Goal: Information Seeking & Learning: Learn about a topic

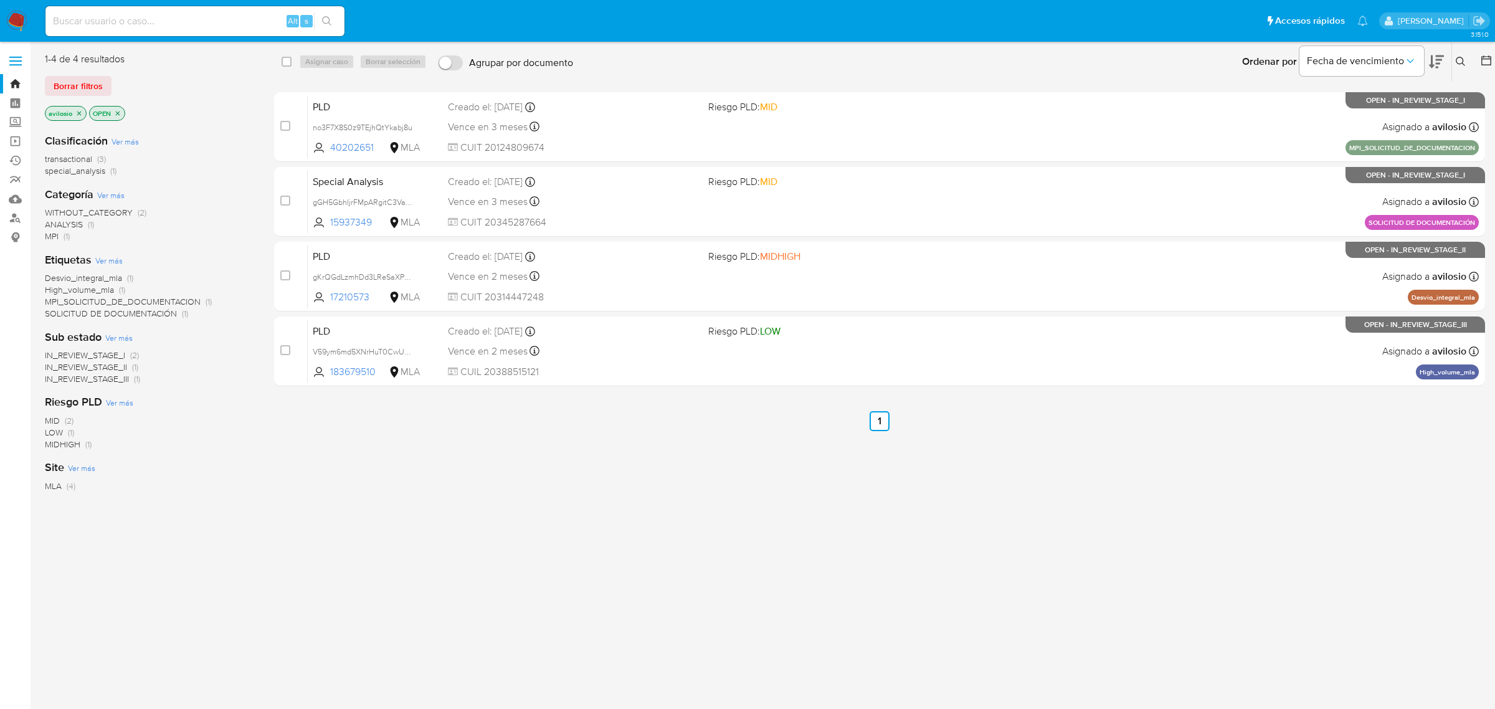
click at [128, 16] on input at bounding box center [194, 21] width 299 height 16
paste input "169843924"
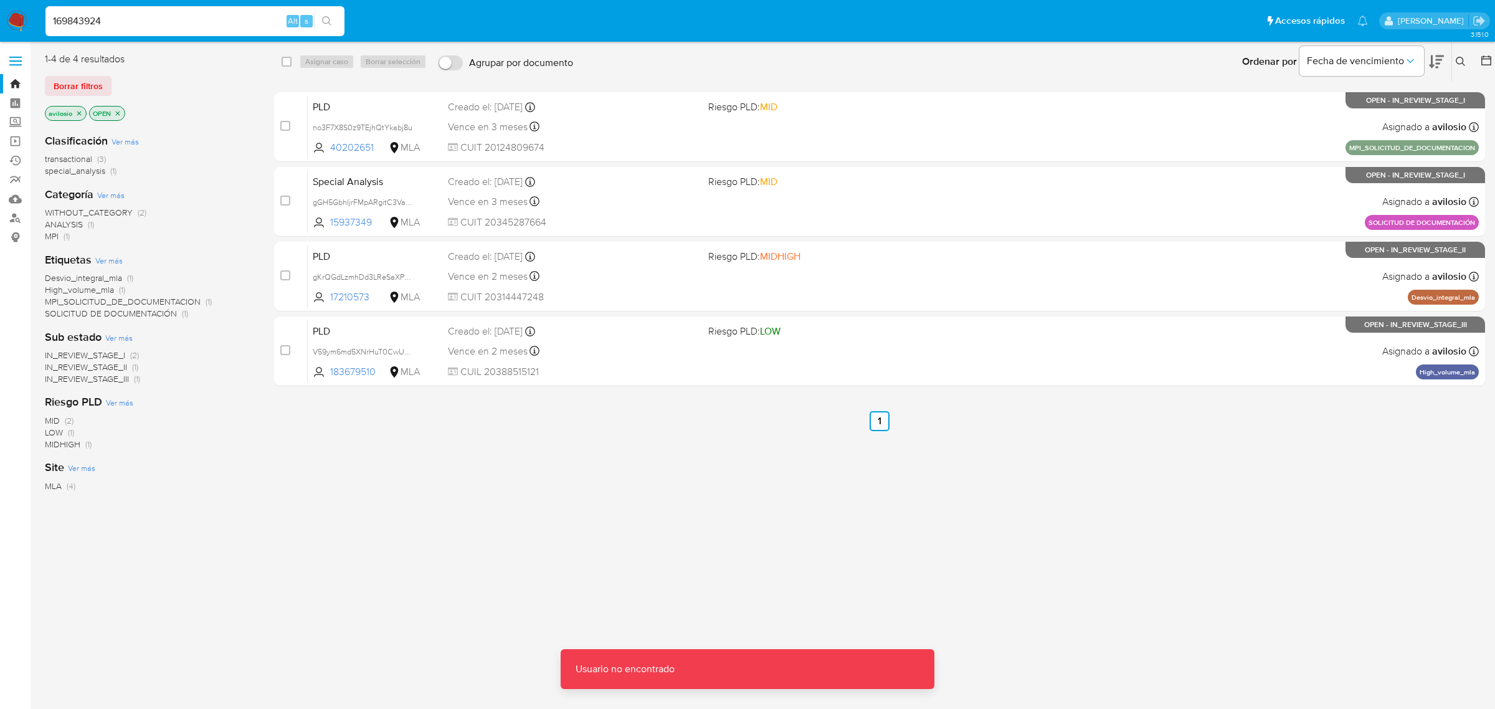
click at [132, 24] on input "169843924" at bounding box center [194, 21] width 299 height 16
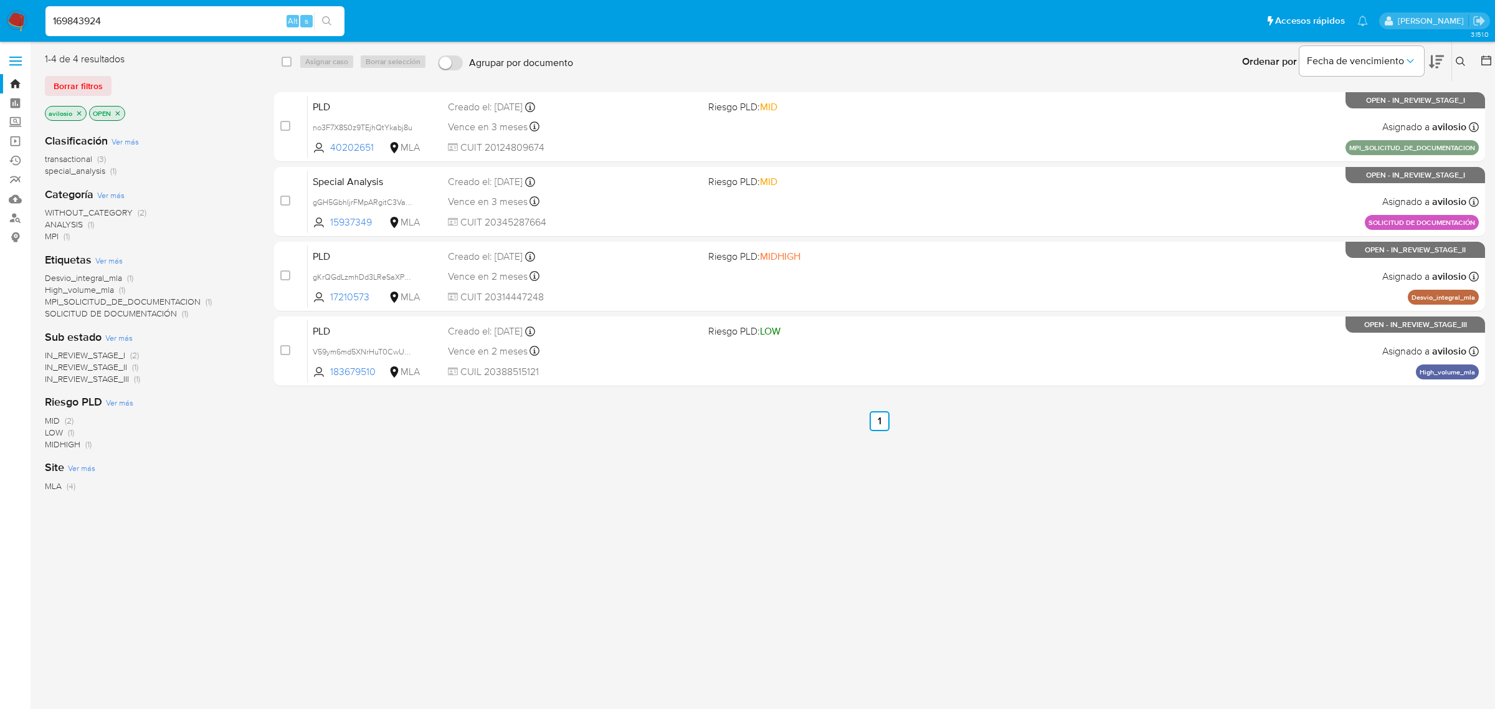
type input "169843924"
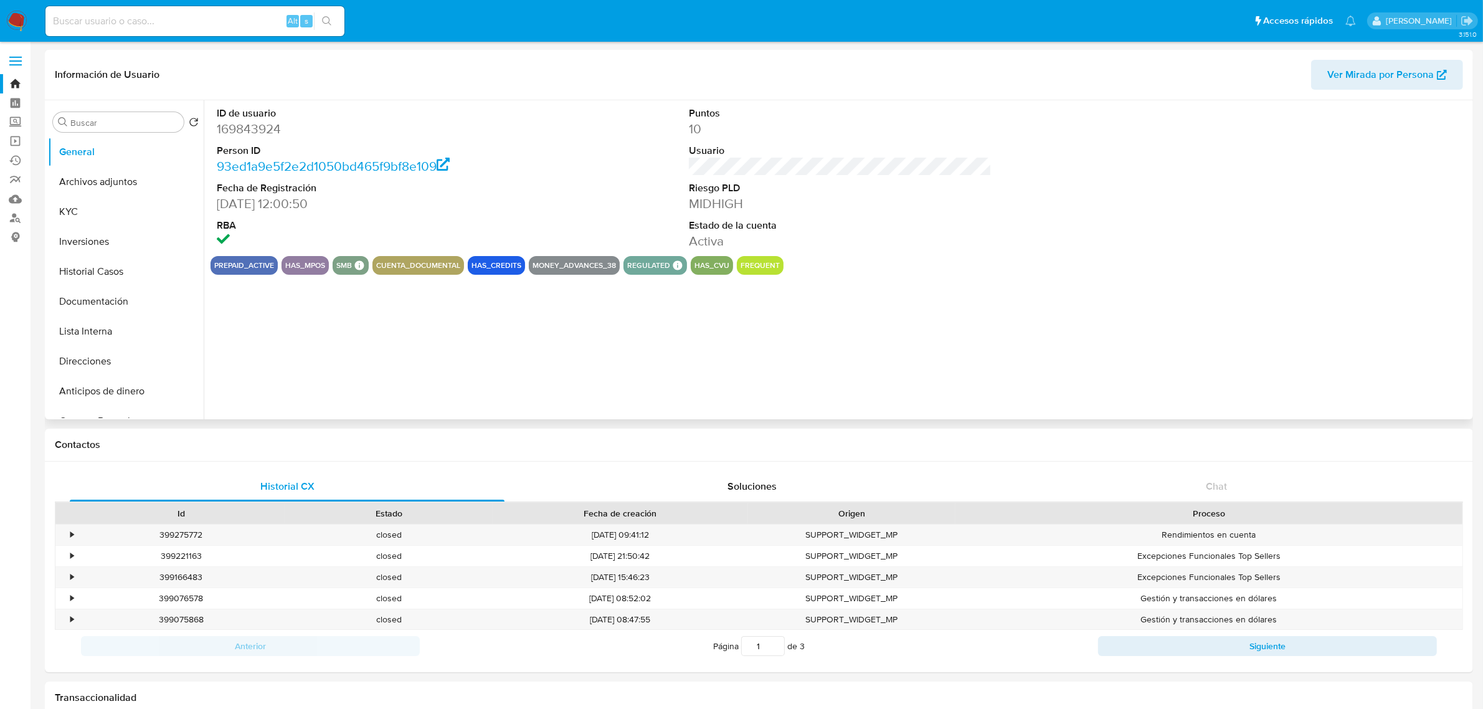
select select "10"
click at [107, 271] on button "Historial Casos" at bounding box center [121, 272] width 146 height 30
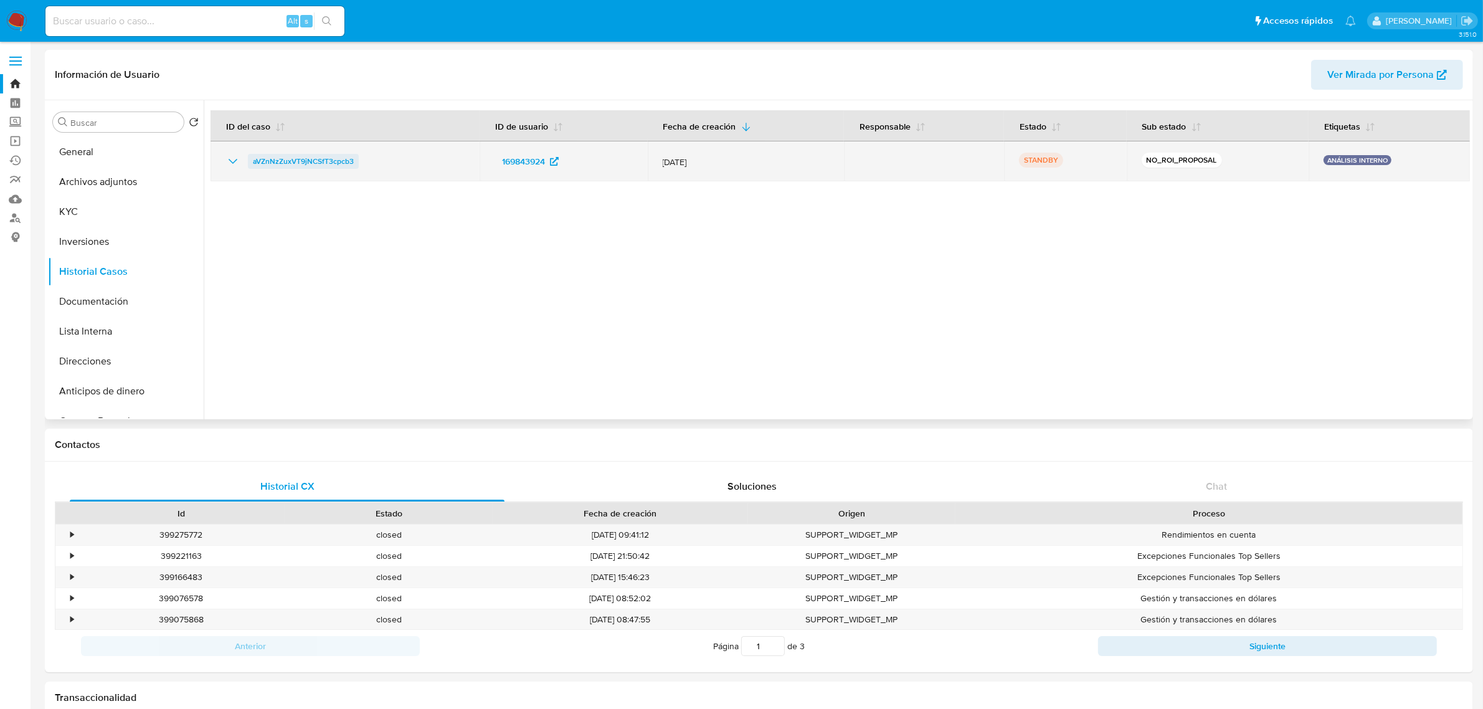
click at [272, 167] on span "aVZnNzZuxVT9jNCSfT3cpcb3" at bounding box center [303, 161] width 101 height 15
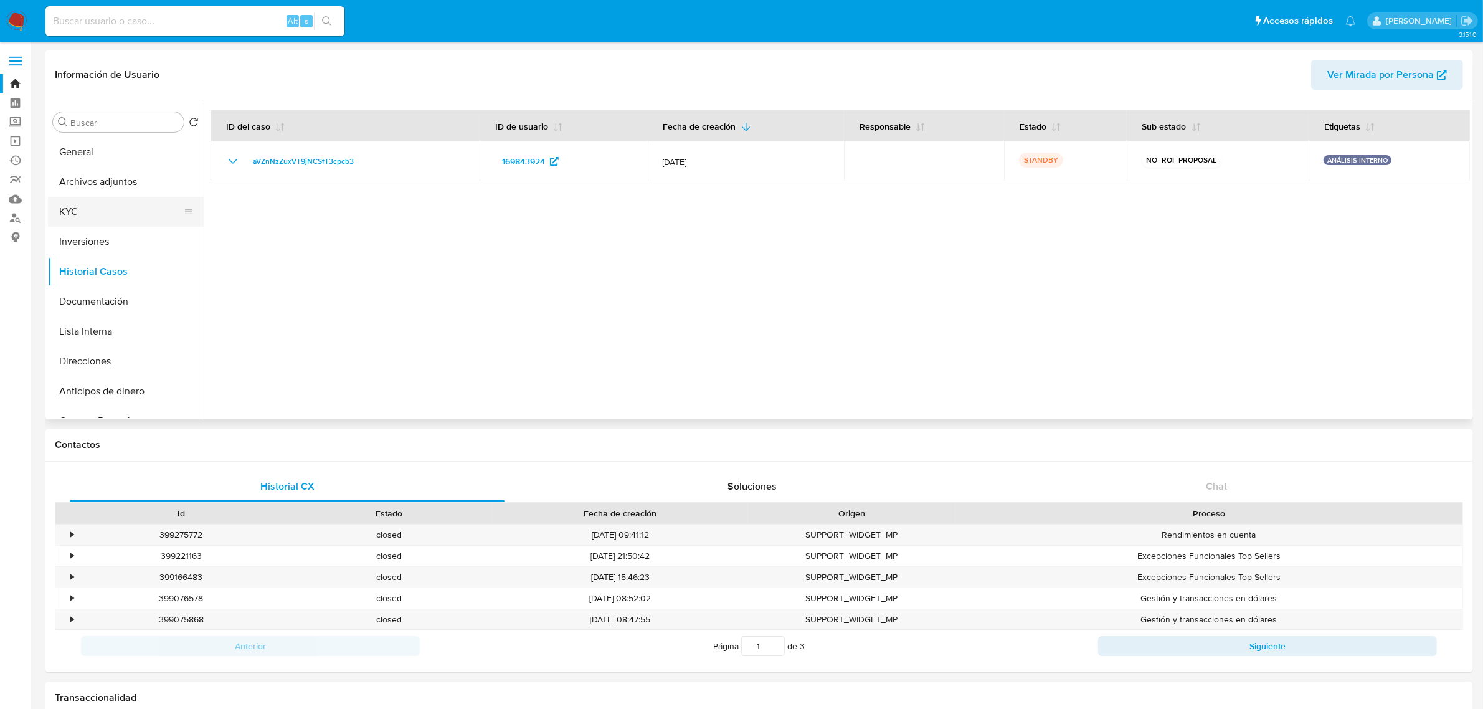
click at [103, 204] on button "KYC" at bounding box center [121, 212] width 146 height 30
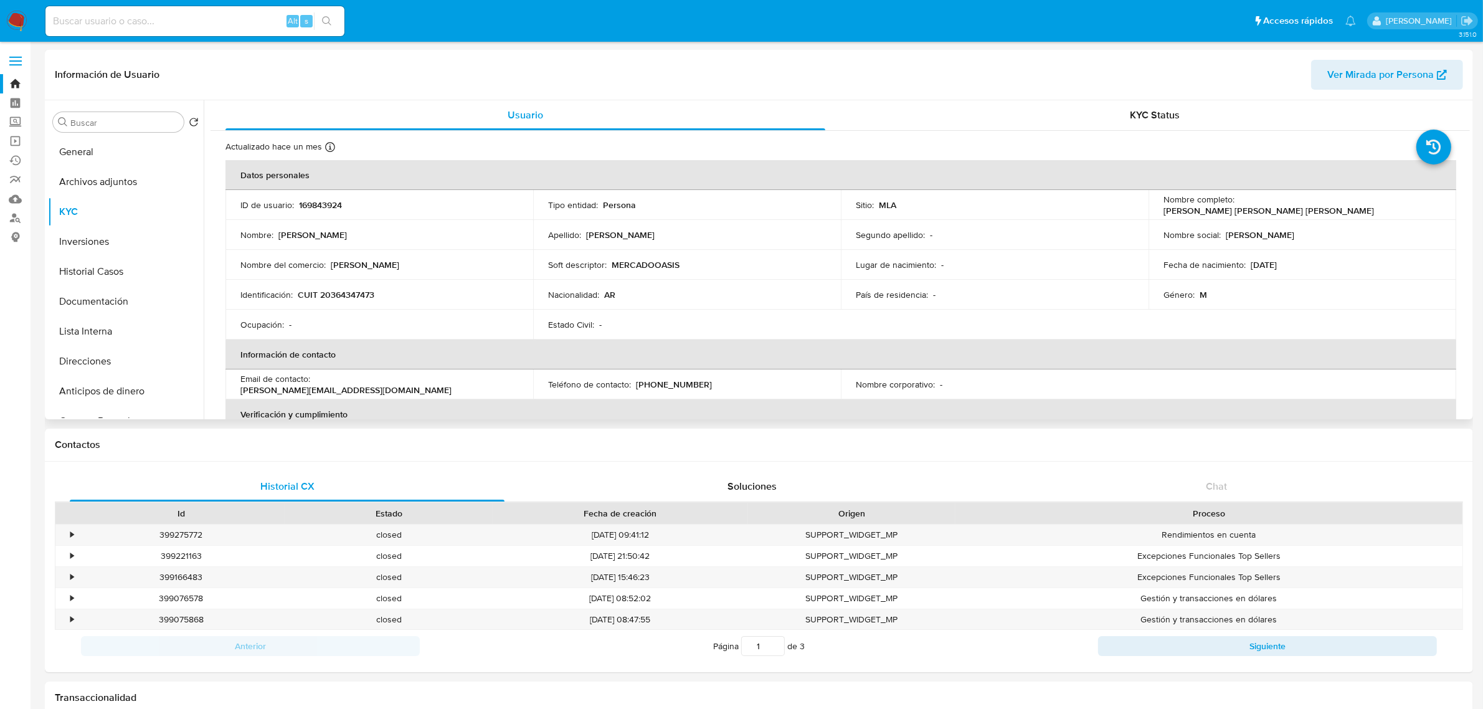
click at [304, 349] on th "Información de contacto" at bounding box center [840, 354] width 1231 height 30
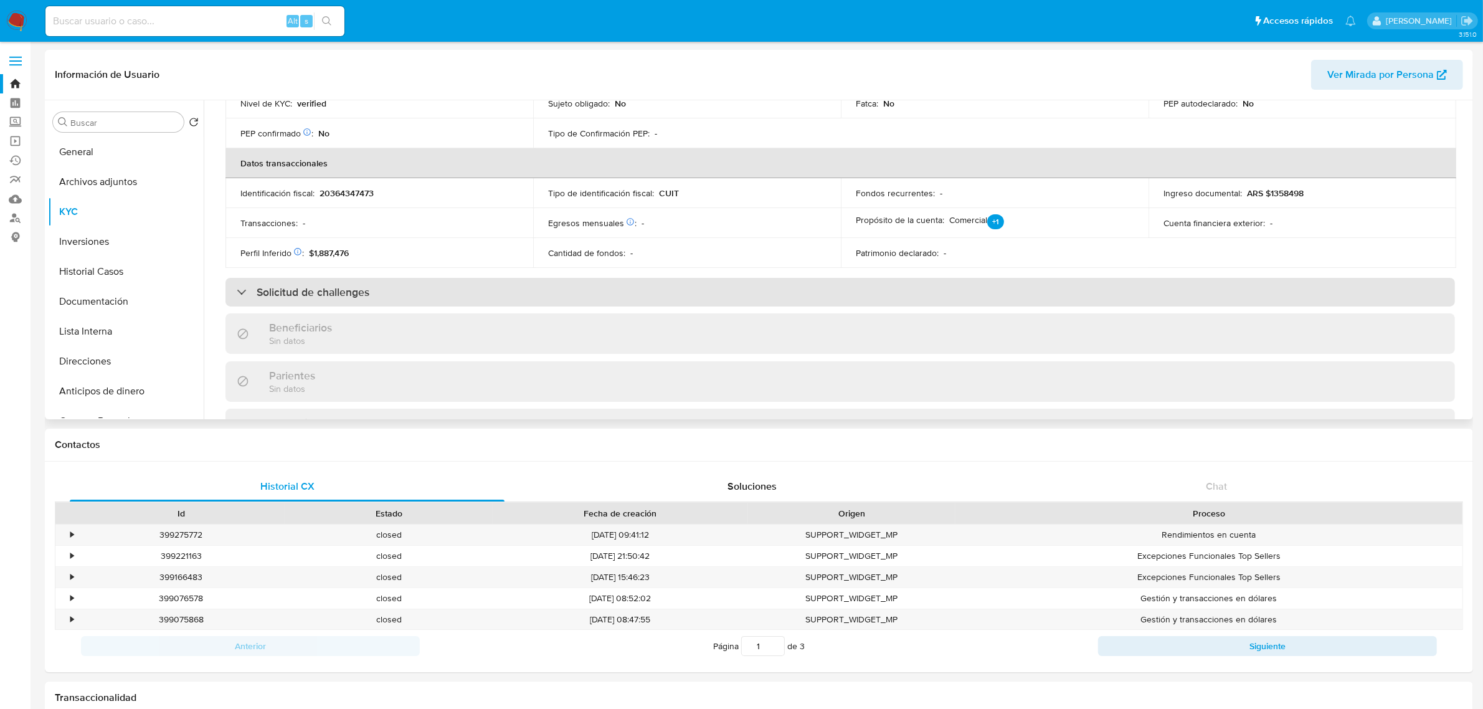
scroll to position [331, 0]
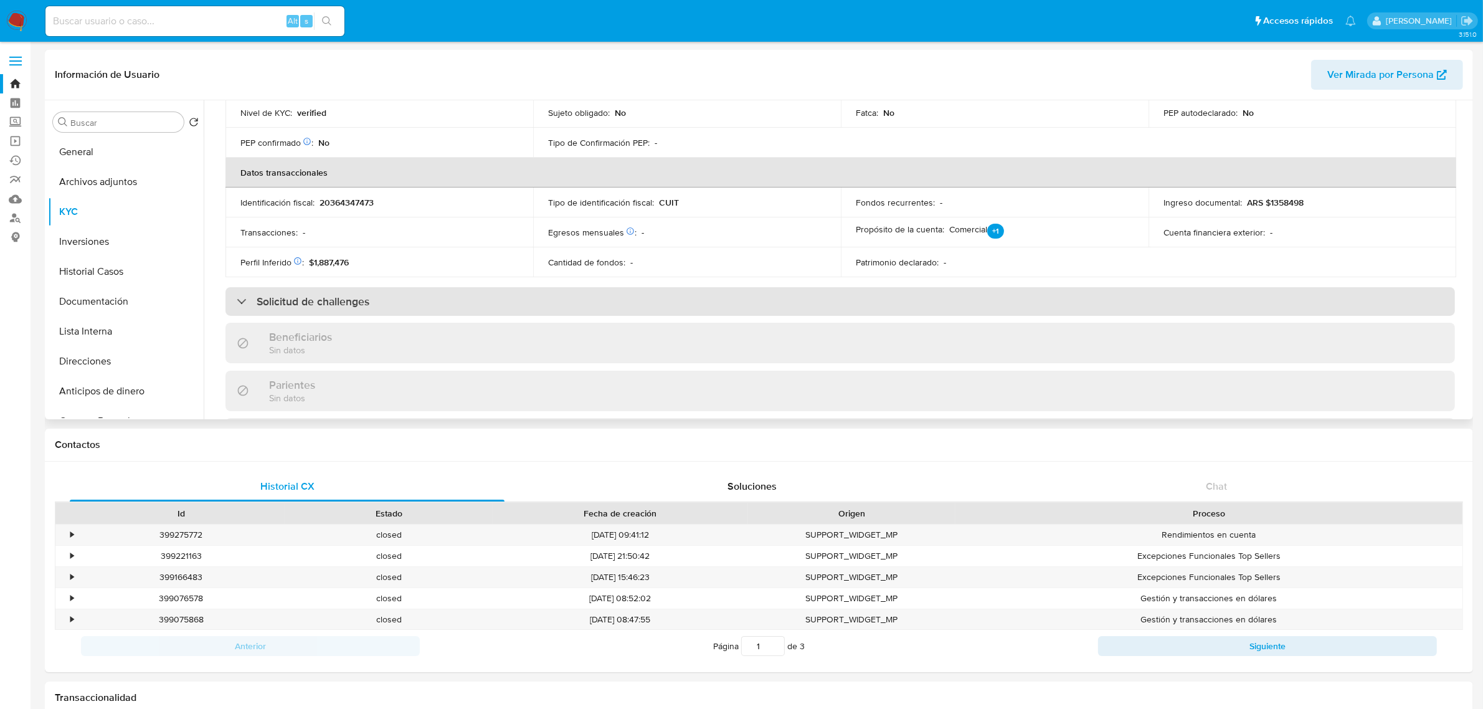
click at [306, 306] on h3 "Solicitud de challenges" at bounding box center [313, 302] width 113 height 14
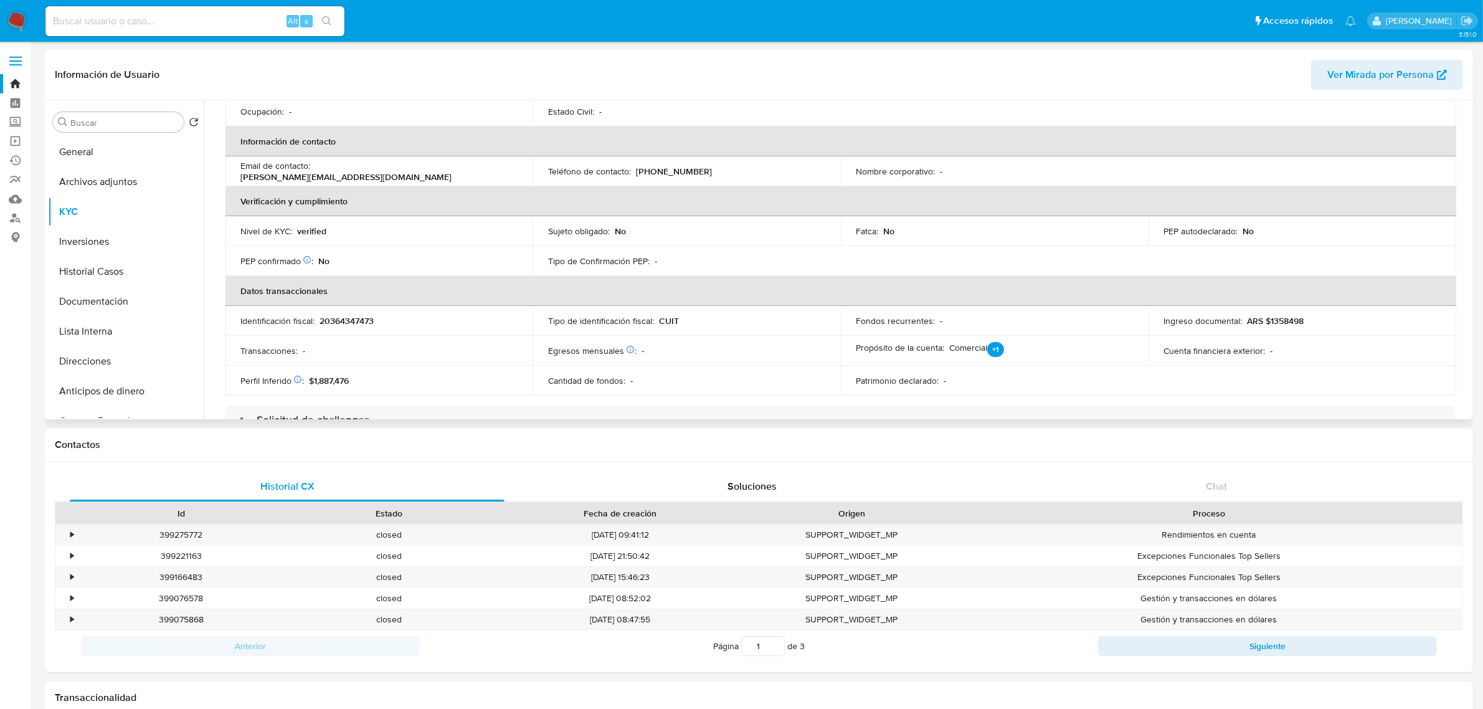
scroll to position [0, 0]
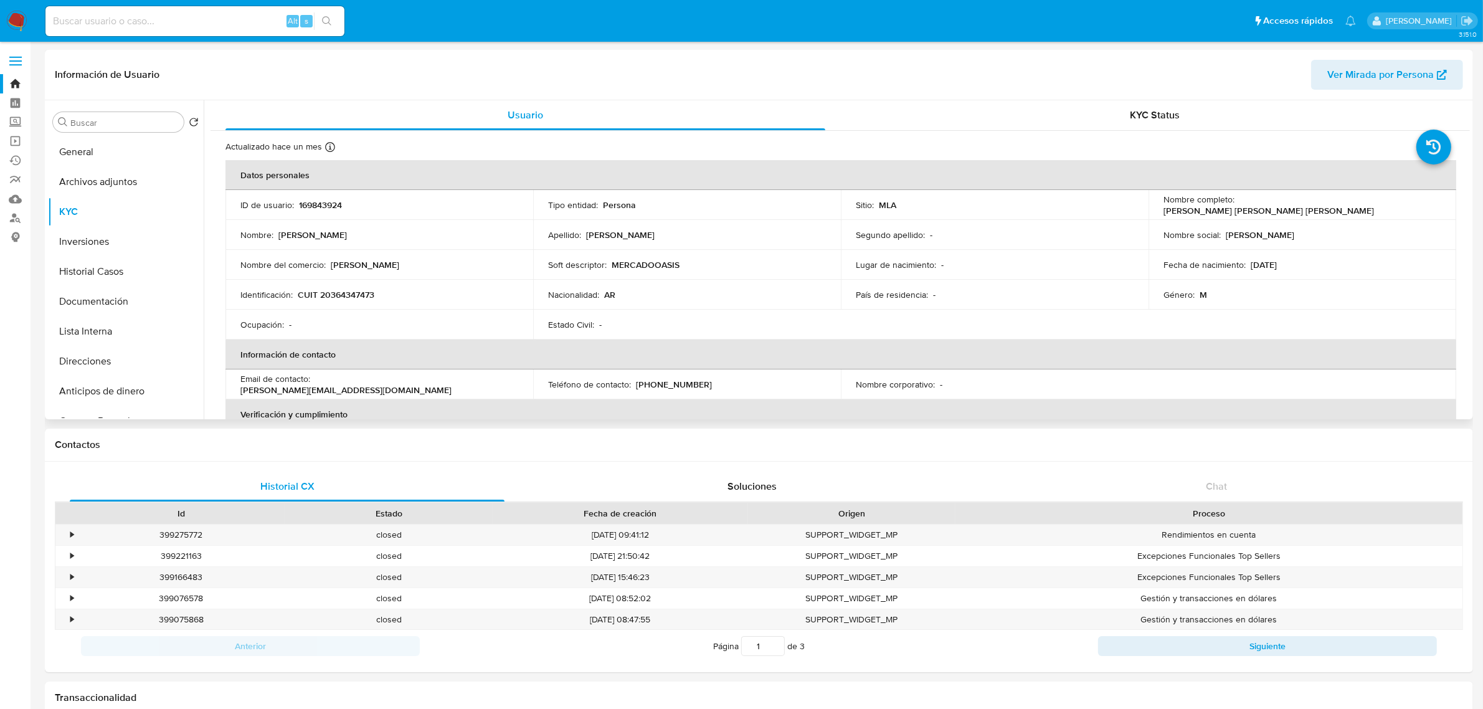
click at [1107, 81] on header "Información de Usuario Ver Mirada por Persona" at bounding box center [759, 75] width 1408 height 30
click at [1101, 101] on div "KYC Status" at bounding box center [1155, 115] width 600 height 30
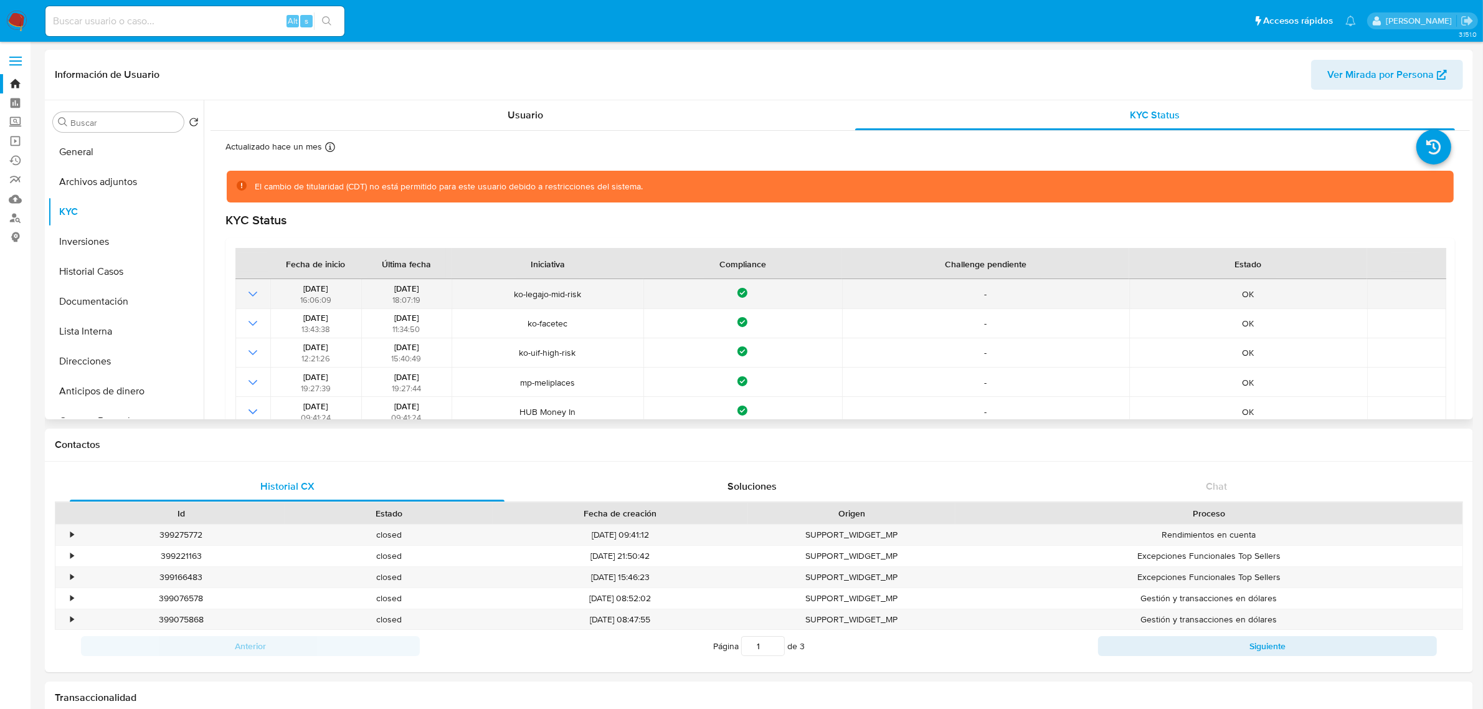
click at [247, 291] on icon "Mostrar operación" at bounding box center [252, 293] width 15 height 15
click at [249, 291] on icon "Mostrar operación" at bounding box center [252, 293] width 15 height 15
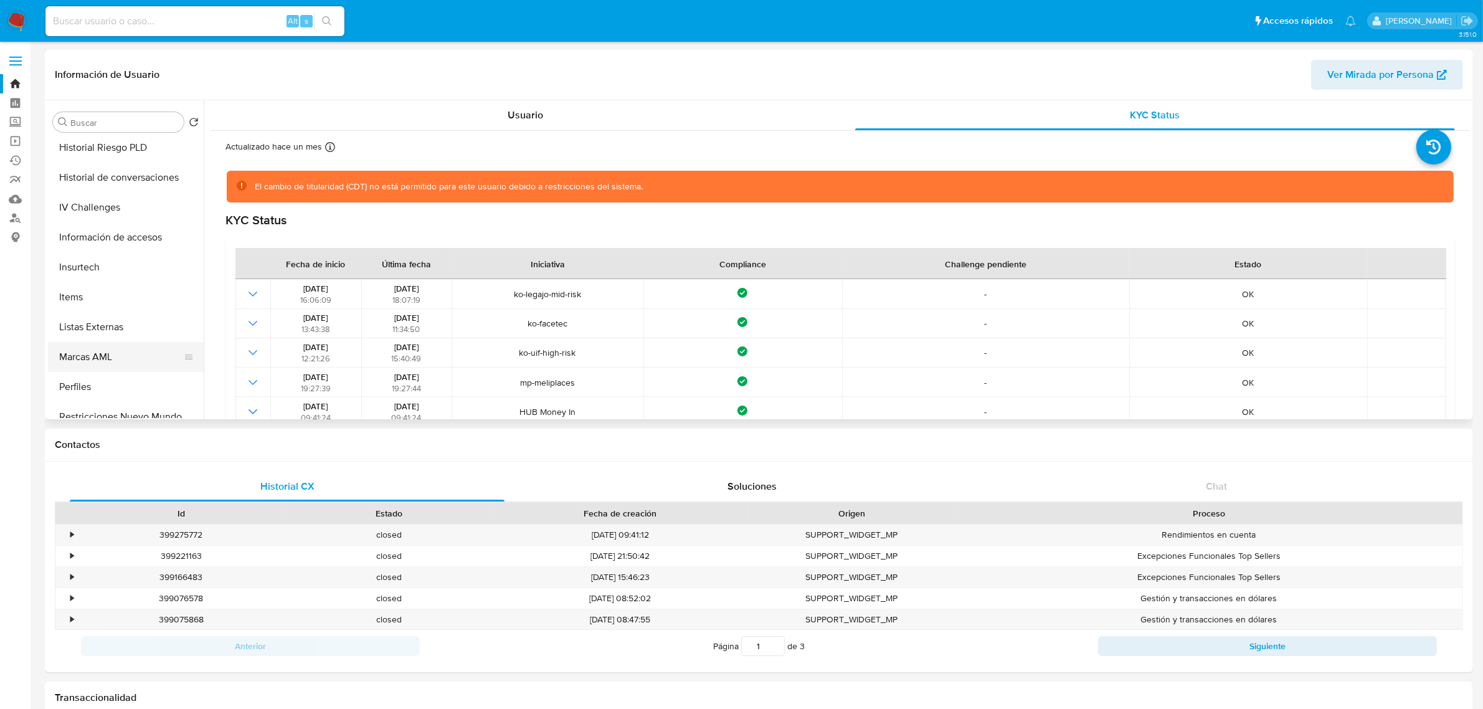
scroll to position [556, 0]
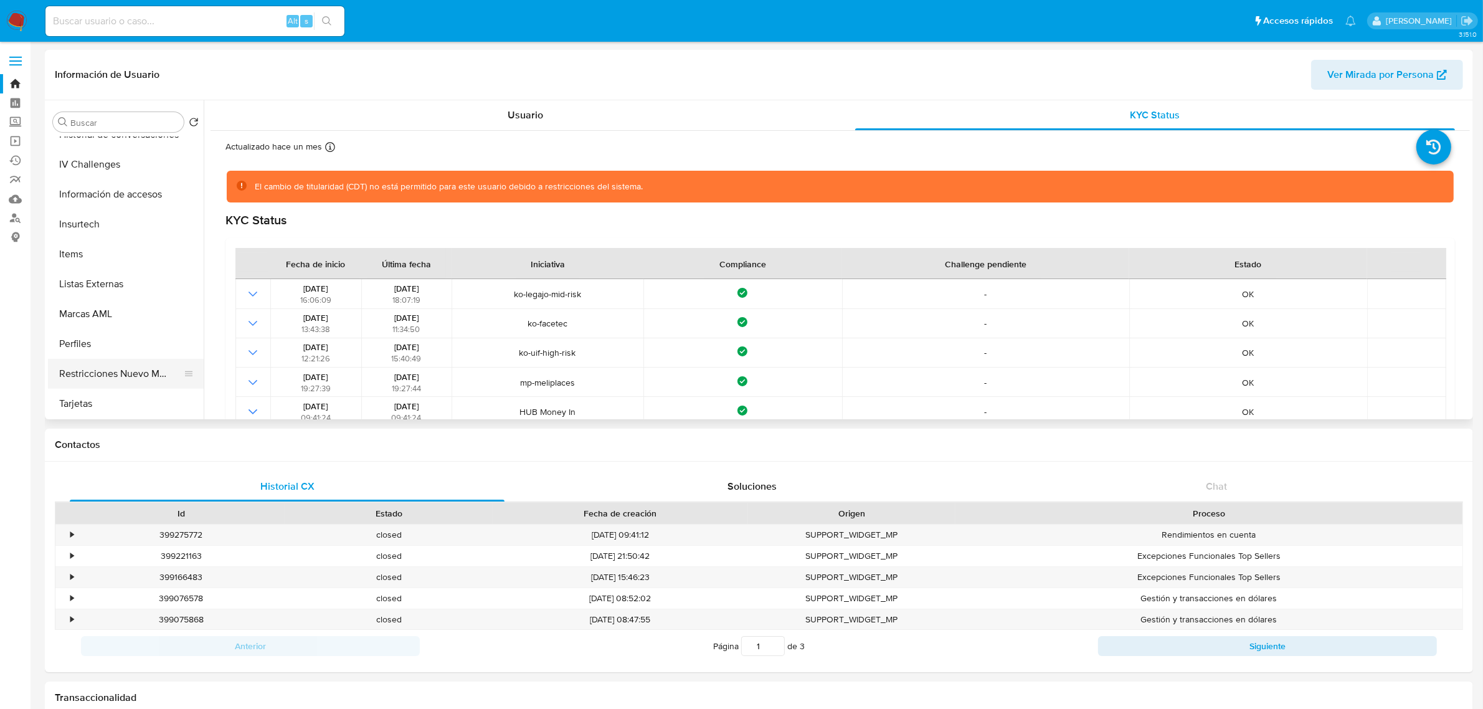
click at [134, 379] on button "Restricciones Nuevo Mundo" at bounding box center [121, 374] width 146 height 30
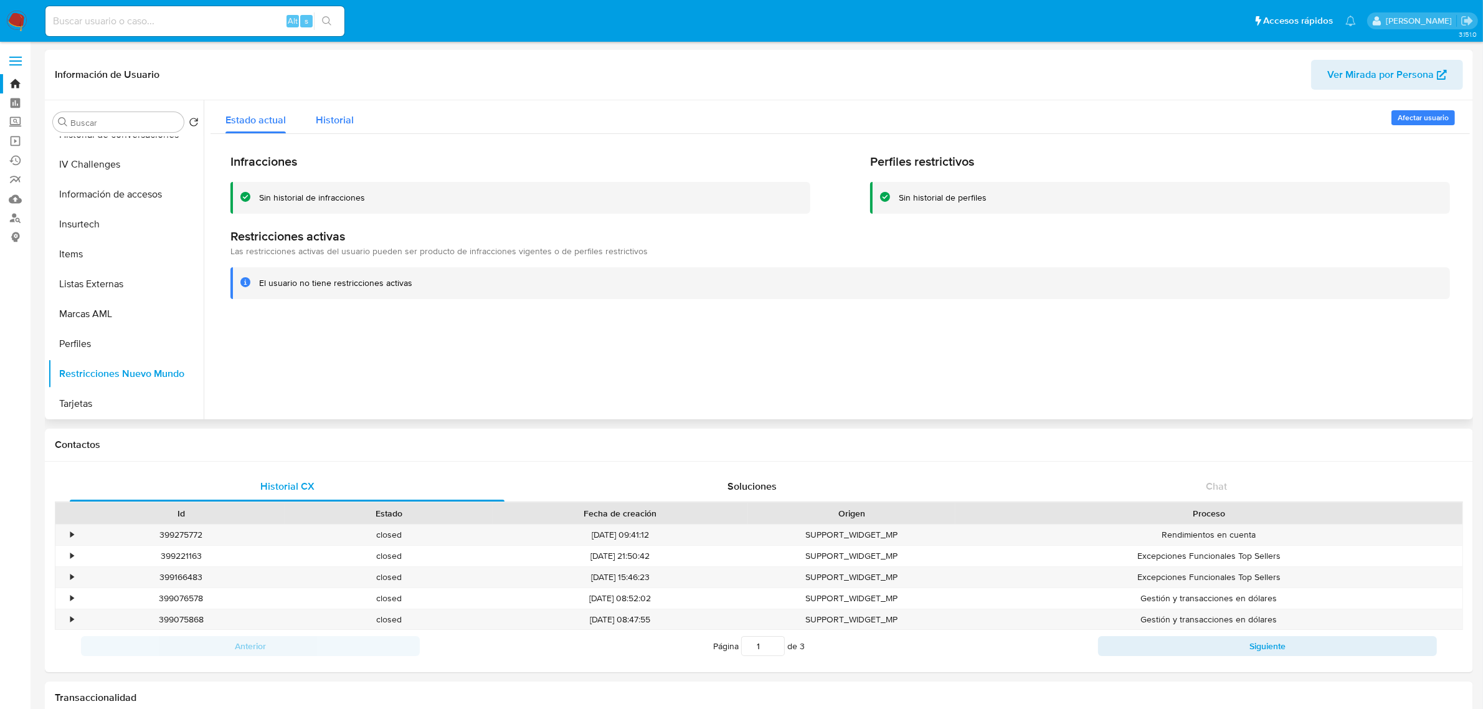
click at [328, 108] on div "Historial" at bounding box center [335, 116] width 38 height 33
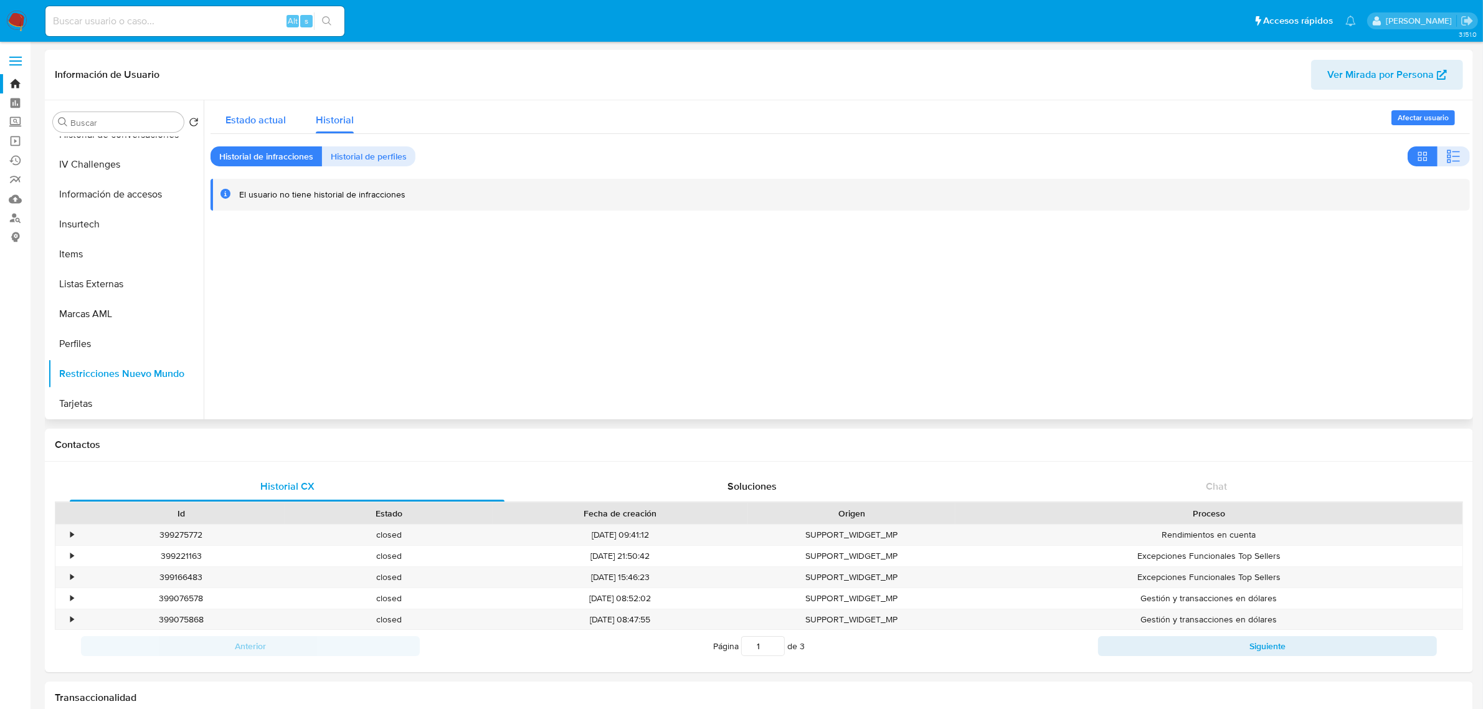
click at [259, 101] on div "Estado actual" at bounding box center [255, 116] width 60 height 33
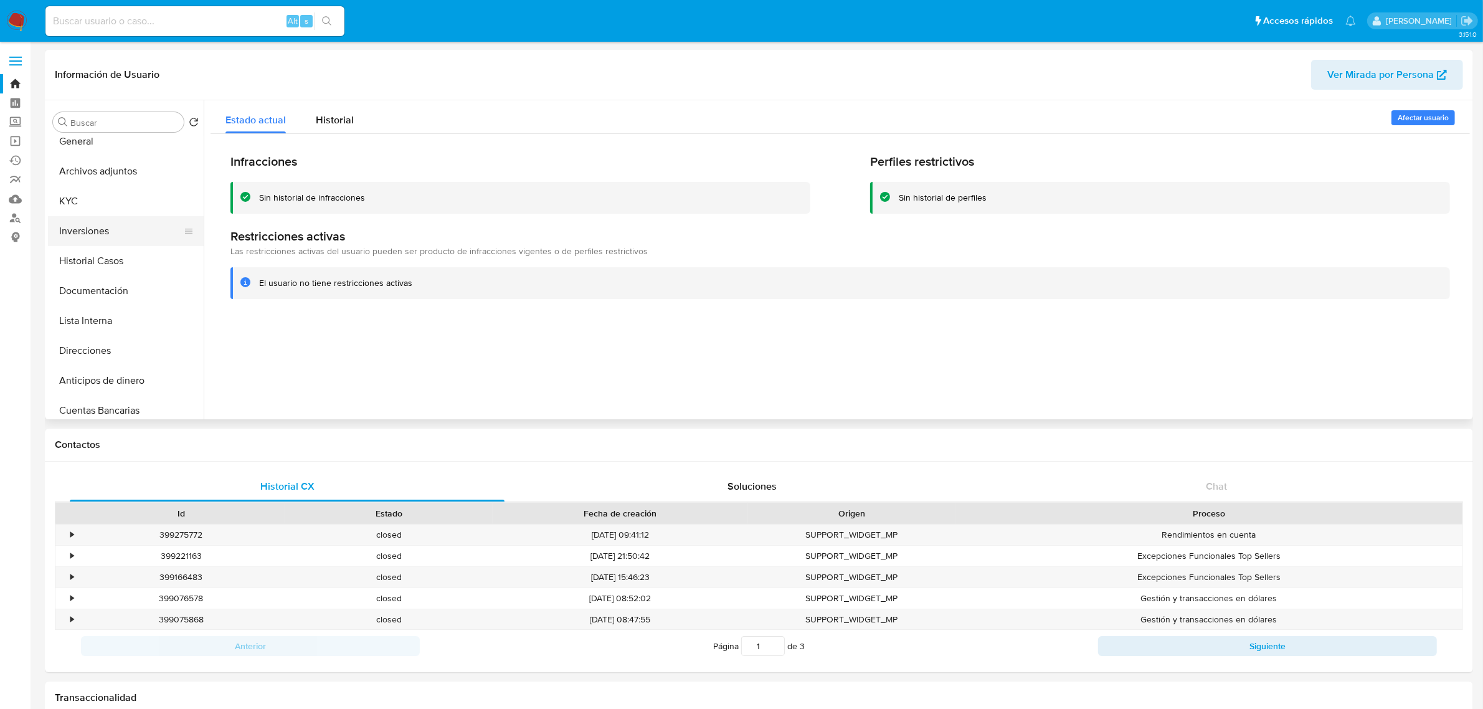
scroll to position [0, 0]
click at [93, 210] on button "KYC" at bounding box center [121, 212] width 146 height 30
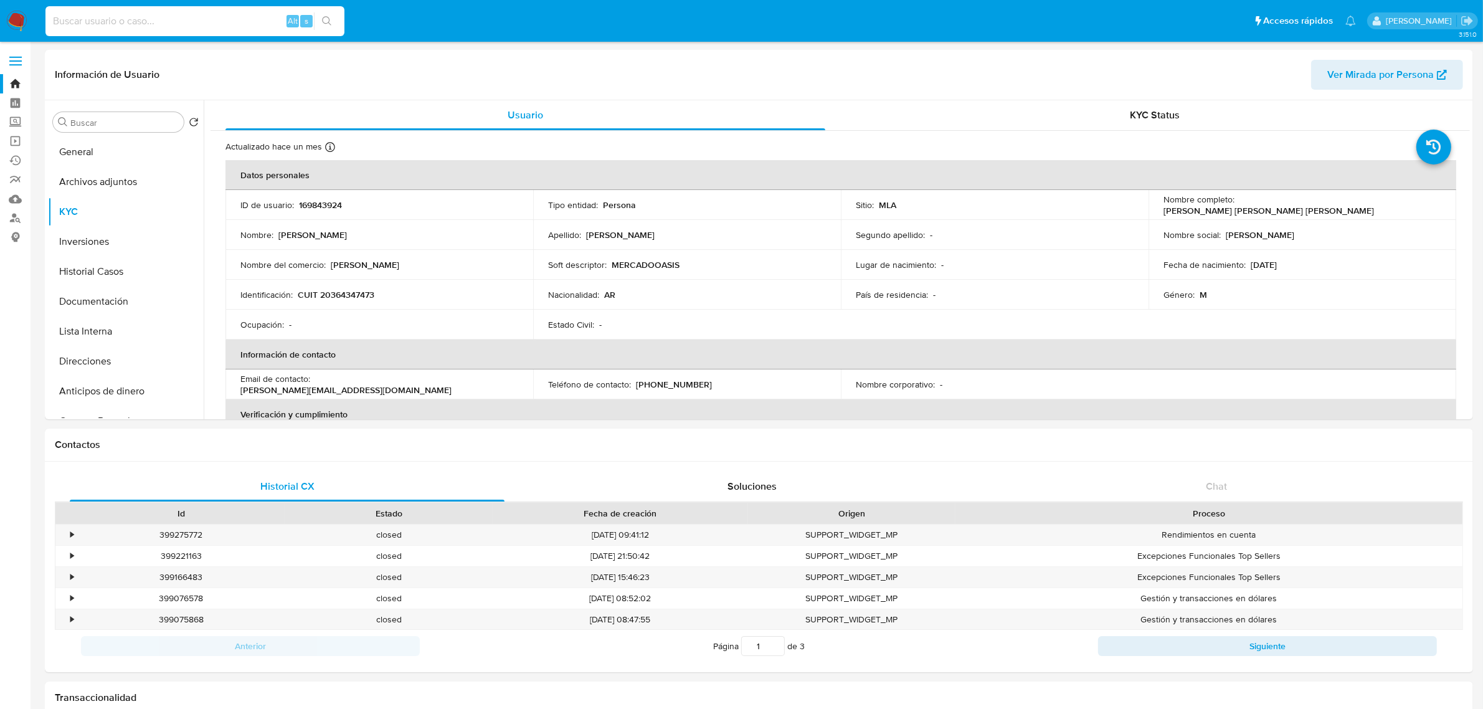
click at [123, 22] on input at bounding box center [194, 21] width 299 height 16
paste input "169843924"
type input "169843924"
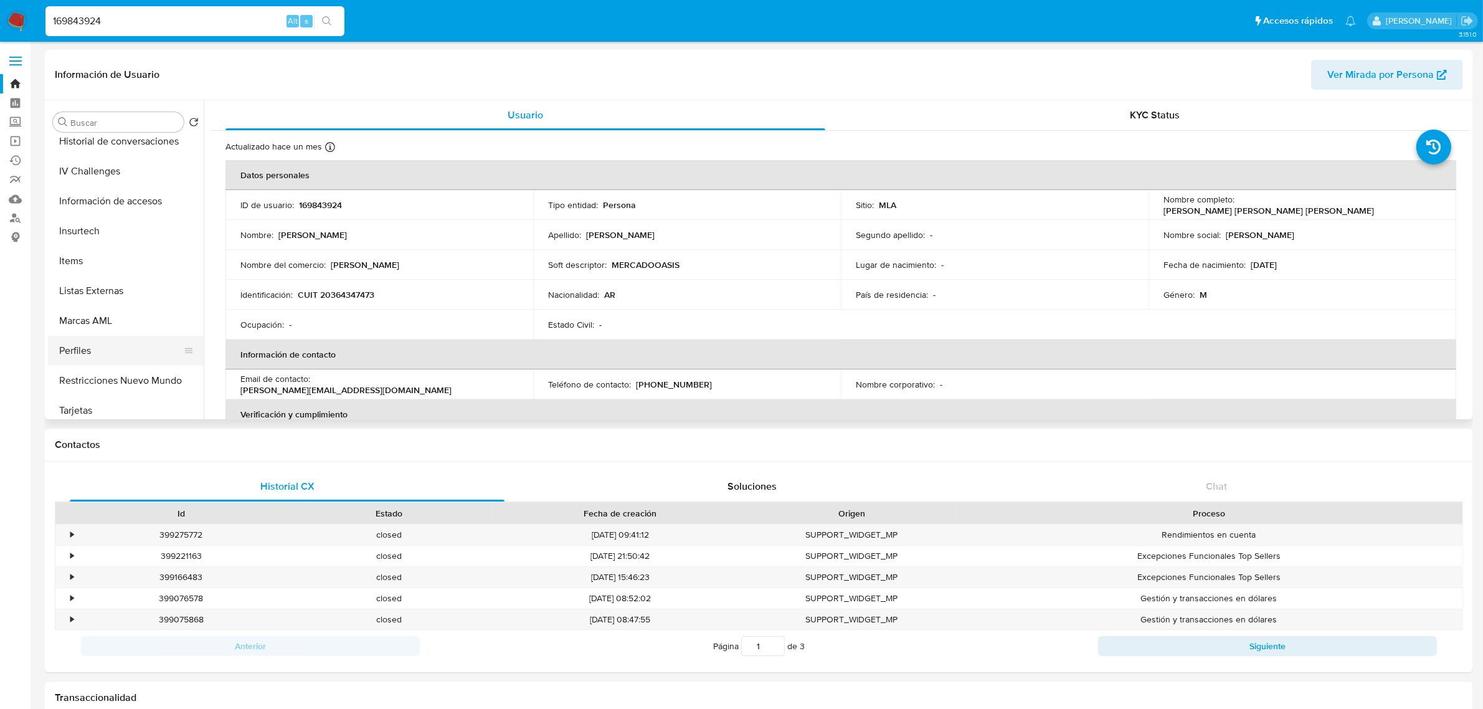
scroll to position [556, 0]
click at [134, 371] on button "Restricciones Nuevo Mundo" at bounding box center [121, 374] width 146 height 30
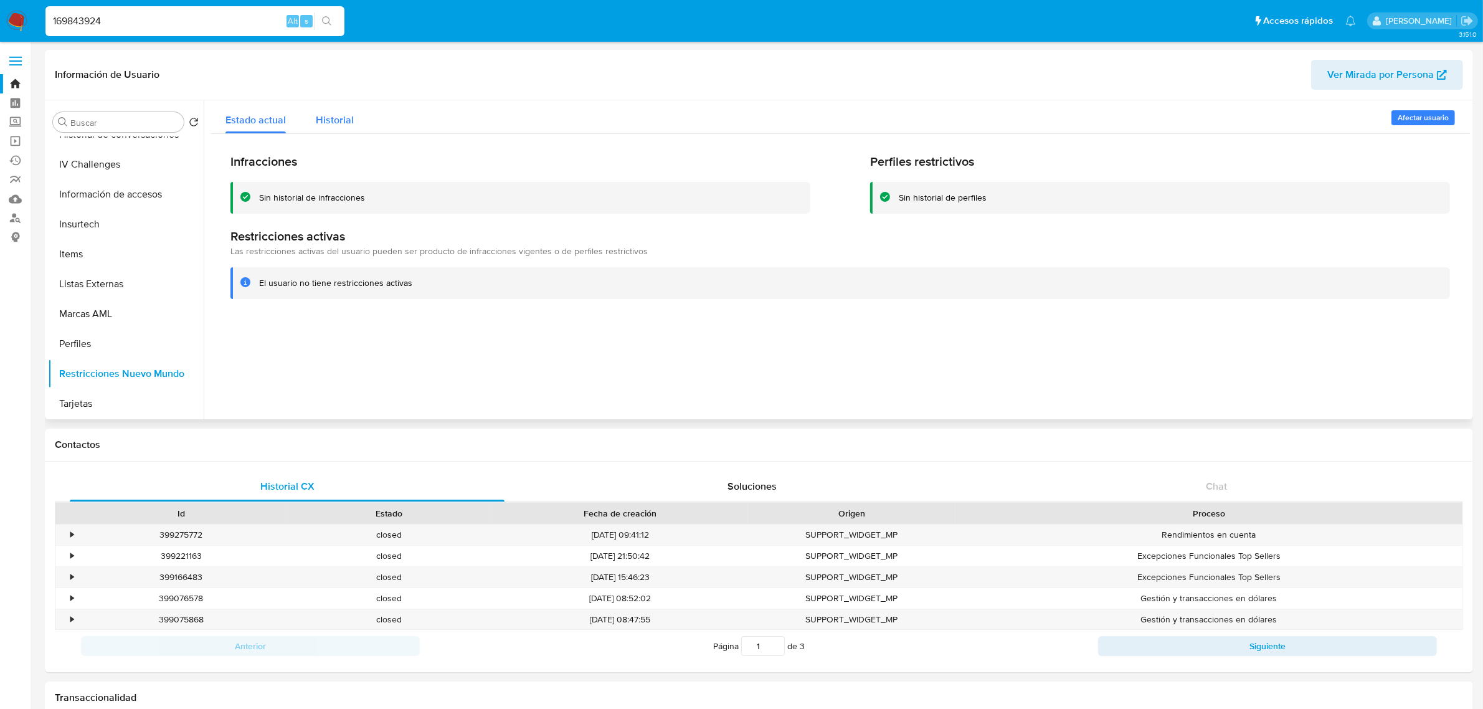
click at [334, 119] on span "Historial" at bounding box center [335, 120] width 38 height 14
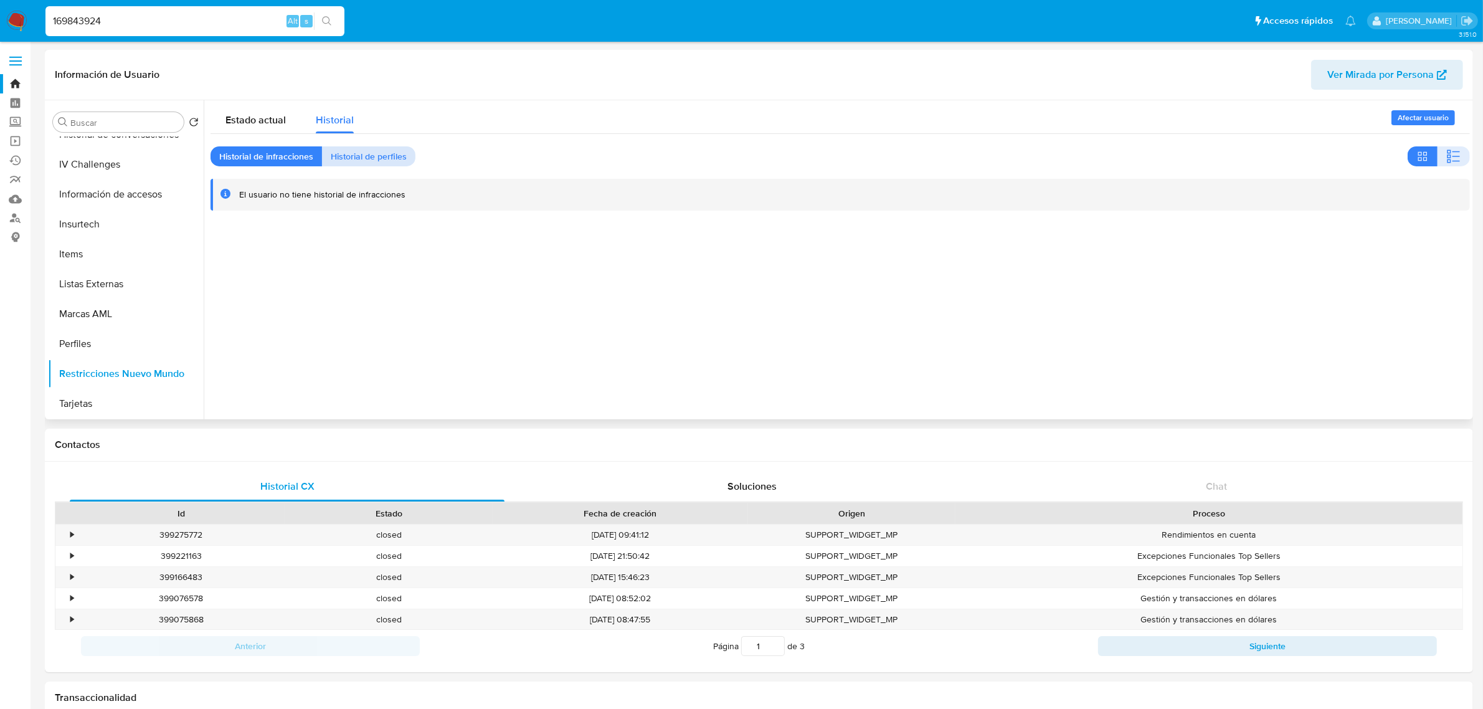
click at [360, 159] on span "Historial de perfiles" at bounding box center [369, 156] width 76 height 17
click at [269, 164] on span "Historial de infracciones" at bounding box center [266, 156] width 94 height 17
click at [386, 151] on span "Historial de perfiles" at bounding box center [369, 156] width 76 height 17
click at [256, 118] on span "Estado actual" at bounding box center [255, 120] width 60 height 14
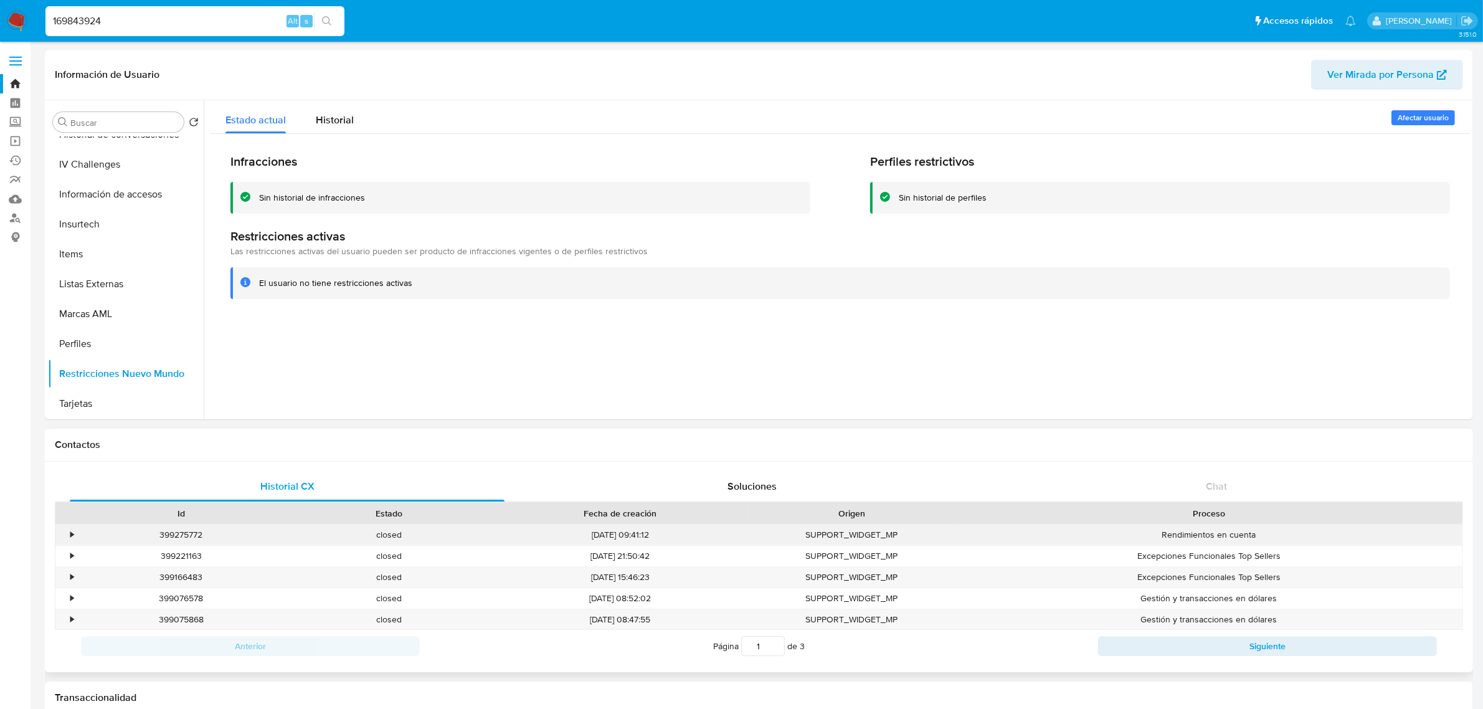
click at [75, 532] on div "•" at bounding box center [66, 534] width 22 height 21
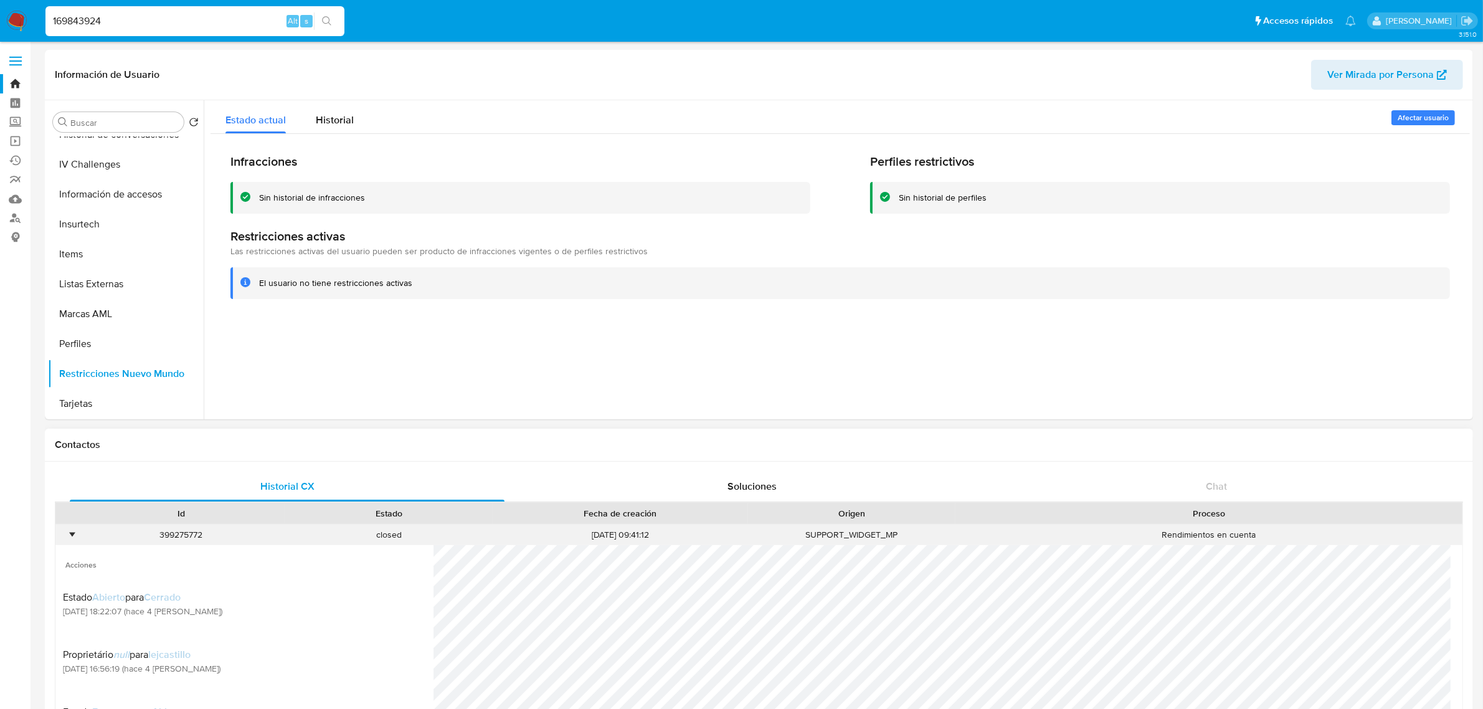
click at [77, 533] on div "• 399275772 closed 08/08/2025 09:41:12 SUPPORT_WIDGET_MP Rendimientos en cuenta" at bounding box center [758, 534] width 1407 height 21
click at [334, 120] on span "Historial" at bounding box center [335, 120] width 38 height 14
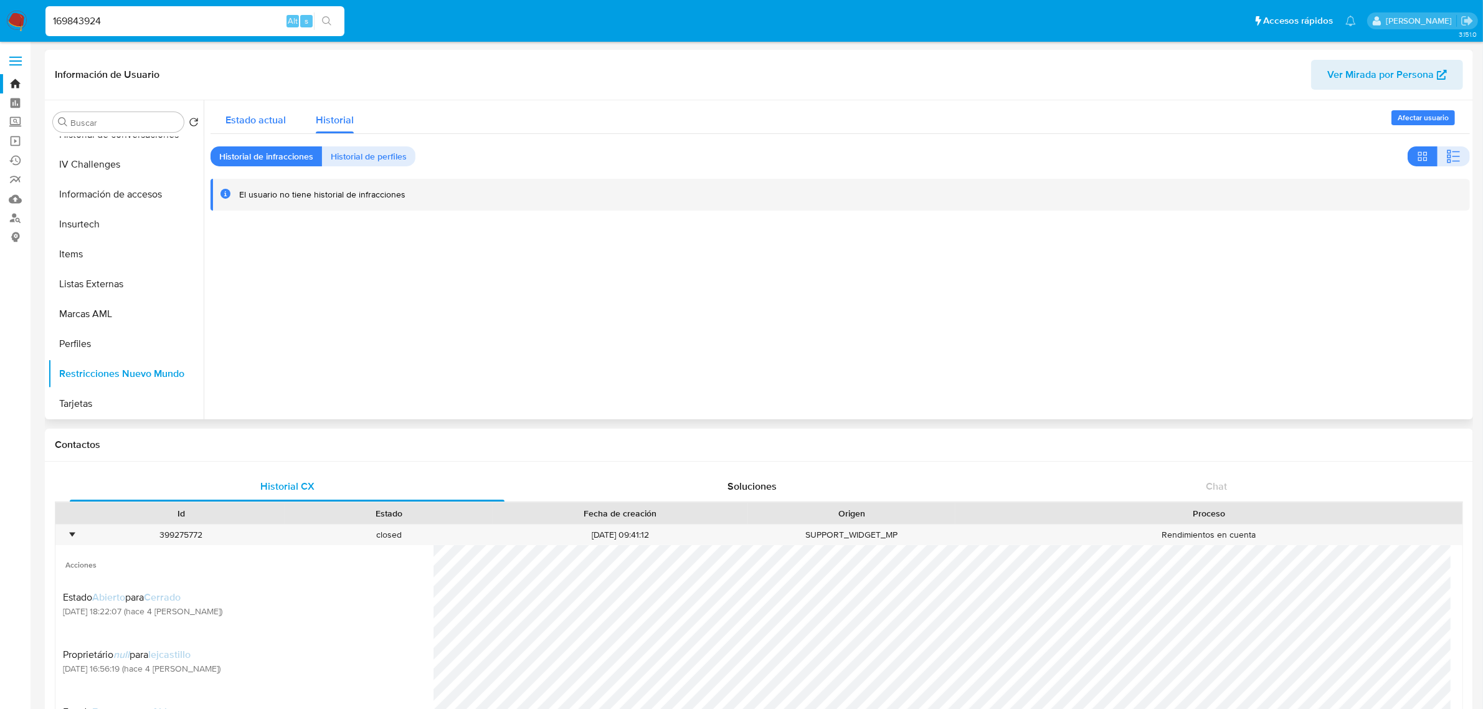
click at [279, 120] on span "Estado actual" at bounding box center [255, 120] width 60 height 14
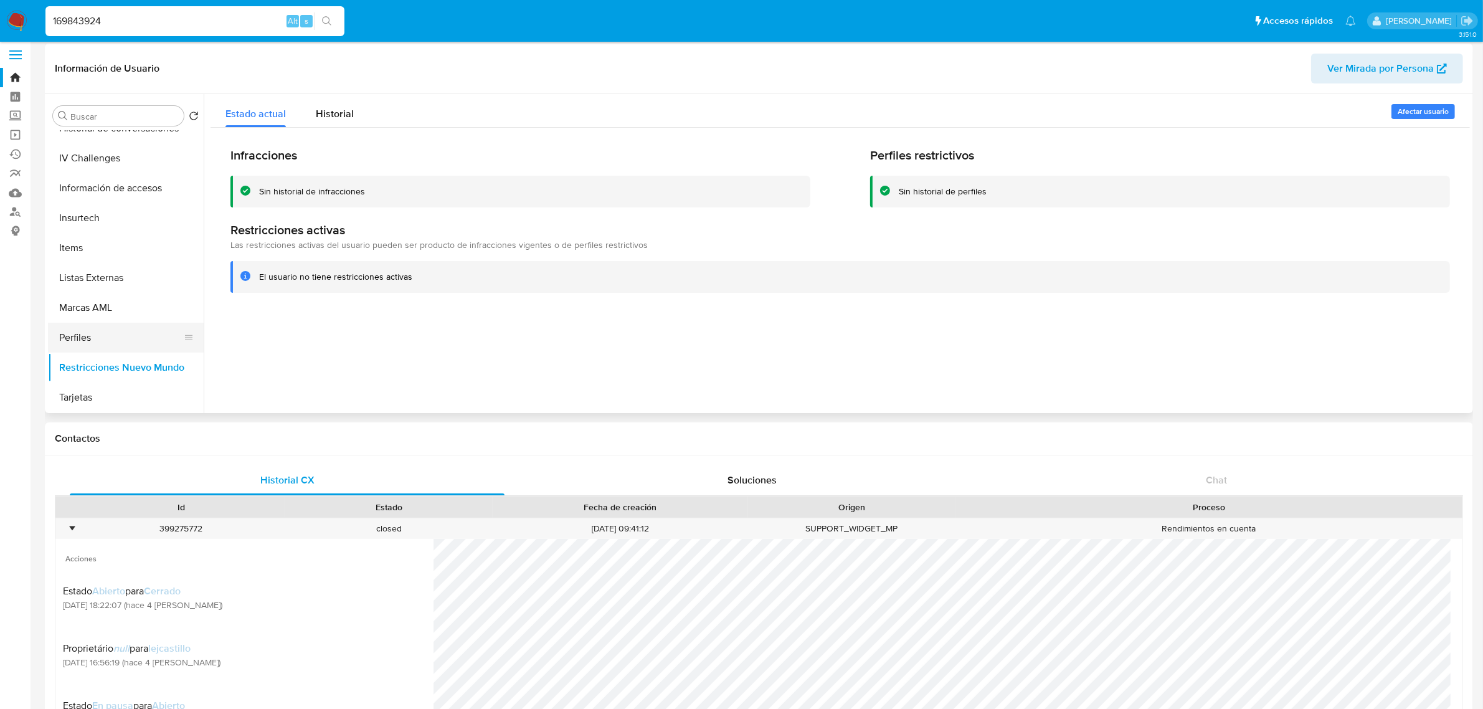
scroll to position [0, 0]
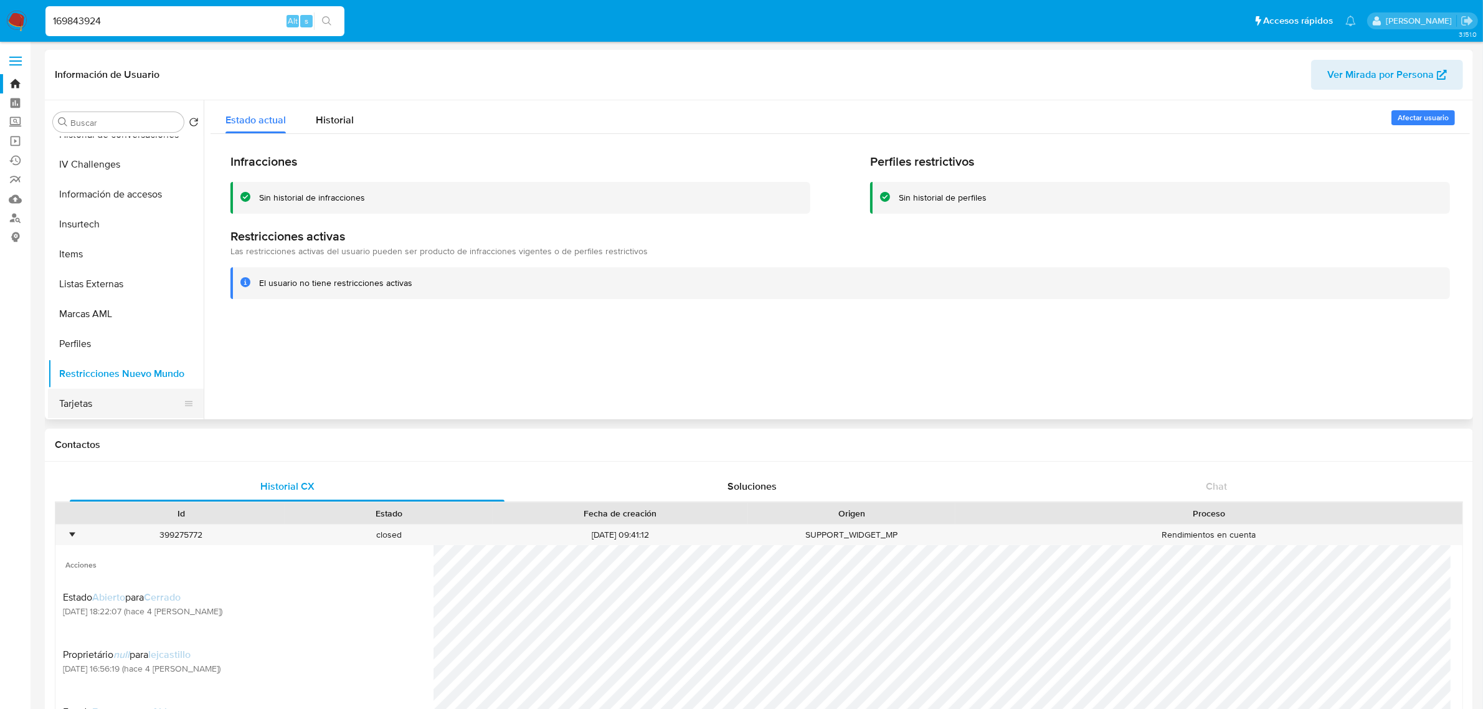
click at [106, 405] on button "Tarjetas" at bounding box center [121, 404] width 146 height 30
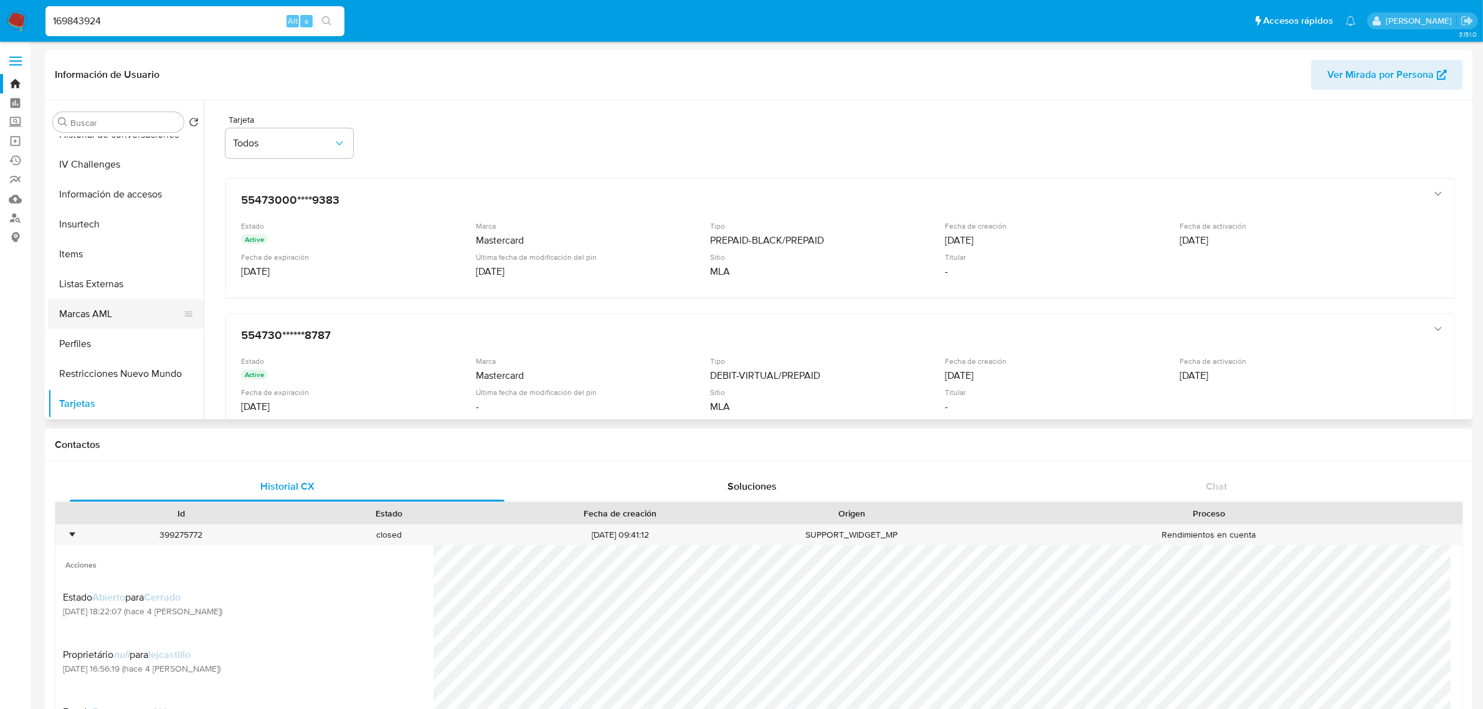
click at [114, 315] on button "Marcas AML" at bounding box center [121, 314] width 146 height 30
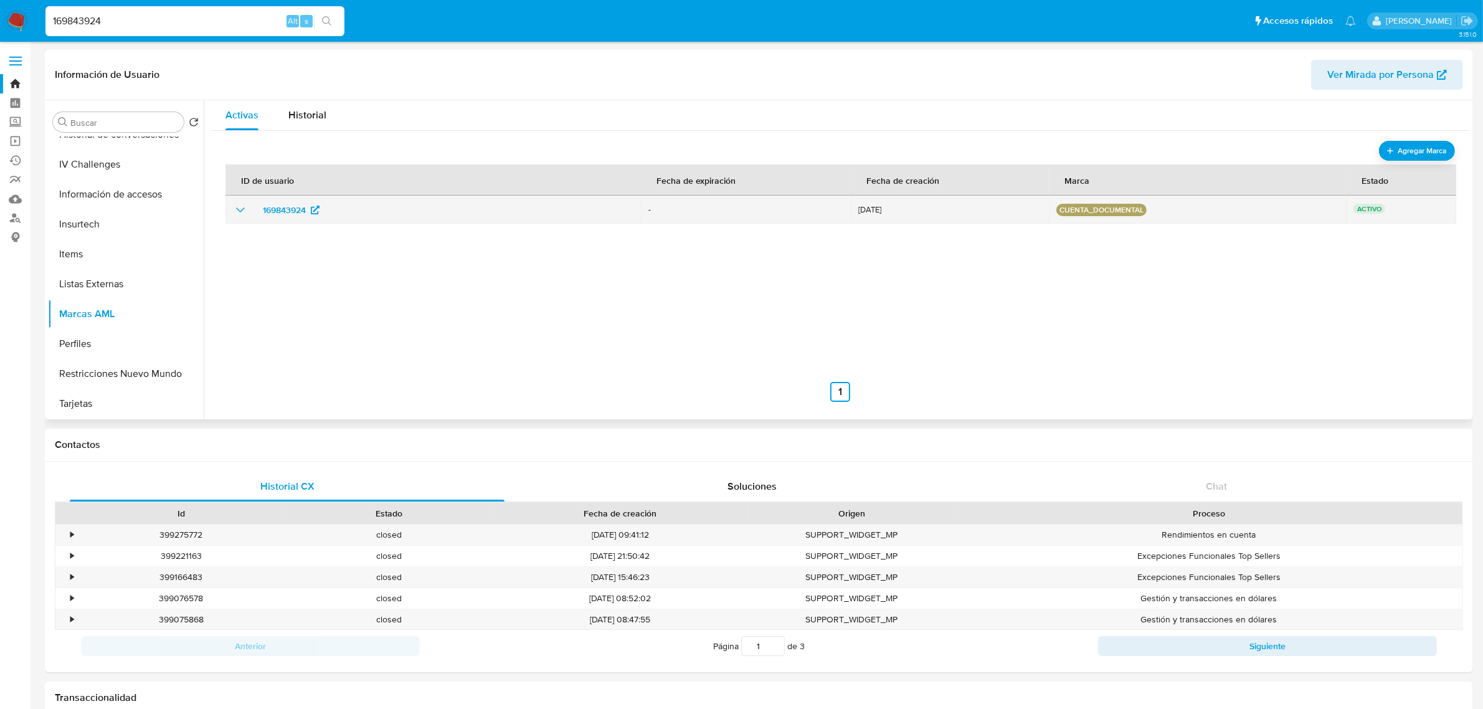
click at [240, 209] on icon "show_hidden_detail_by_id_169843924" at bounding box center [240, 209] width 15 height 15
click at [247, 210] on icon "show_hidden_detail_by_id_169843924" at bounding box center [240, 209] width 15 height 15
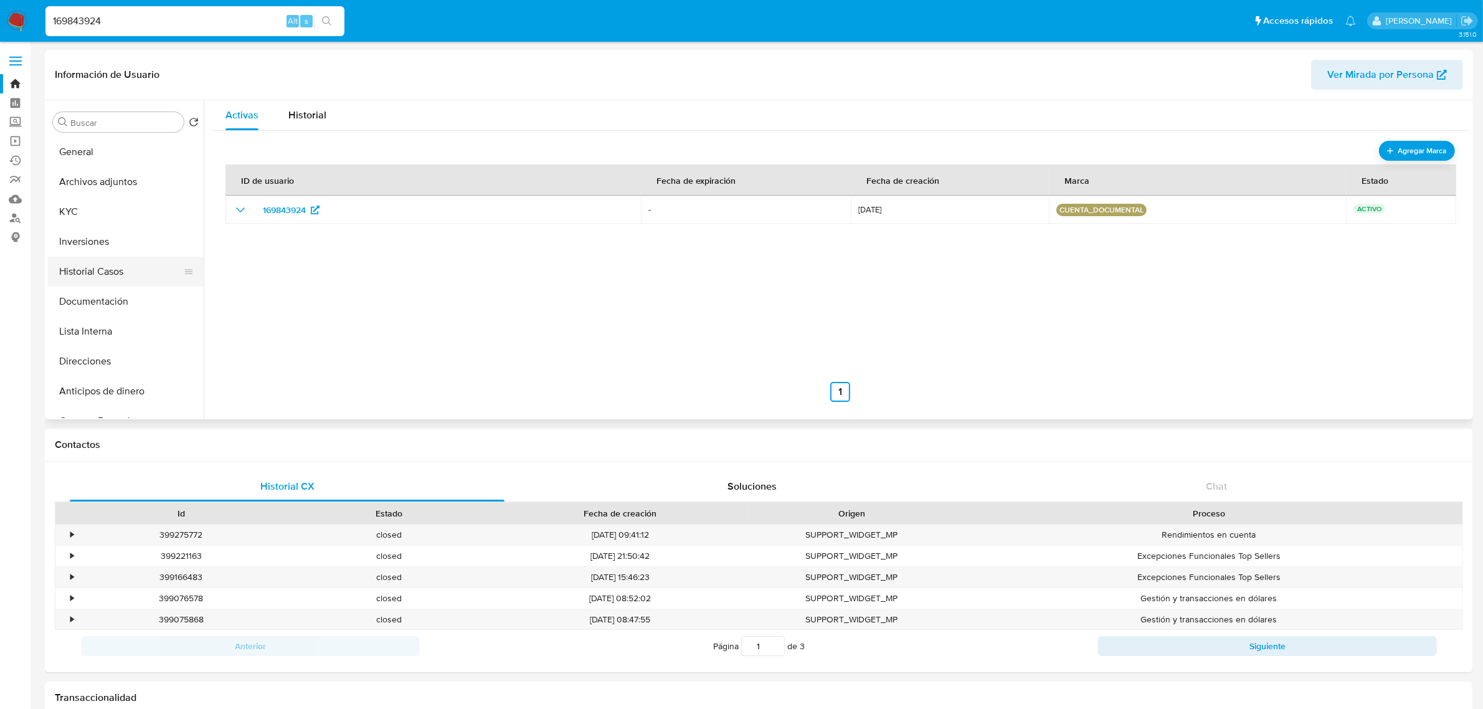
click at [130, 274] on button "Historial Casos" at bounding box center [121, 272] width 146 height 30
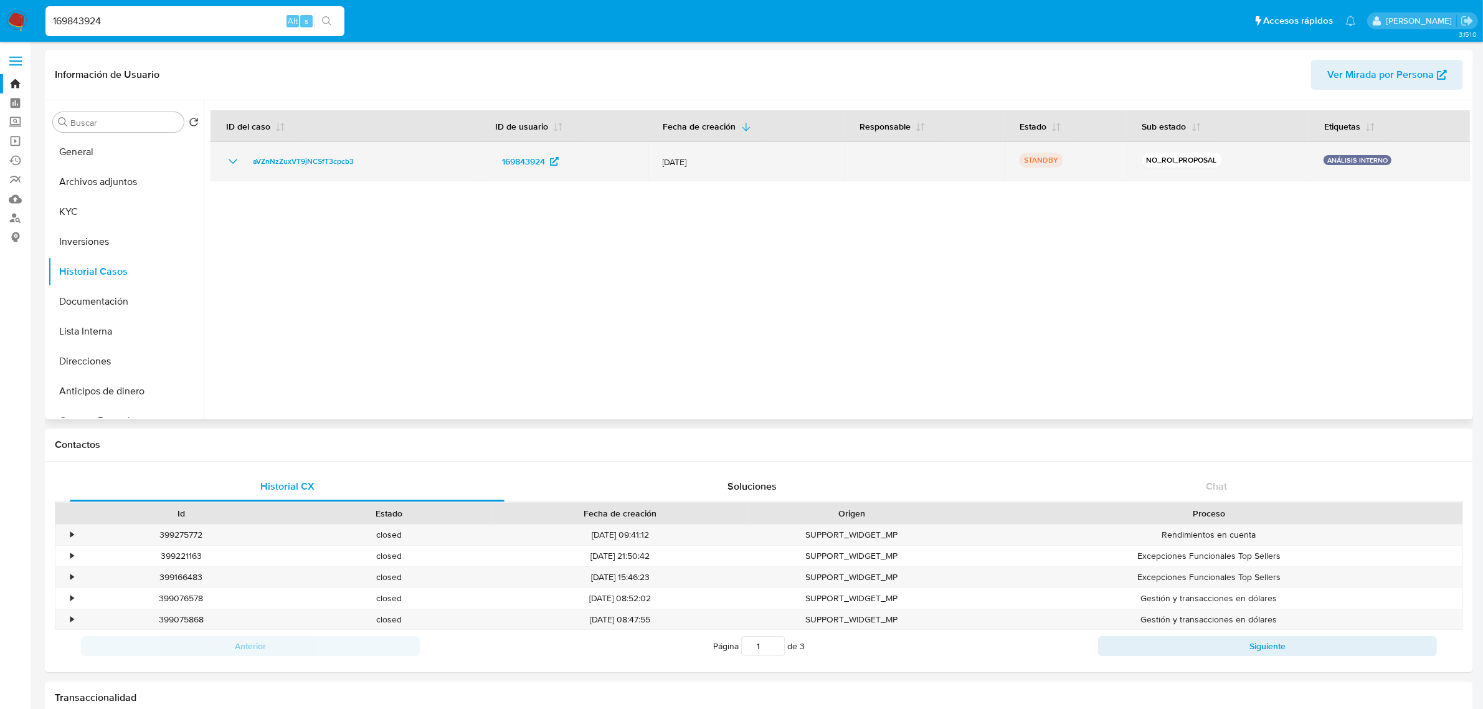
click at [218, 157] on td "aVZnNzZuxVT9jNCSfT3cpcb3" at bounding box center [344, 161] width 269 height 40
click at [230, 168] on icon "Mostrar/Ocultar" at bounding box center [232, 161] width 15 height 15
click at [307, 164] on span "aVZnNzZuxVT9jNCSfT3cpcb3" at bounding box center [303, 161] width 101 height 15
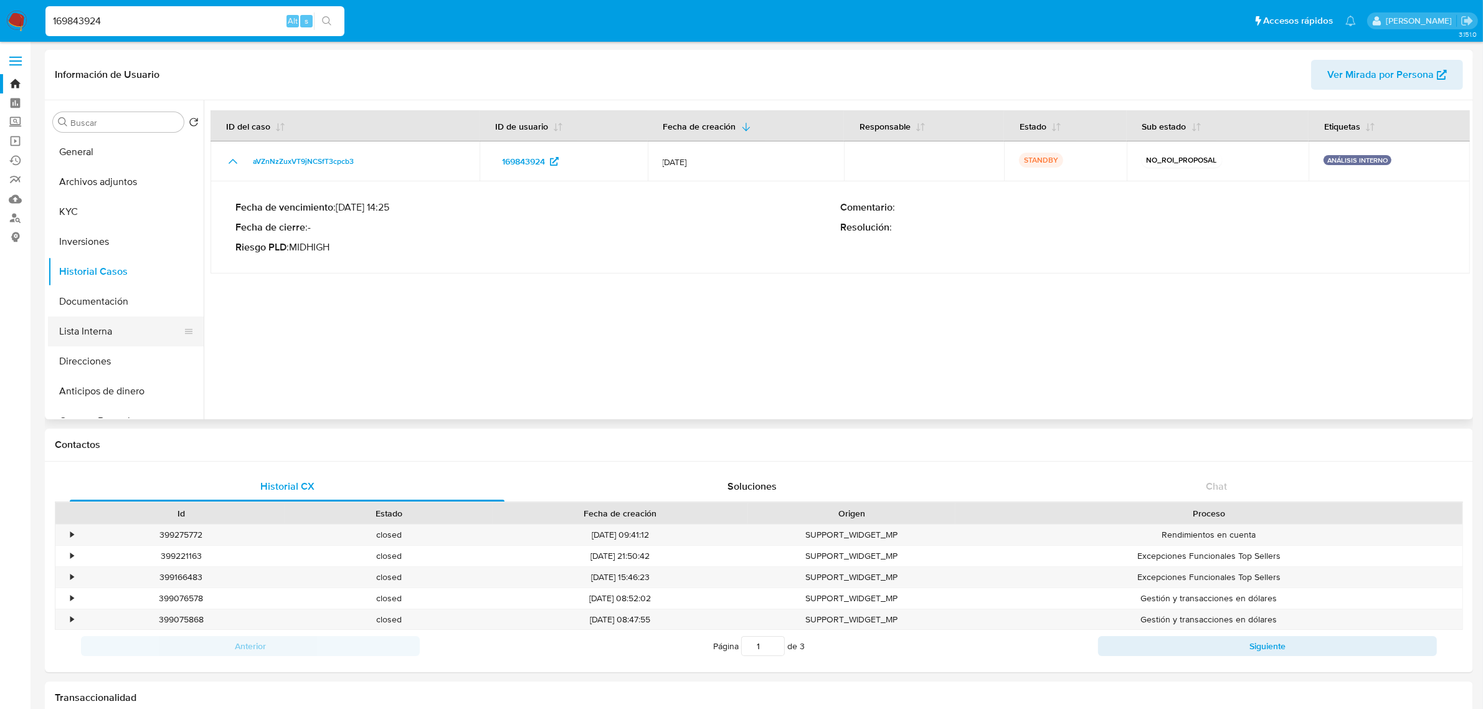
click at [88, 331] on button "Lista Interna" at bounding box center [121, 331] width 146 height 30
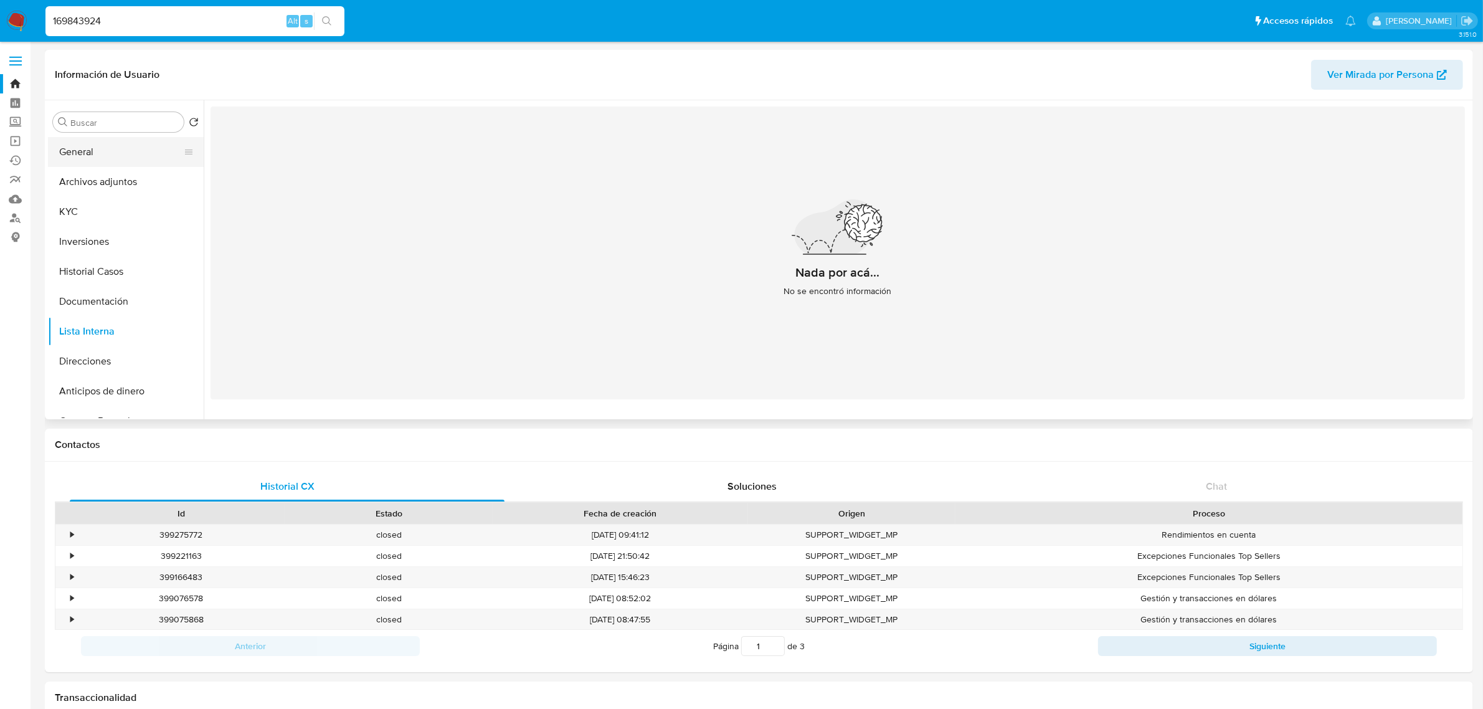
click at [93, 158] on button "General" at bounding box center [121, 152] width 146 height 30
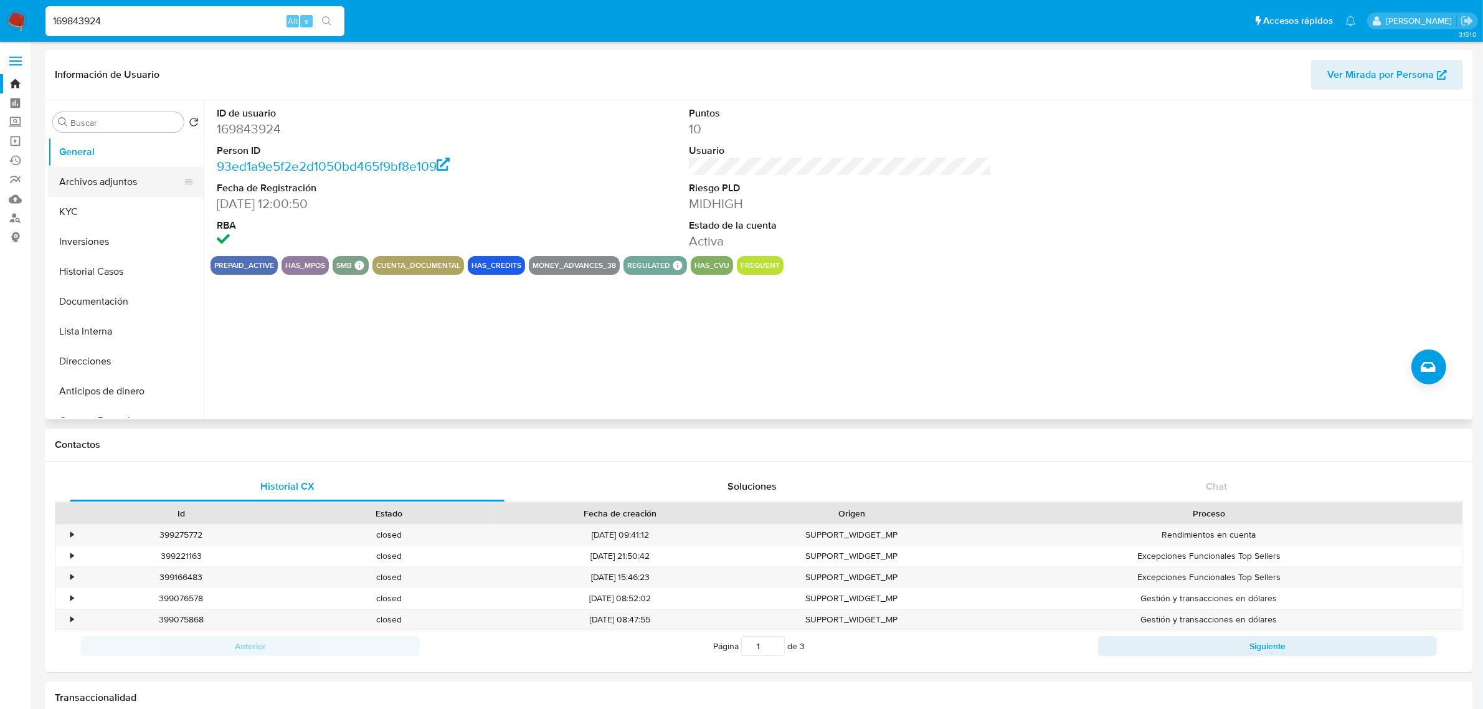
click at [120, 190] on button "Archivos adjuntos" at bounding box center [121, 182] width 146 height 30
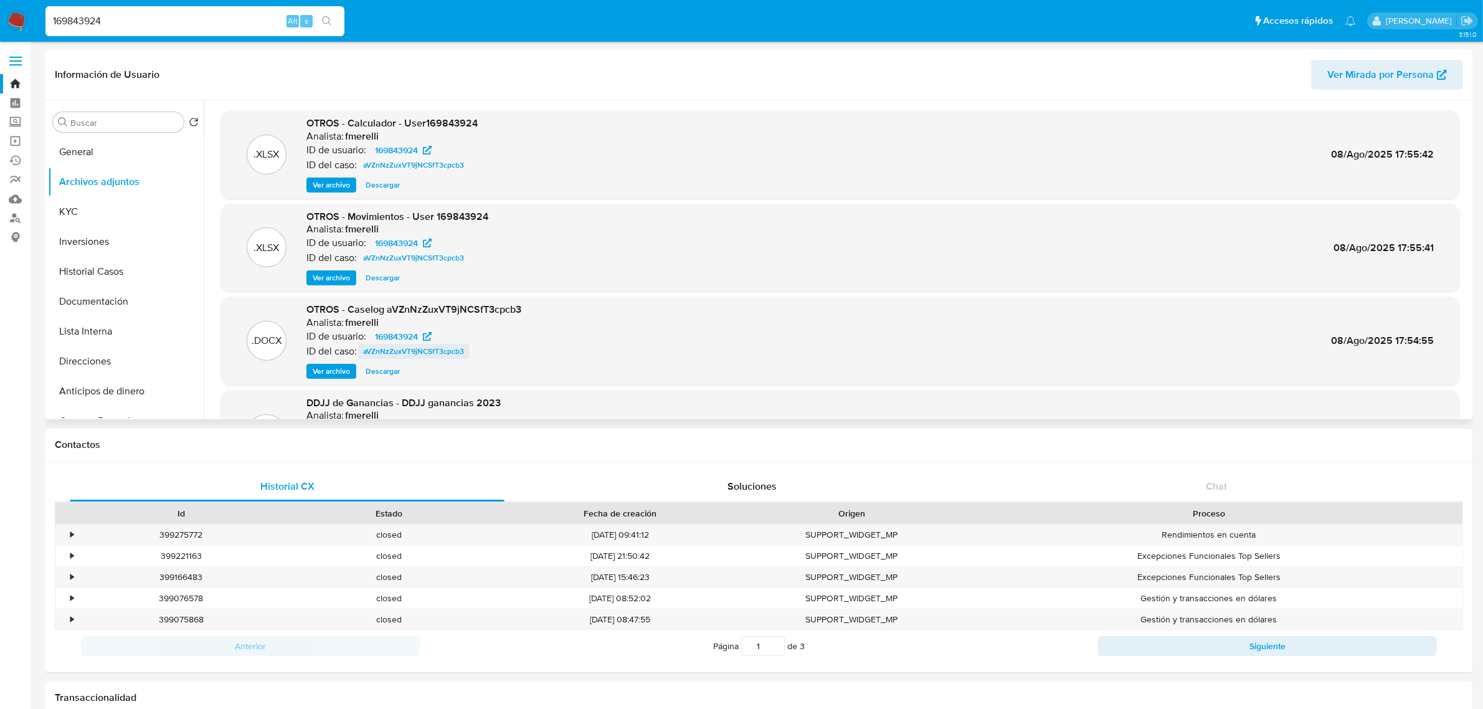
scroll to position [78, 0]
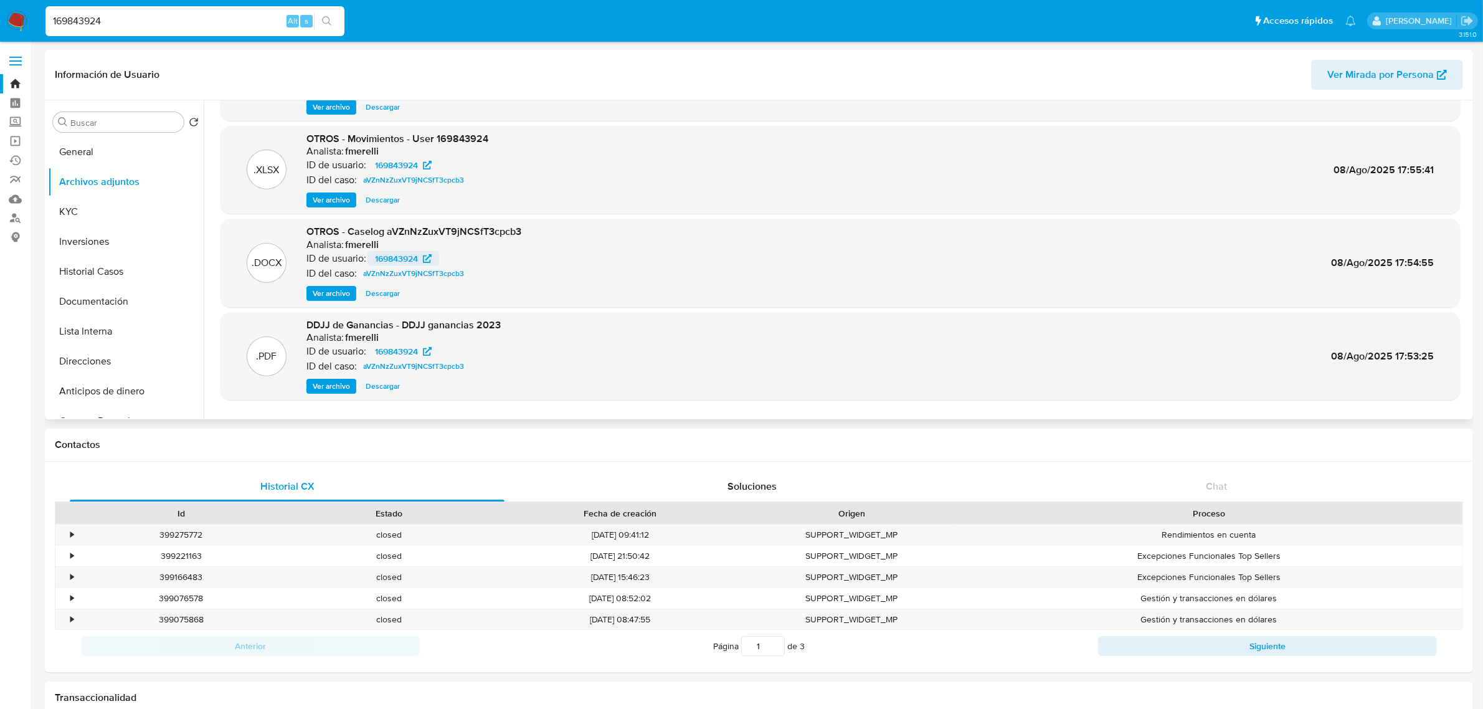
click at [399, 257] on span "169843924" at bounding box center [396, 258] width 43 height 15
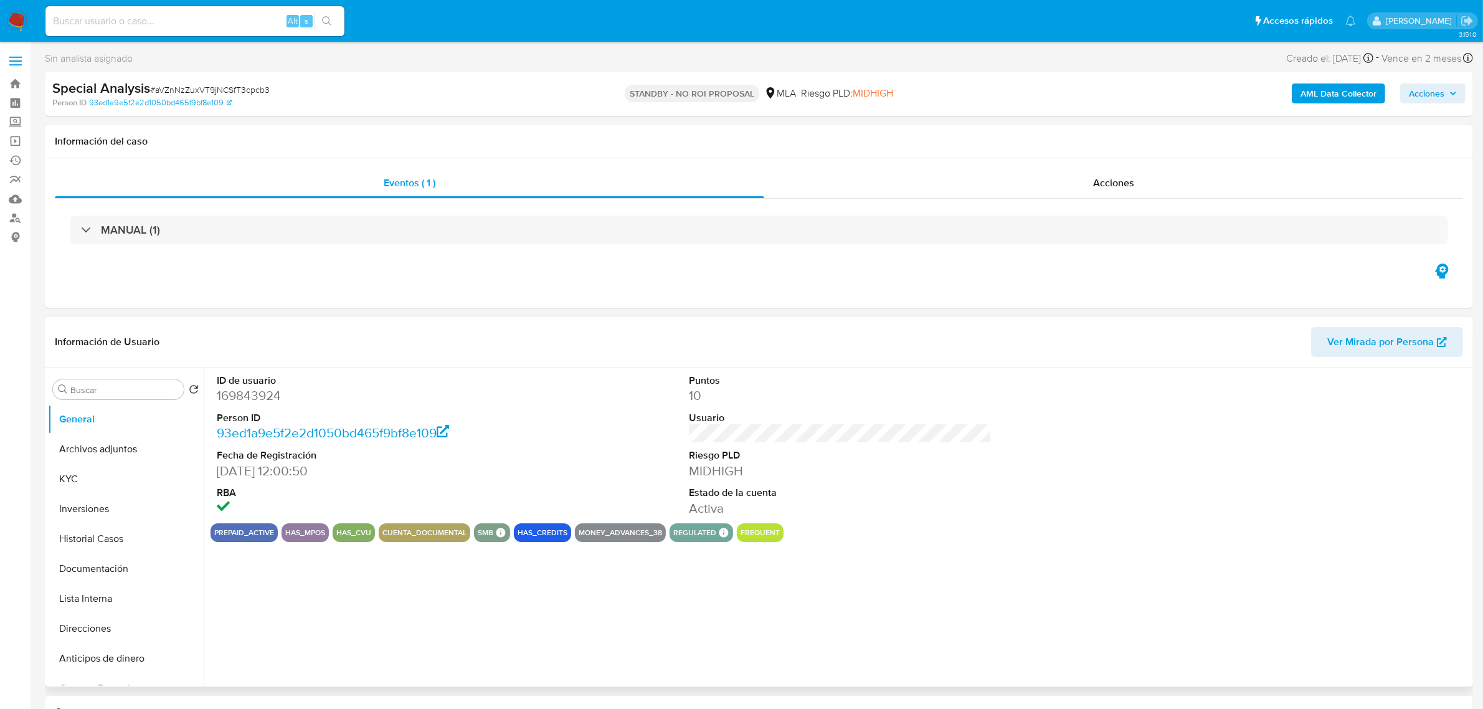
select select "10"
click at [117, 549] on button "Historial Casos" at bounding box center [121, 539] width 146 height 30
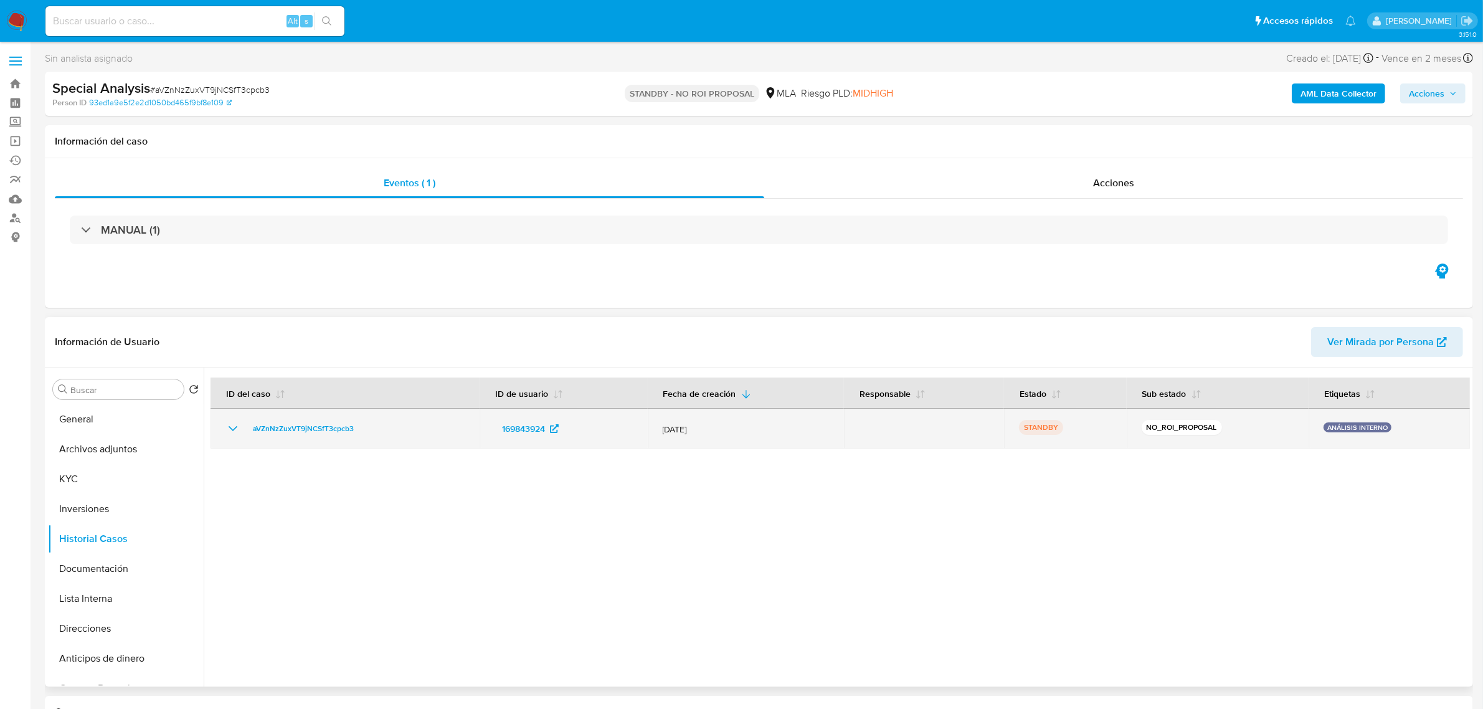
click at [231, 430] on icon "Mostrar/Ocultar" at bounding box center [232, 428] width 15 height 15
click at [230, 433] on icon "Mostrar/Ocultar" at bounding box center [232, 428] width 15 height 15
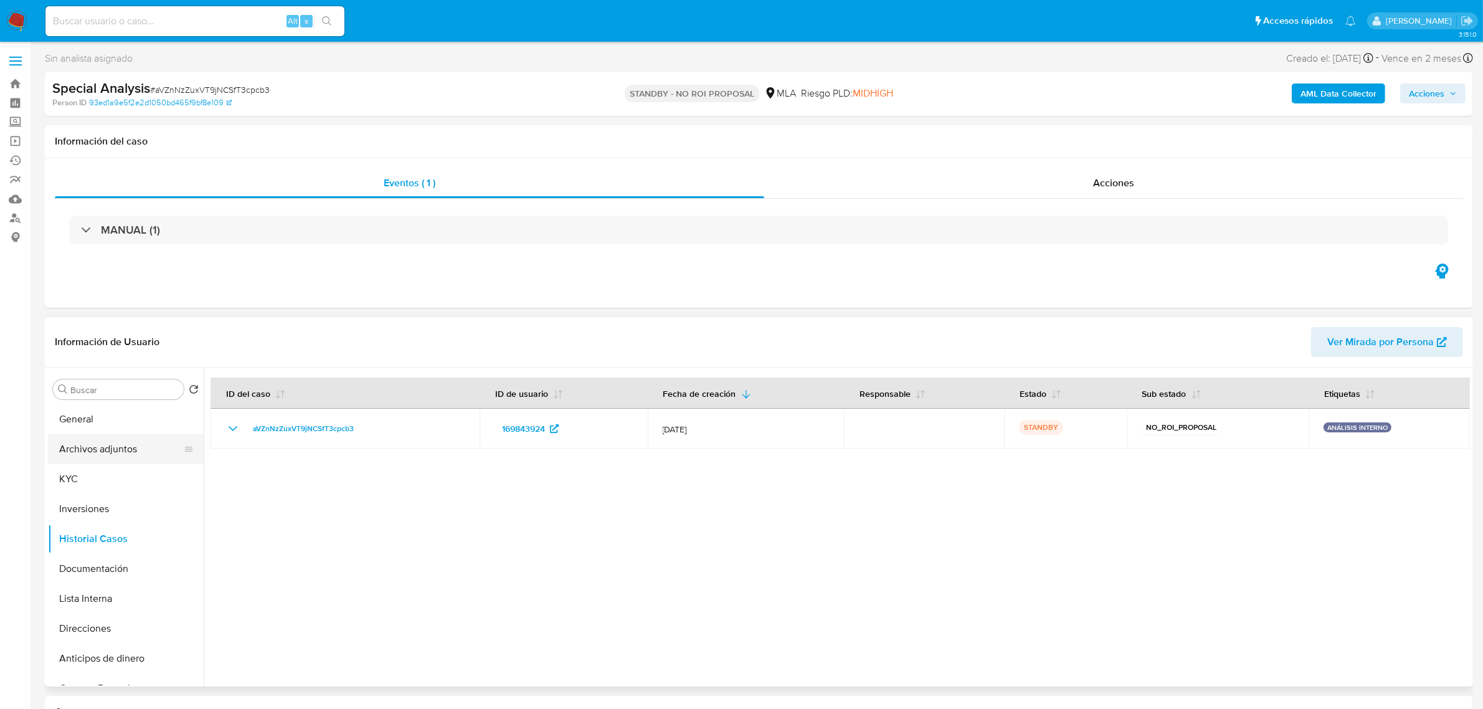
click at [107, 461] on button "Archivos adjuntos" at bounding box center [121, 449] width 146 height 30
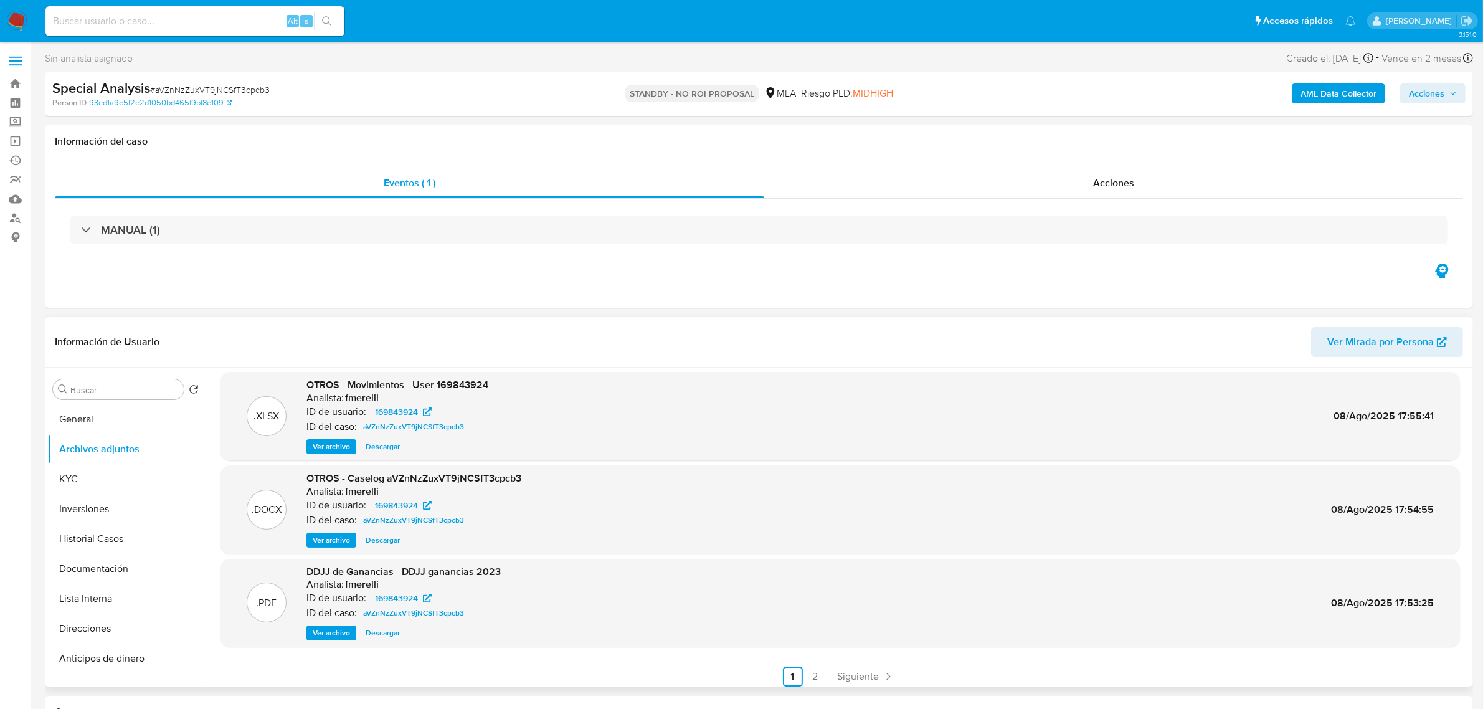
scroll to position [104, 0]
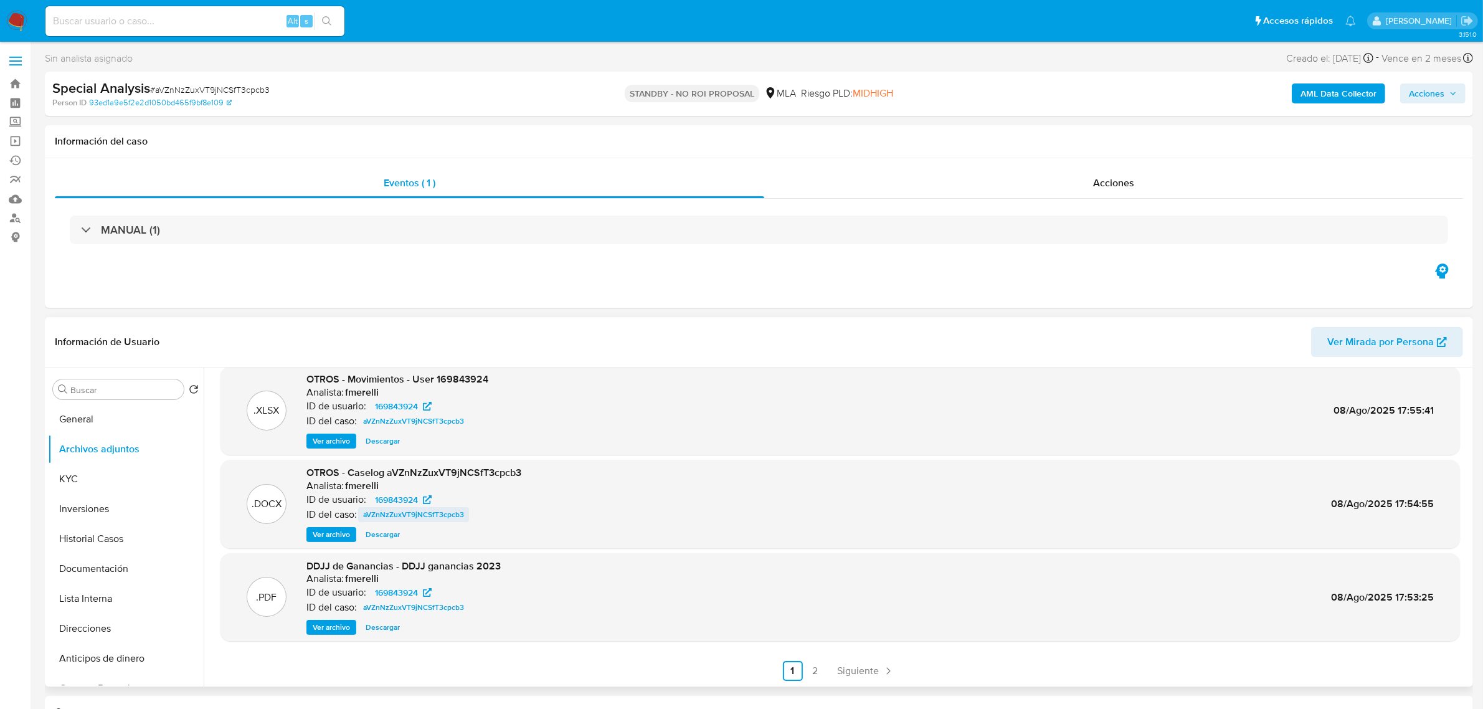
click at [424, 514] on span "aVZnNzZuxVT9jNCSfT3cpcb3" at bounding box center [413, 514] width 101 height 15
click at [103, 410] on button "General" at bounding box center [121, 419] width 146 height 30
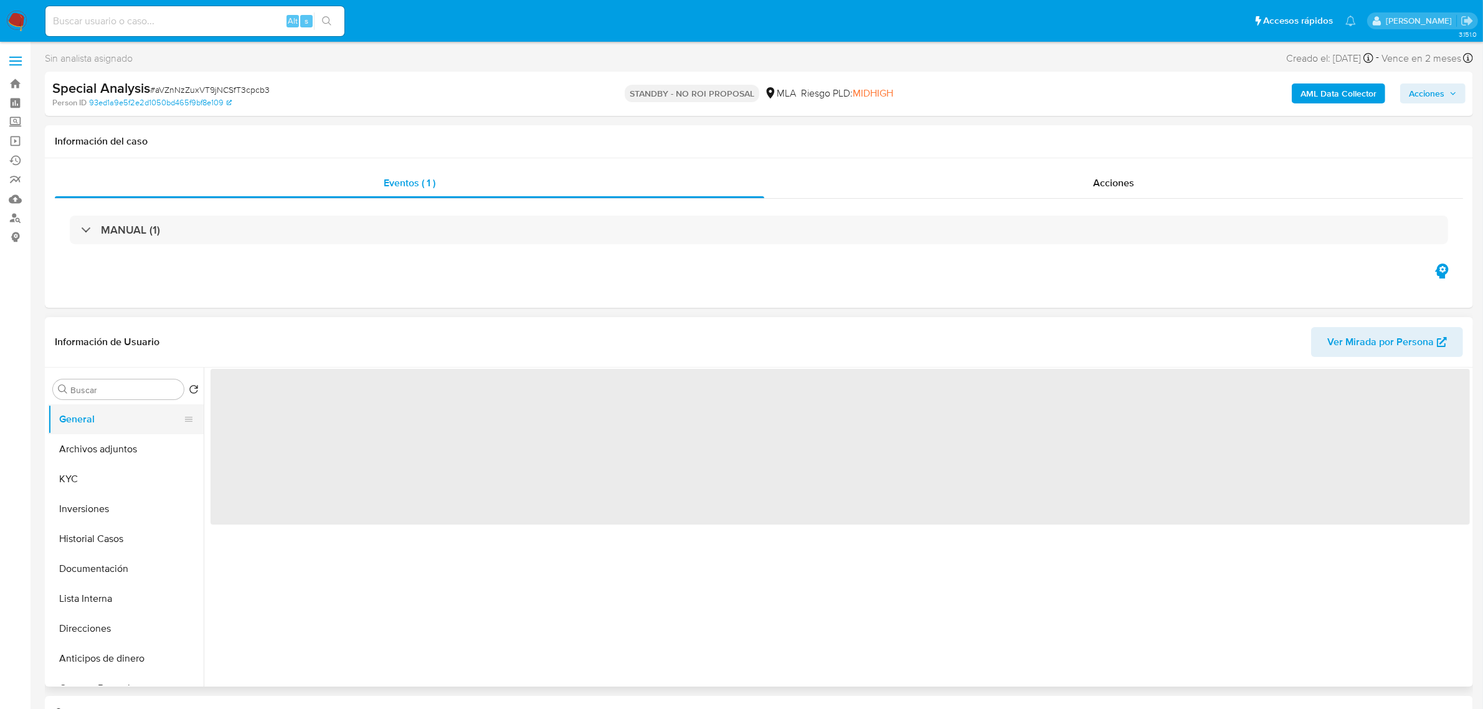
scroll to position [0, 0]
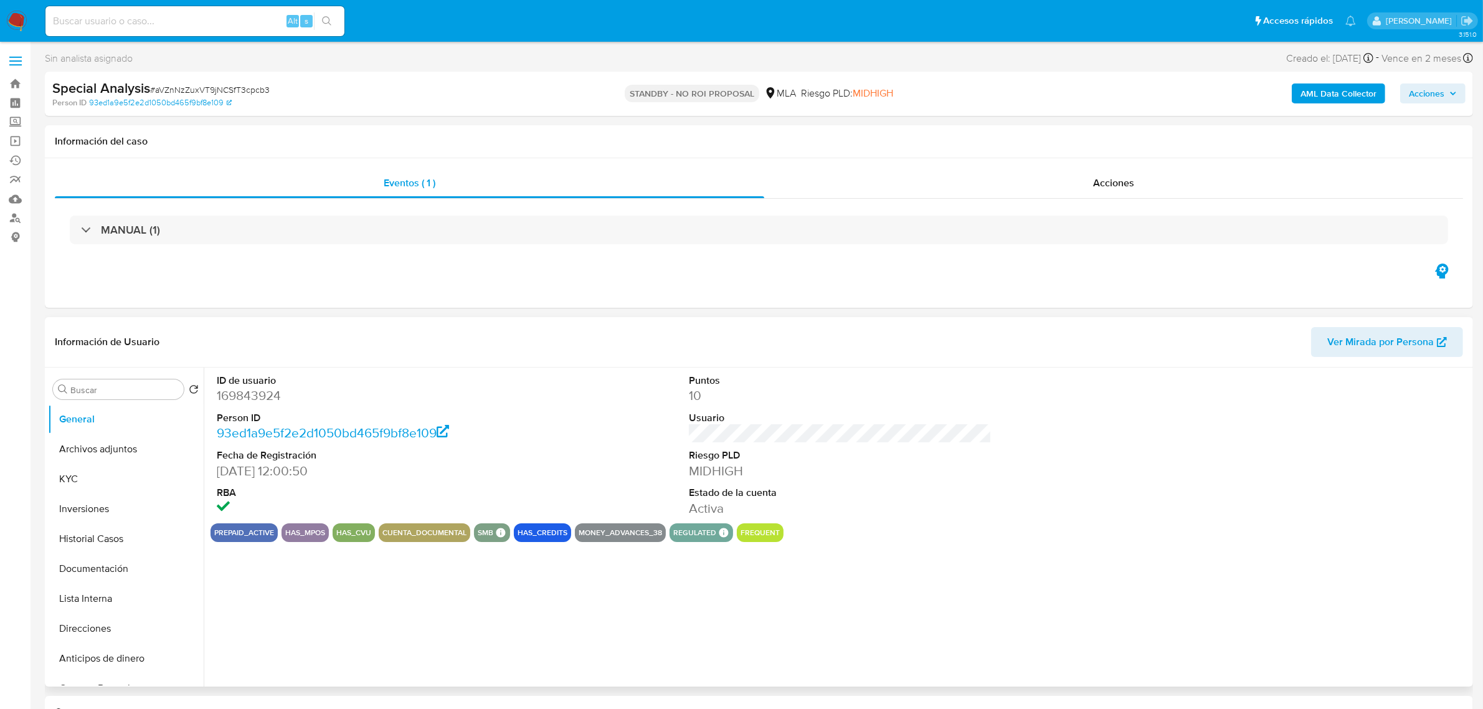
click at [251, 395] on dd "169843924" at bounding box center [368, 395] width 303 height 17
click at [103, 471] on button "KYC" at bounding box center [121, 479] width 146 height 30
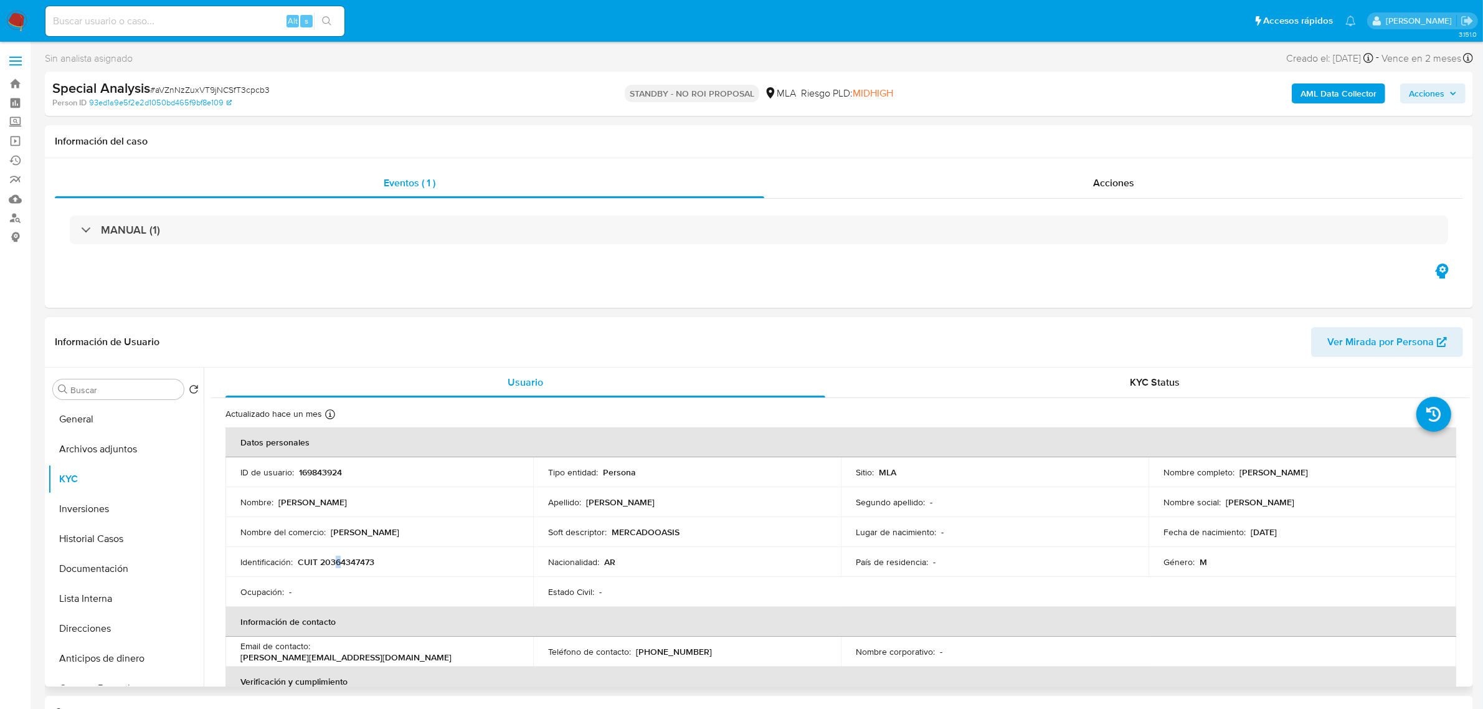
click at [338, 558] on p "CUIT 20364347473" at bounding box center [336, 561] width 77 height 11
click at [343, 562] on p "CUIT 20364347473" at bounding box center [336, 561] width 77 height 11
copy p "20364347473"
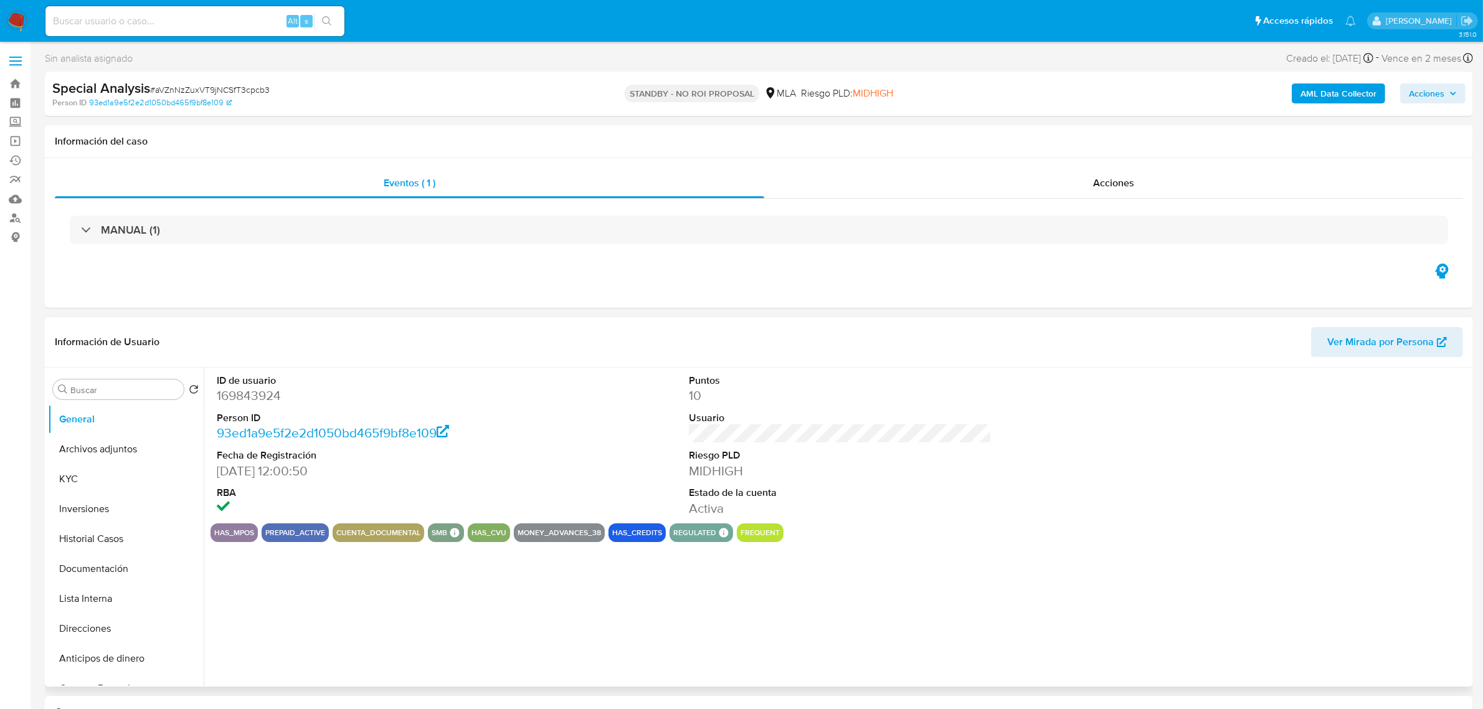
select select "10"
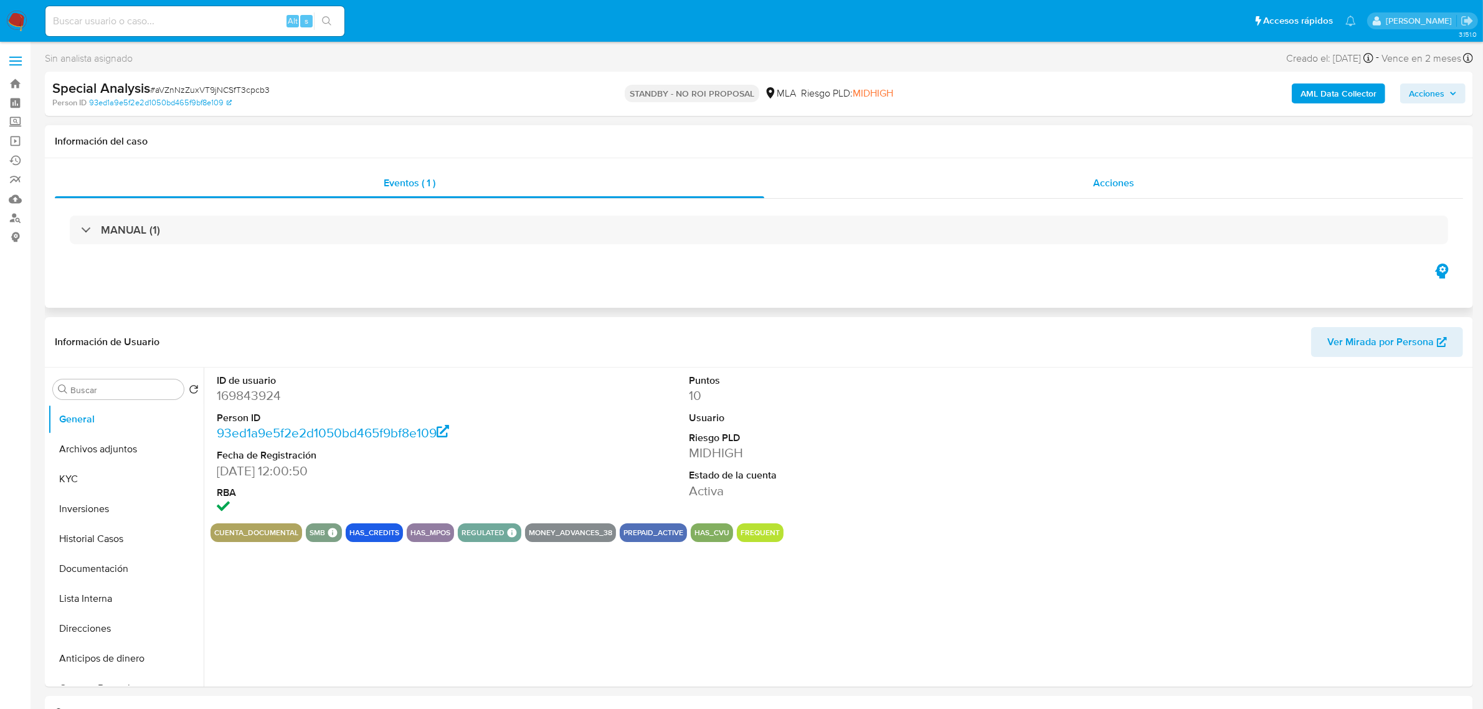
click at [1132, 185] on span "Acciones" at bounding box center [1113, 183] width 41 height 14
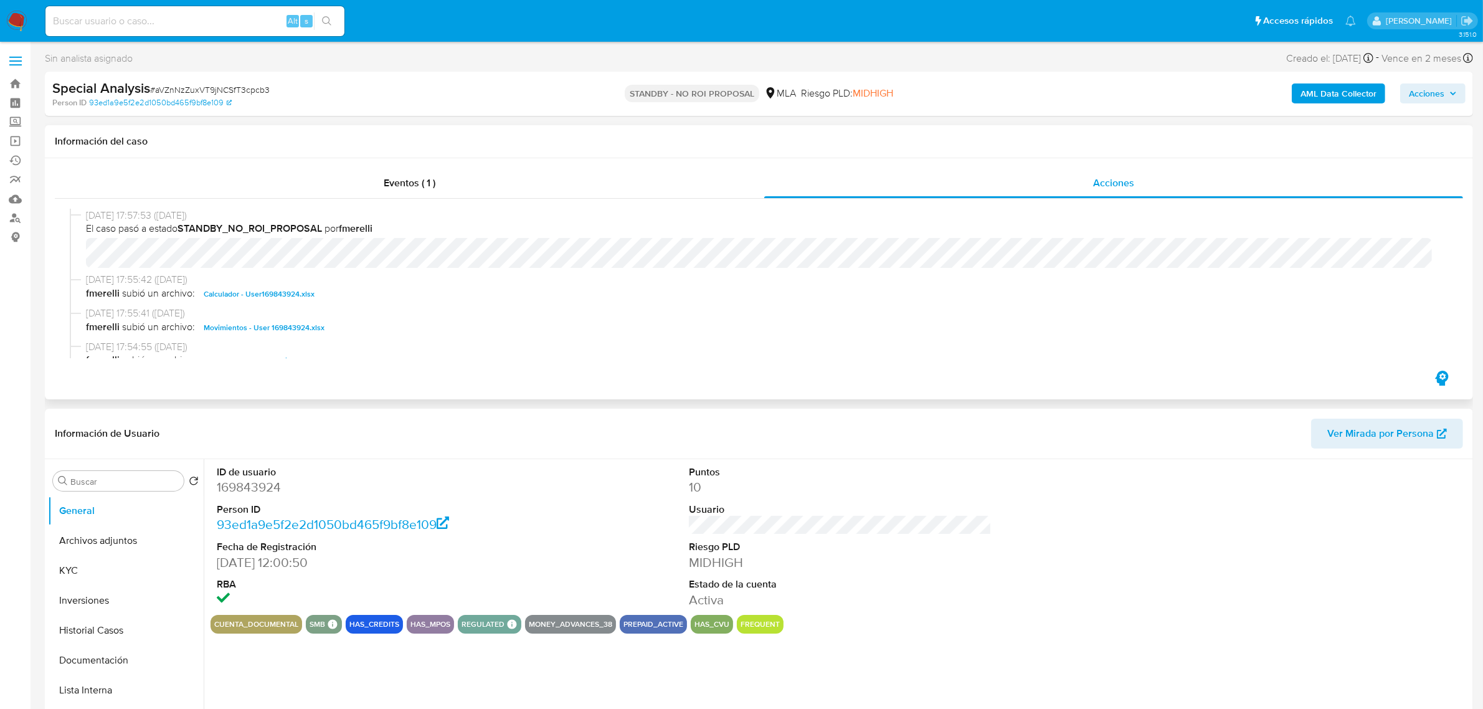
select select "10"
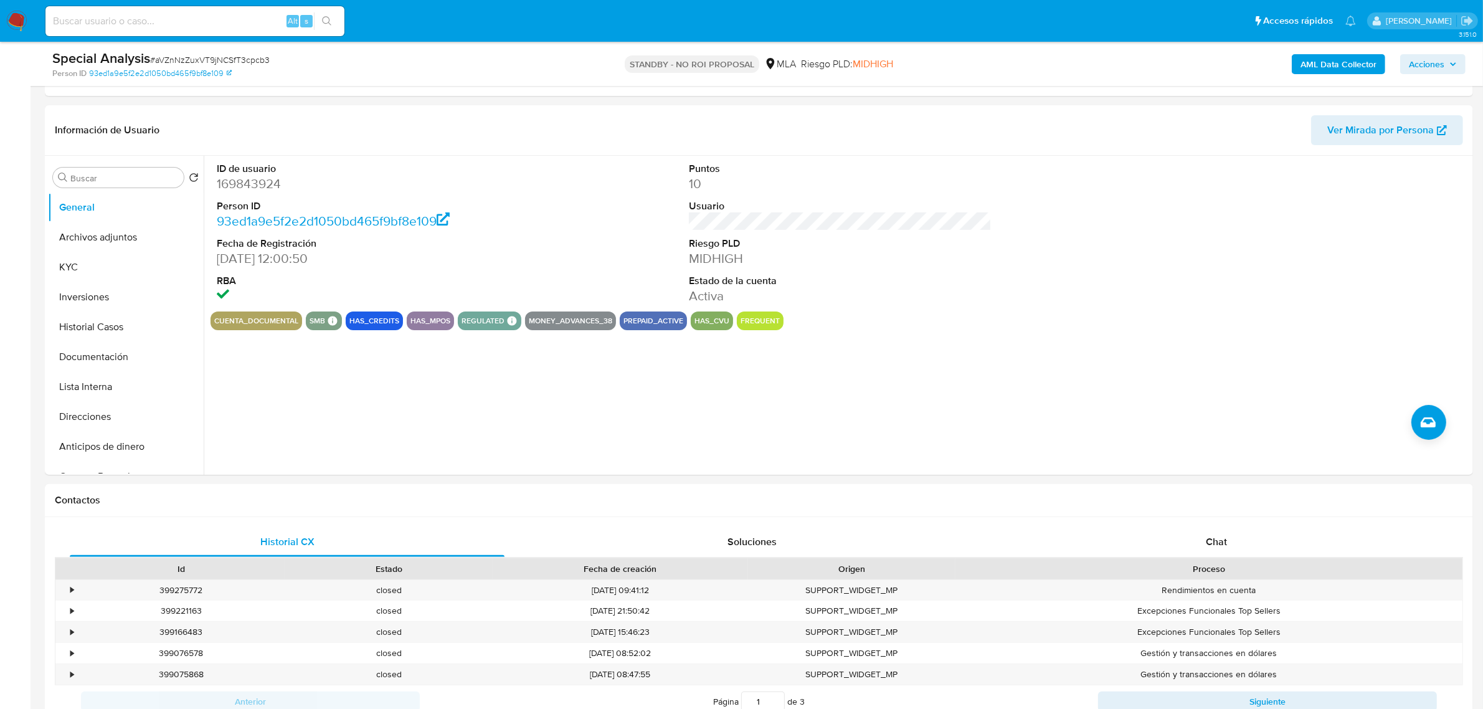
scroll to position [234, 0]
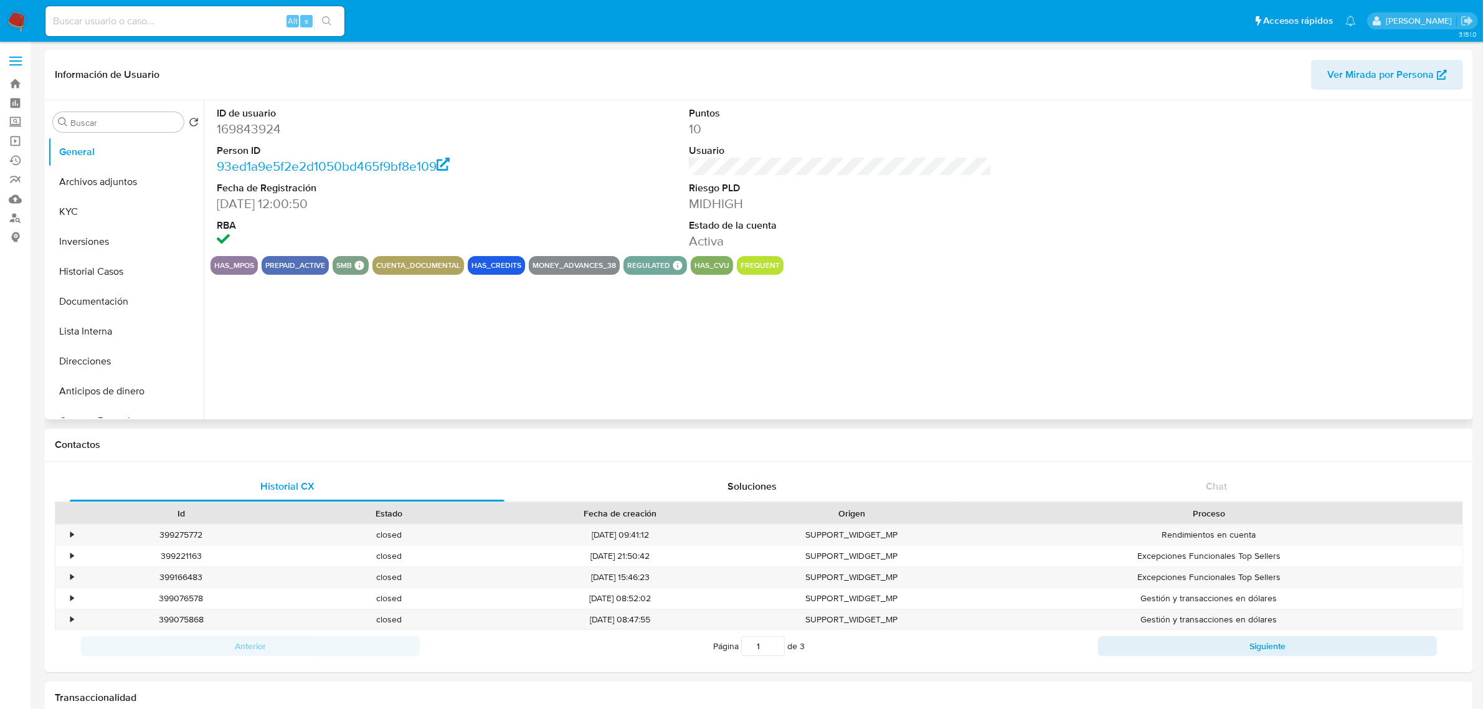
select select "10"
drag, startPoint x: 114, startPoint y: 193, endPoint x: 131, endPoint y: 190, distance: 17.1
click at [116, 192] on button "Archivos adjuntos" at bounding box center [121, 182] width 146 height 30
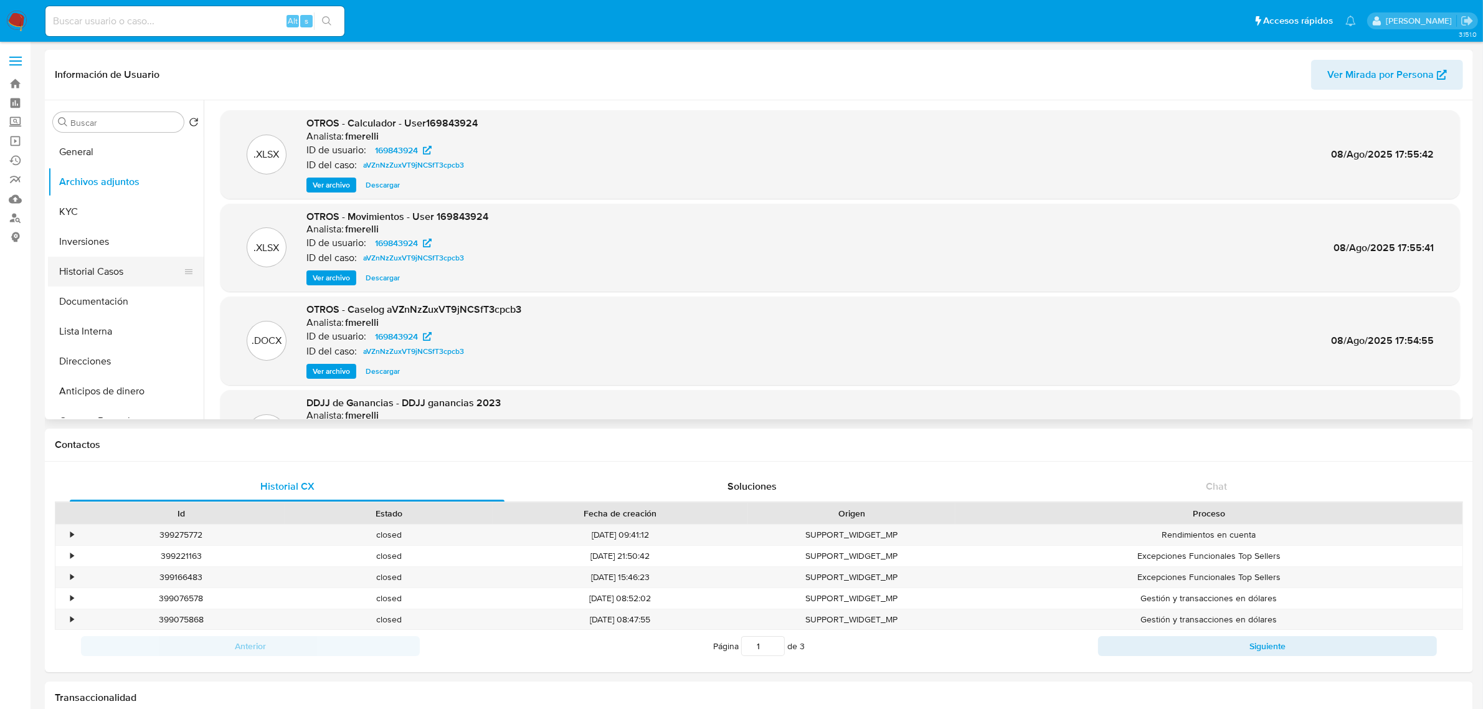
drag, startPoint x: 109, startPoint y: 265, endPoint x: 128, endPoint y: 270, distance: 19.9
click at [112, 265] on button "Historial Casos" at bounding box center [121, 272] width 146 height 30
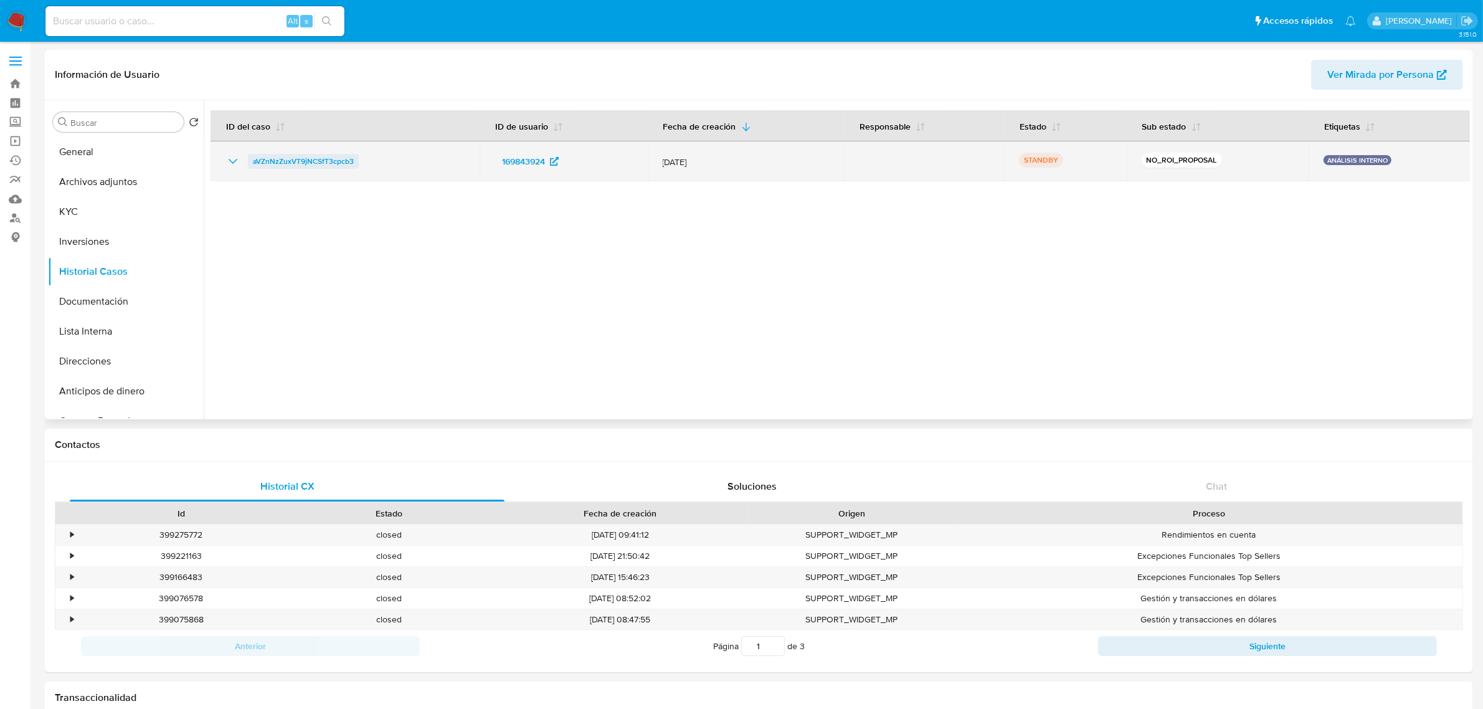
click at [300, 166] on span "aVZnNzZuxVT9jNCSfT3cpcb3" at bounding box center [303, 161] width 101 height 15
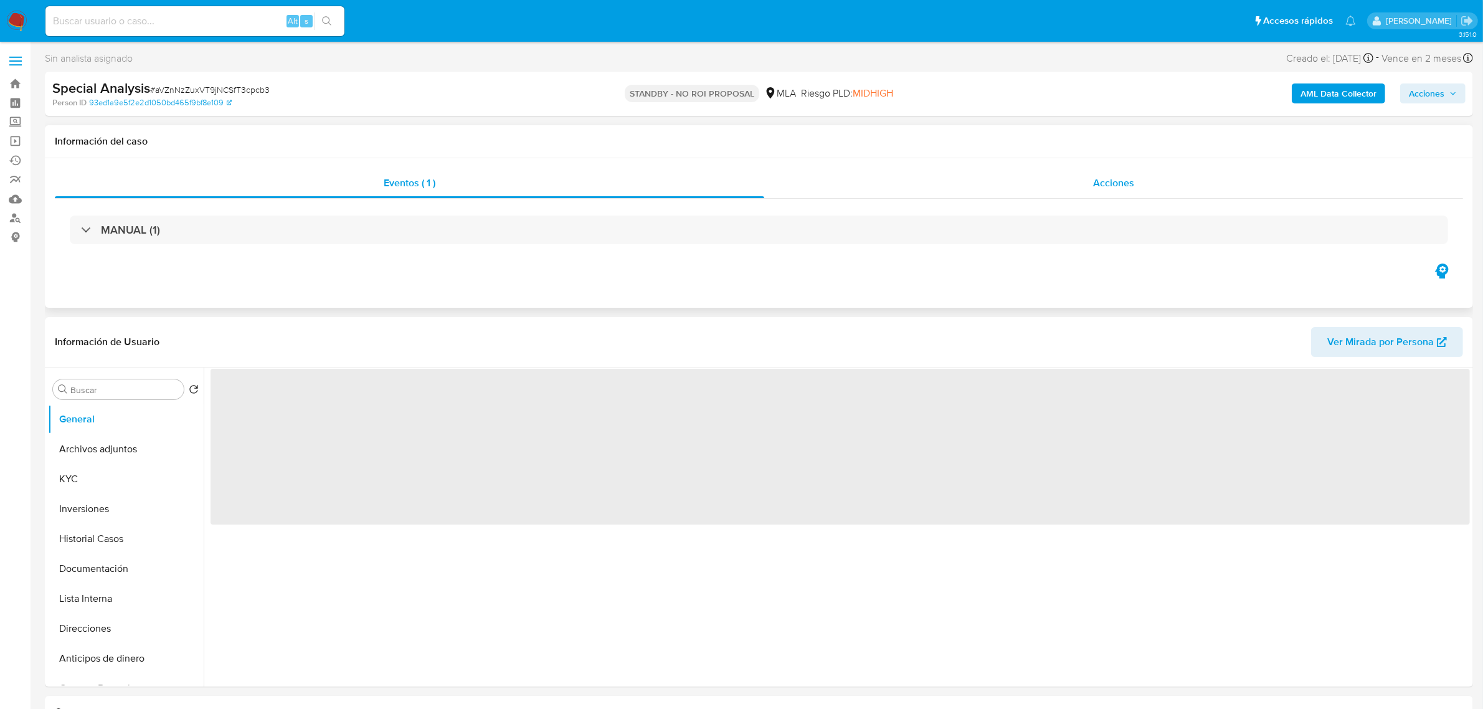
click at [1153, 184] on div "Acciones" at bounding box center [1113, 183] width 699 height 30
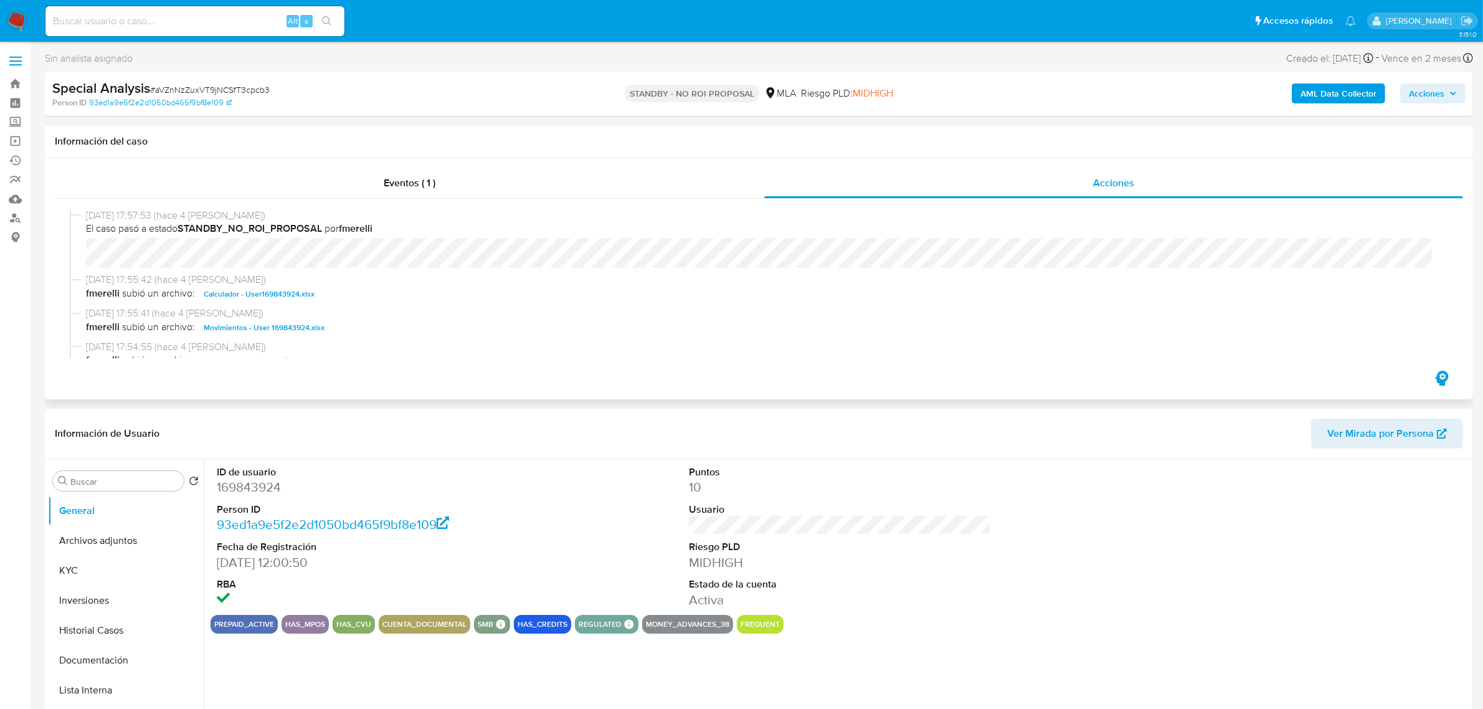
select select "10"
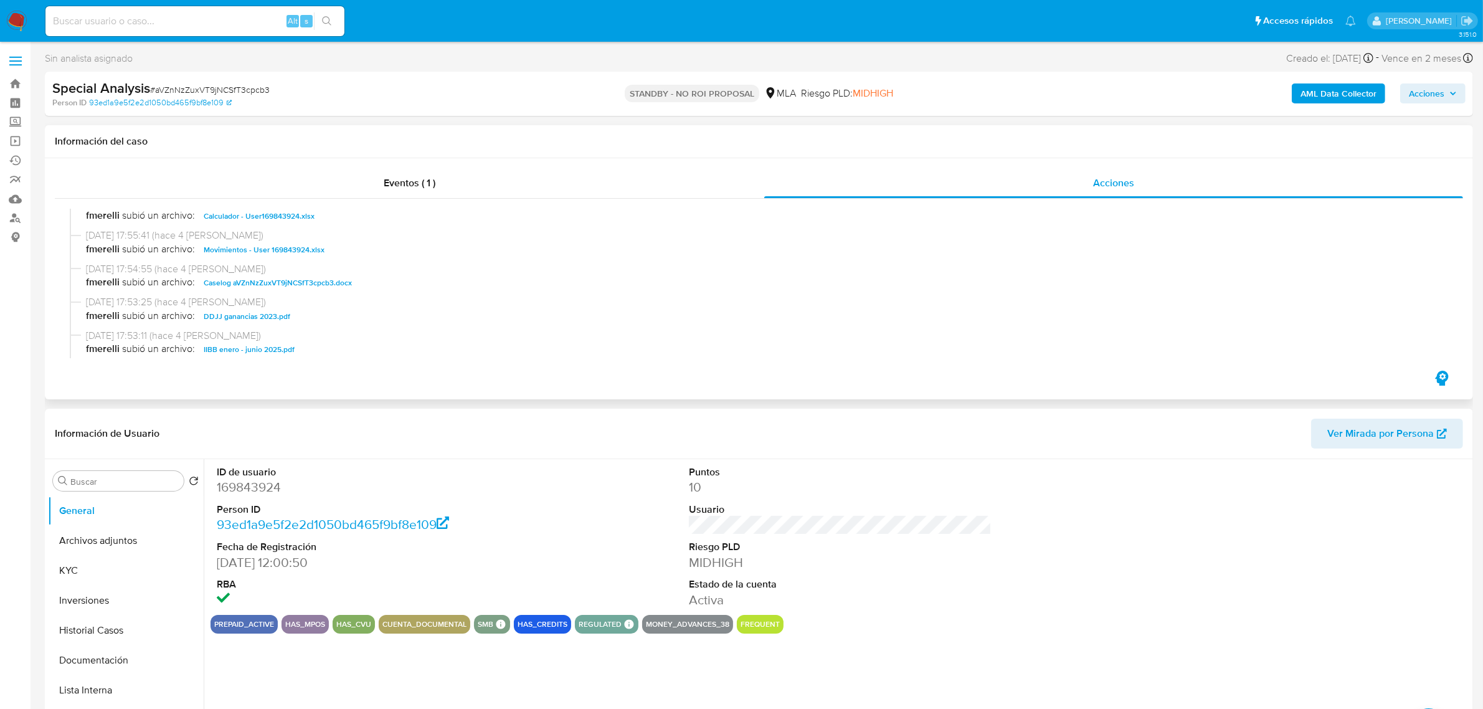
click at [282, 278] on span "Caselog aVZnNzZuxVT9jNCSfT3cpcb3.docx" at bounding box center [278, 282] width 148 height 15
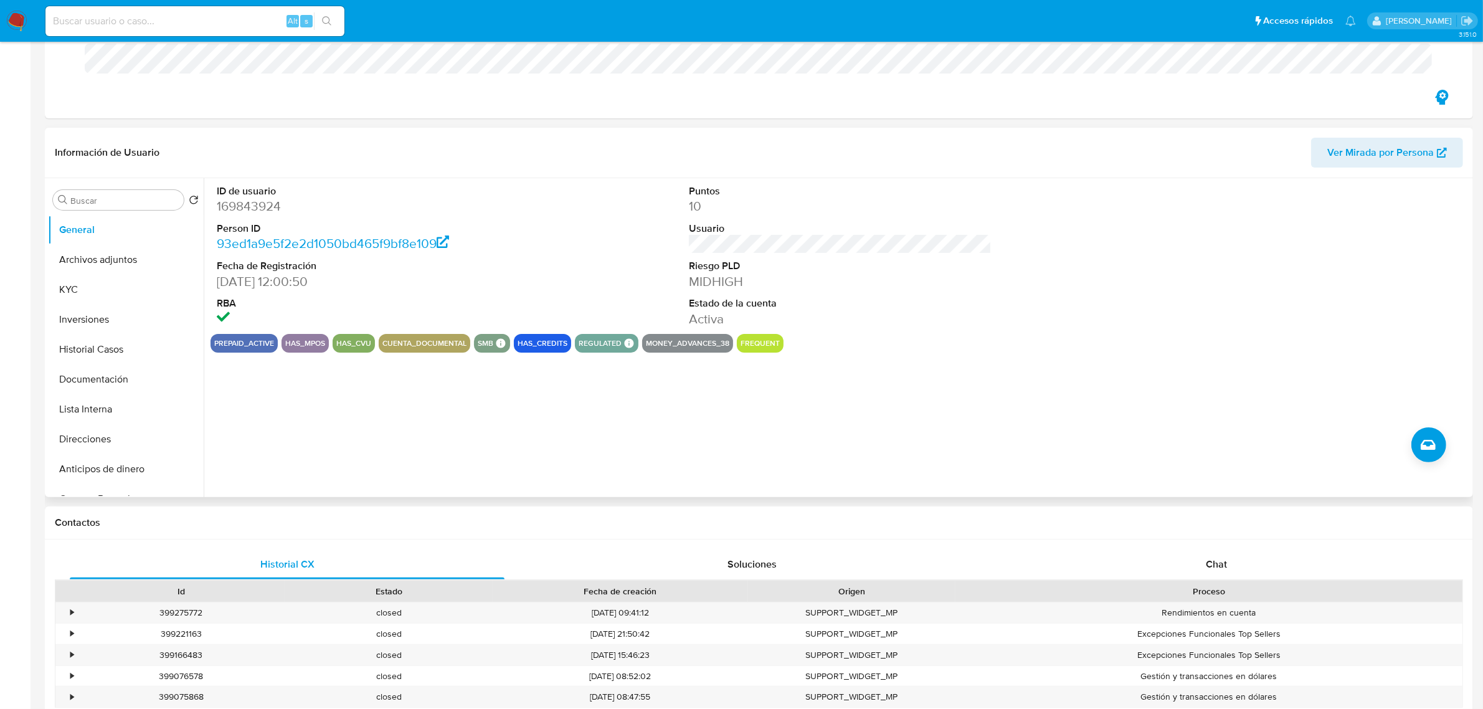
scroll to position [0, 0]
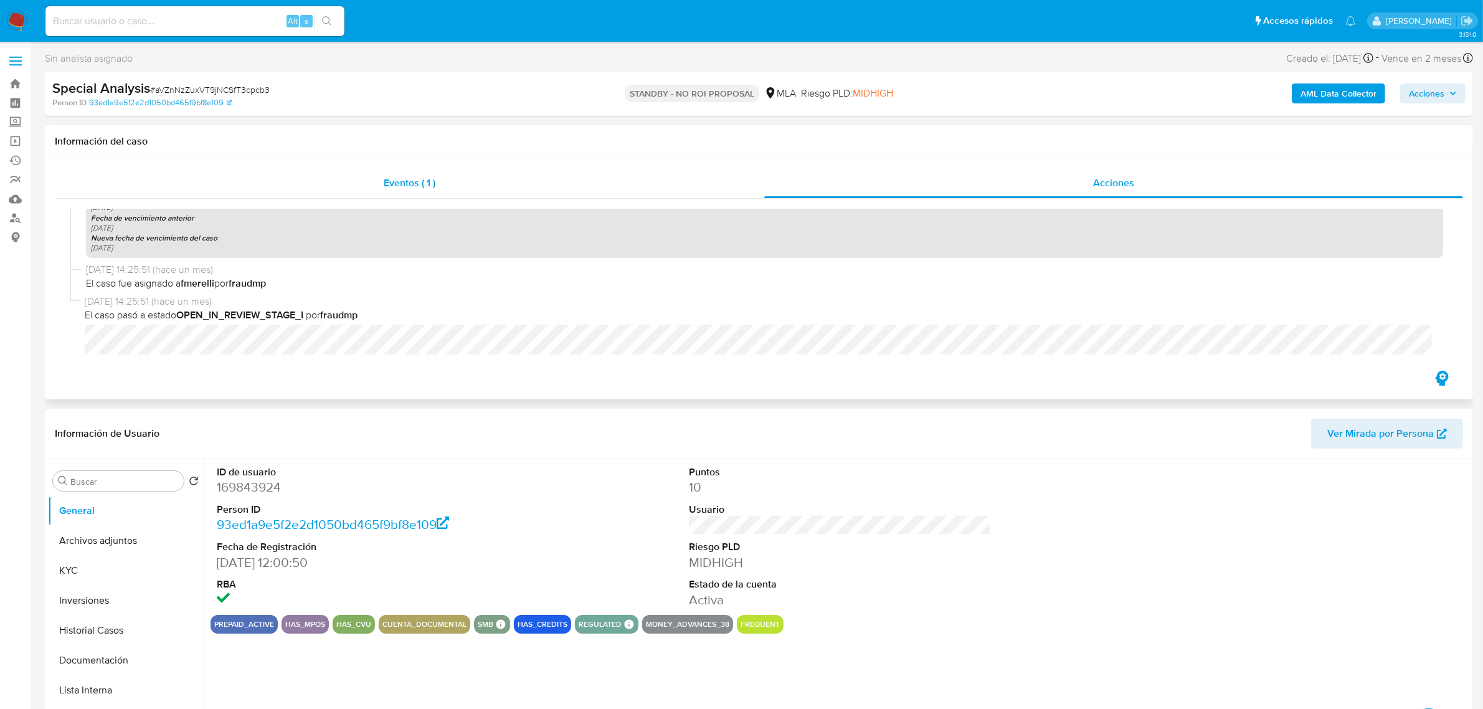
click at [438, 186] on div "Eventos ( 1 )" at bounding box center [409, 183] width 709 height 30
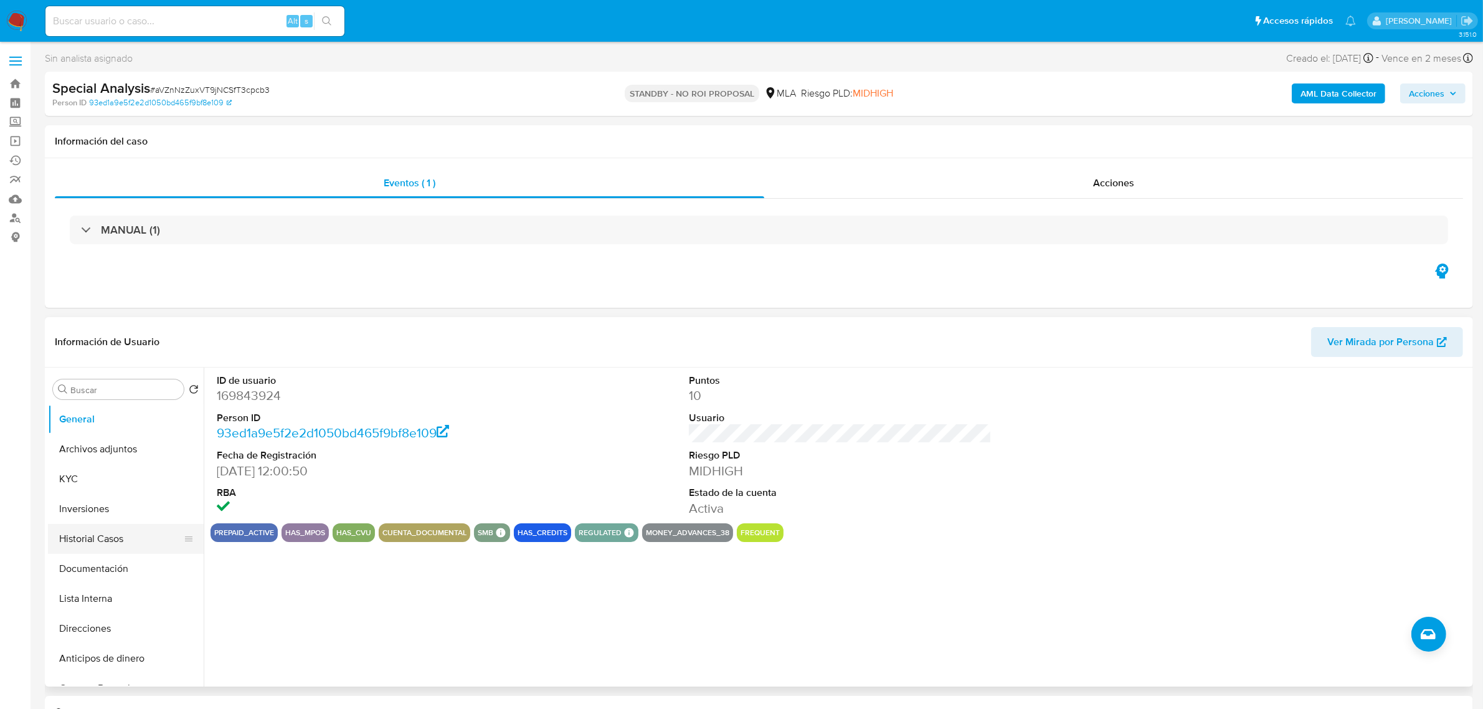
click at [97, 534] on button "Historial Casos" at bounding box center [121, 539] width 146 height 30
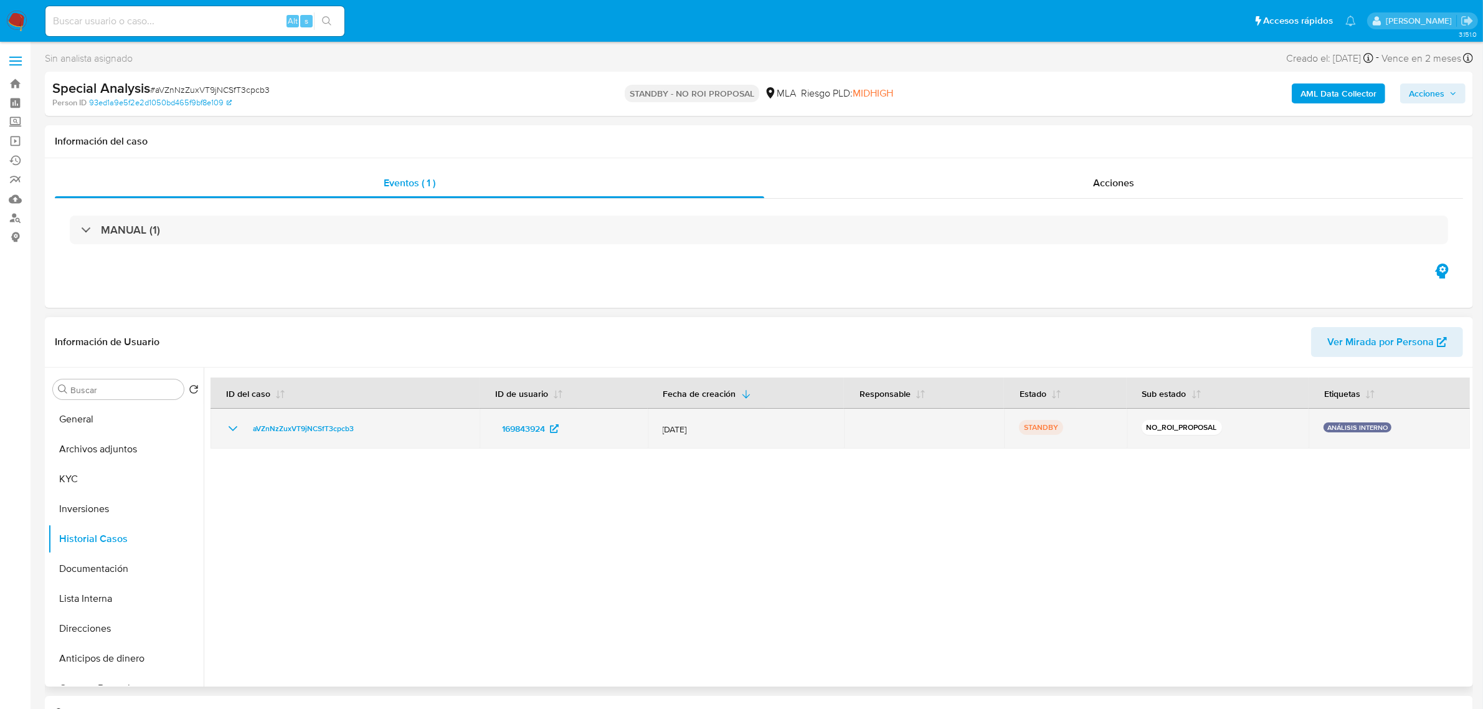
click at [229, 430] on icon "Mostrar/Ocultar" at bounding box center [232, 428] width 15 height 15
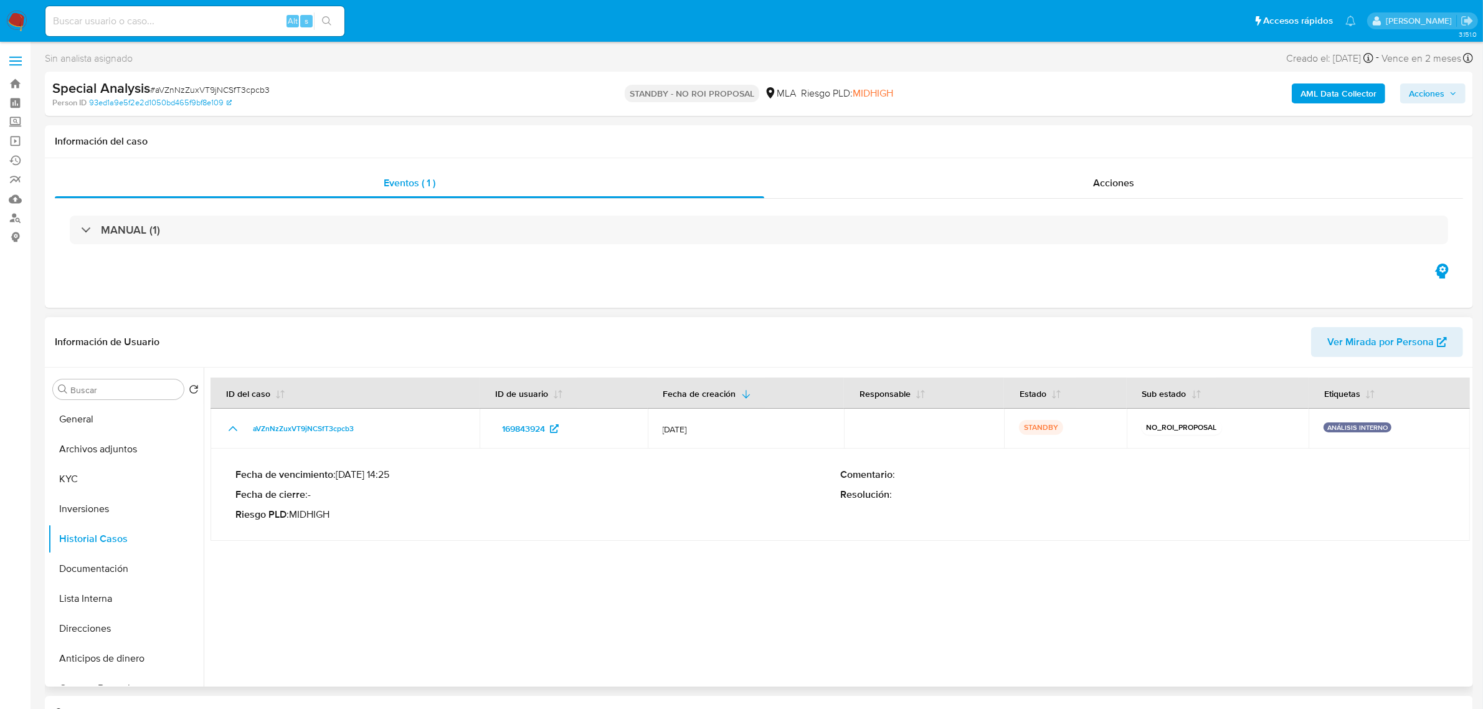
drag, startPoint x: 941, startPoint y: 491, endPoint x: 276, endPoint y: 486, distance: 665.1
click at [204, 476] on div at bounding box center [837, 526] width 1266 height 319
click at [501, 503] on div "Fecha de vencimiento : [DATE] 14:25 Fecha de cierre : - Riesgo PLD : MIDHIGH" at bounding box center [537, 494] width 605 height 52
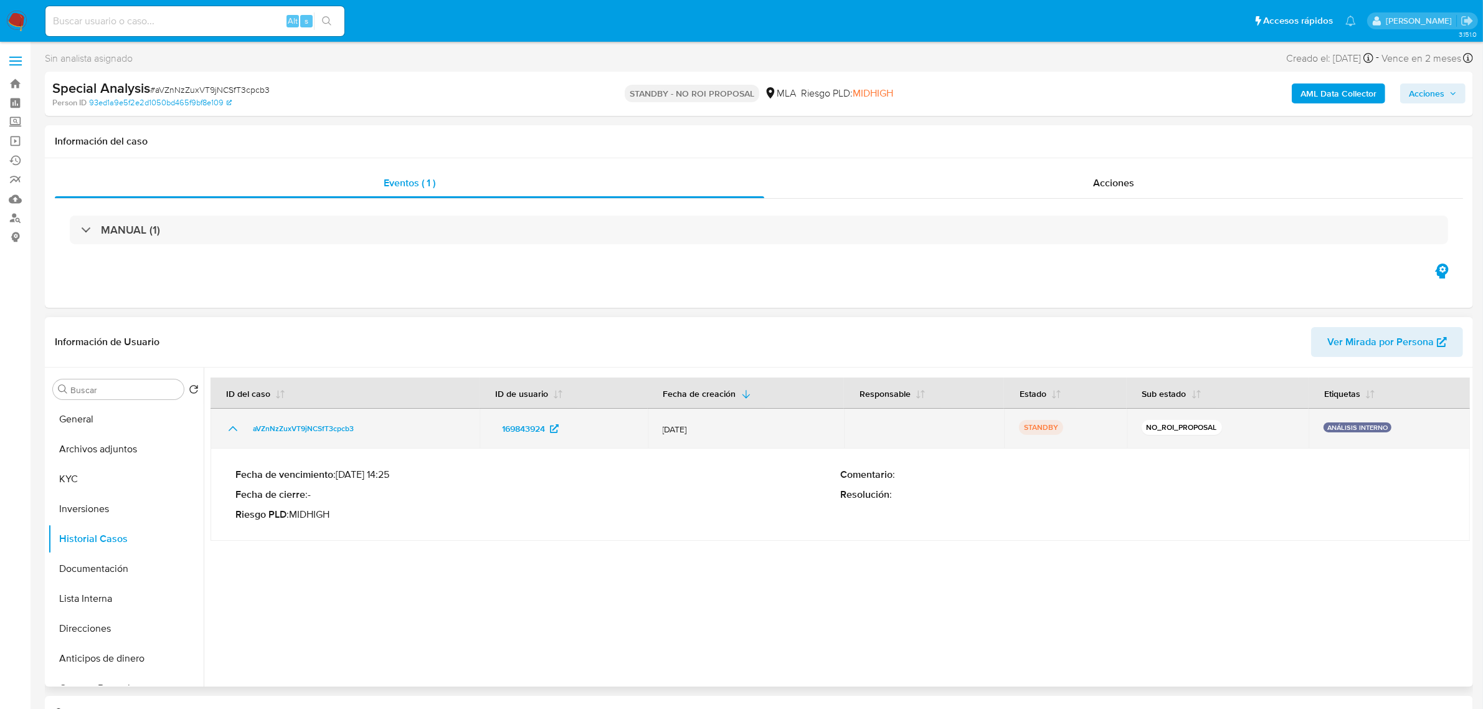
click at [230, 428] on icon "Mostrar/Ocultar" at bounding box center [232, 428] width 15 height 15
click at [230, 428] on icon "Mostrar/Ocultar" at bounding box center [233, 428] width 9 height 5
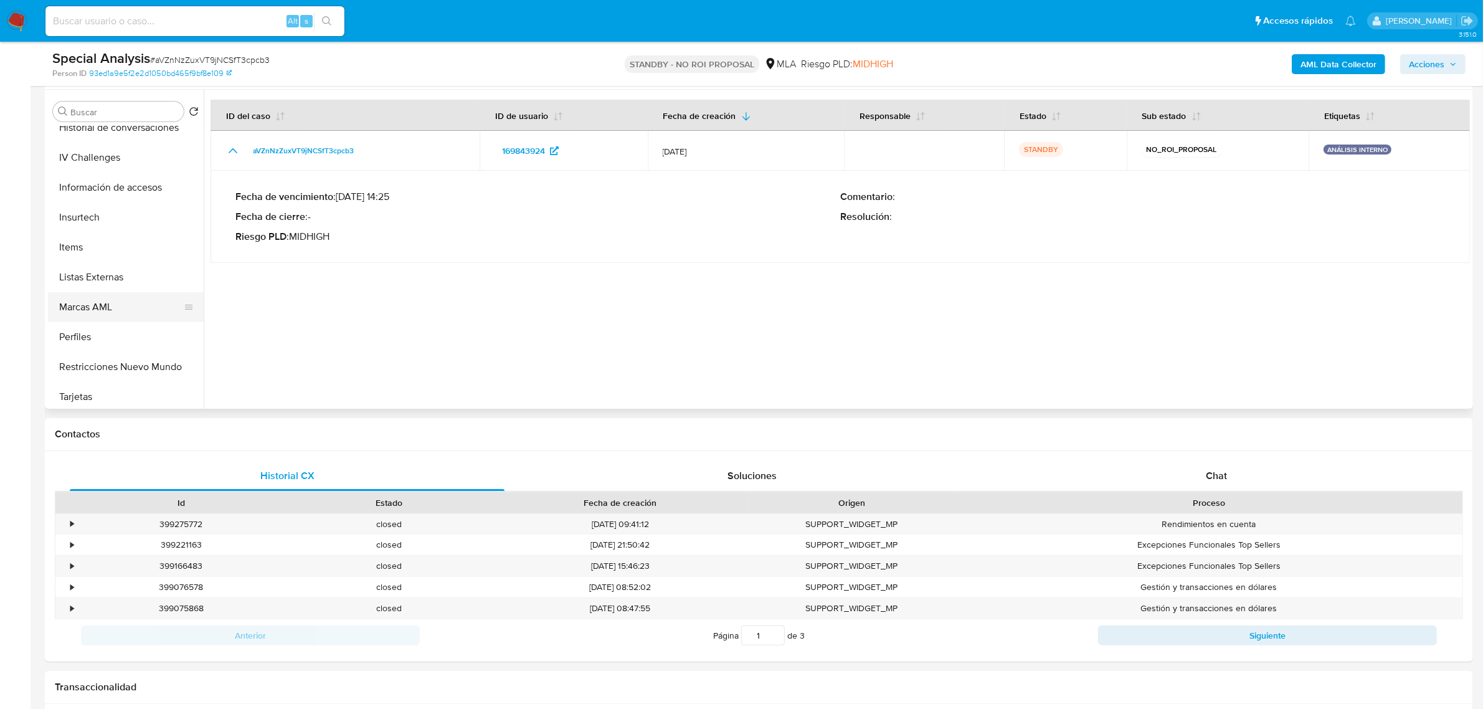
scroll to position [556, 0]
click at [140, 360] on button "Restricciones Nuevo Mundo" at bounding box center [121, 363] width 146 height 30
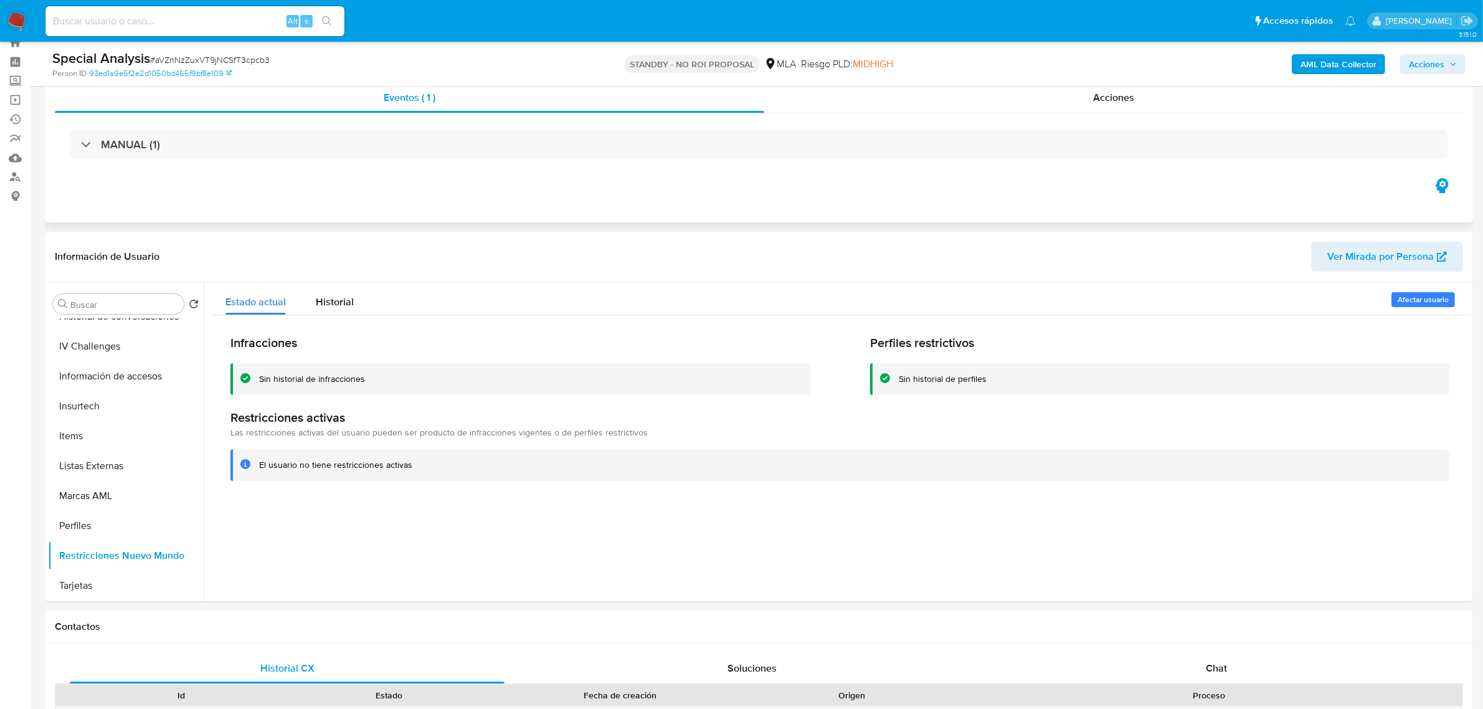
scroll to position [0, 0]
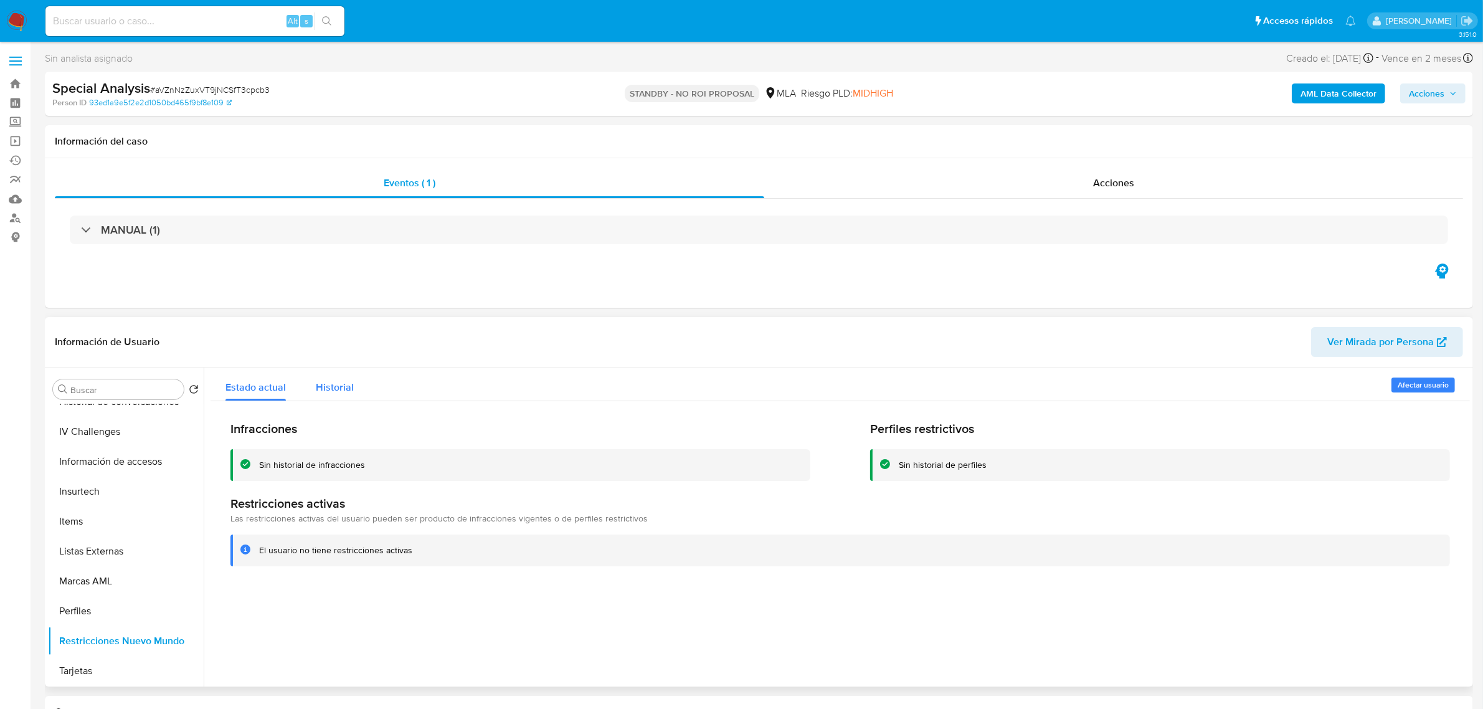
click at [344, 385] on span "Historial" at bounding box center [335, 387] width 38 height 14
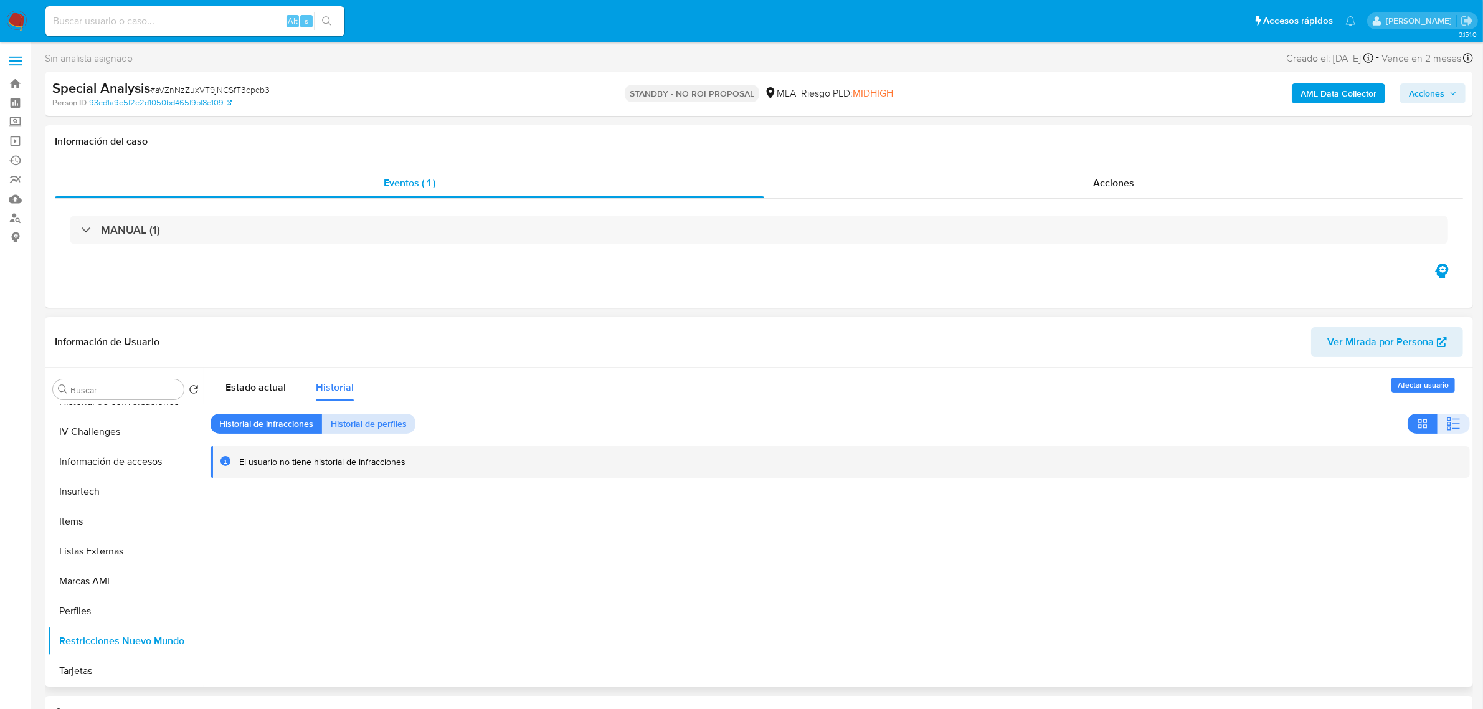
click at [381, 428] on span "Historial de perfiles" at bounding box center [369, 423] width 76 height 17
click at [284, 415] on span "Historial de infracciones" at bounding box center [266, 423] width 94 height 17
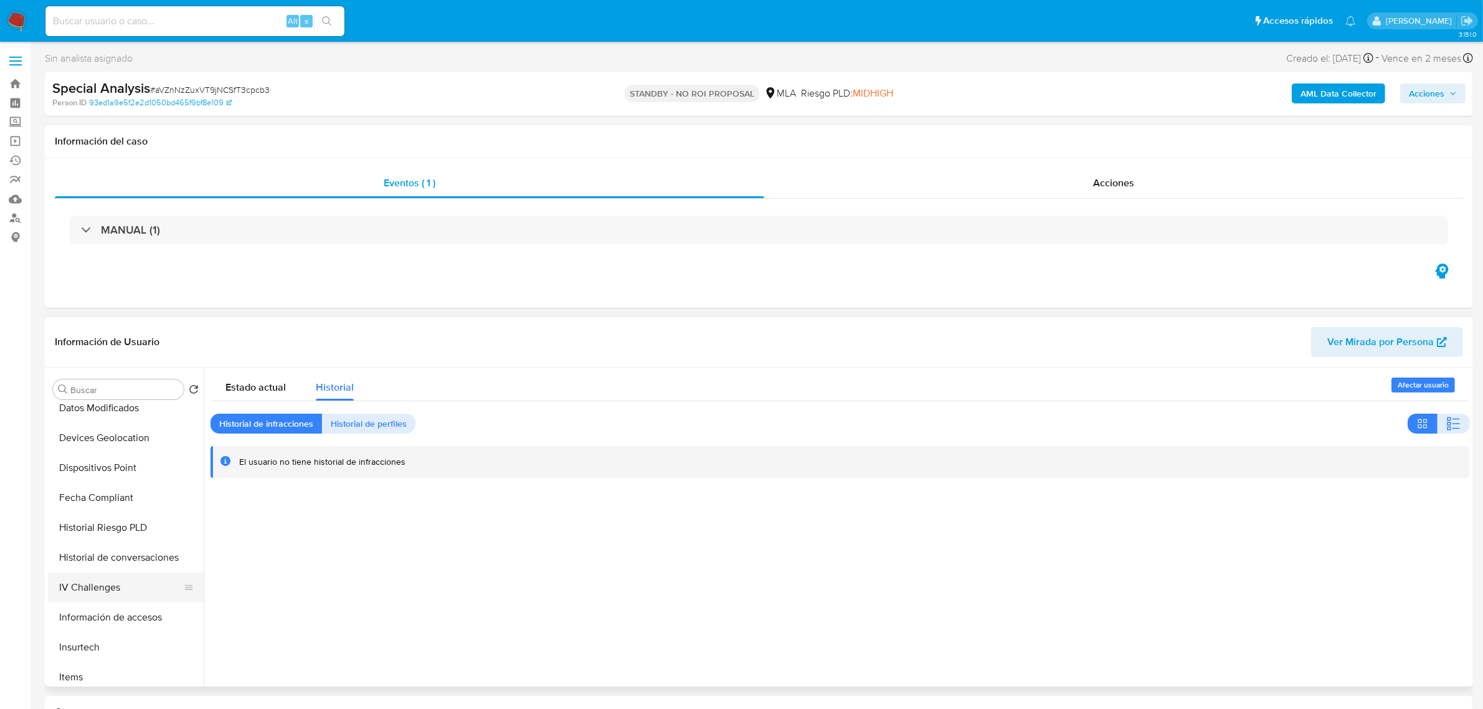
click at [130, 593] on button "IV Challenges" at bounding box center [121, 587] width 146 height 30
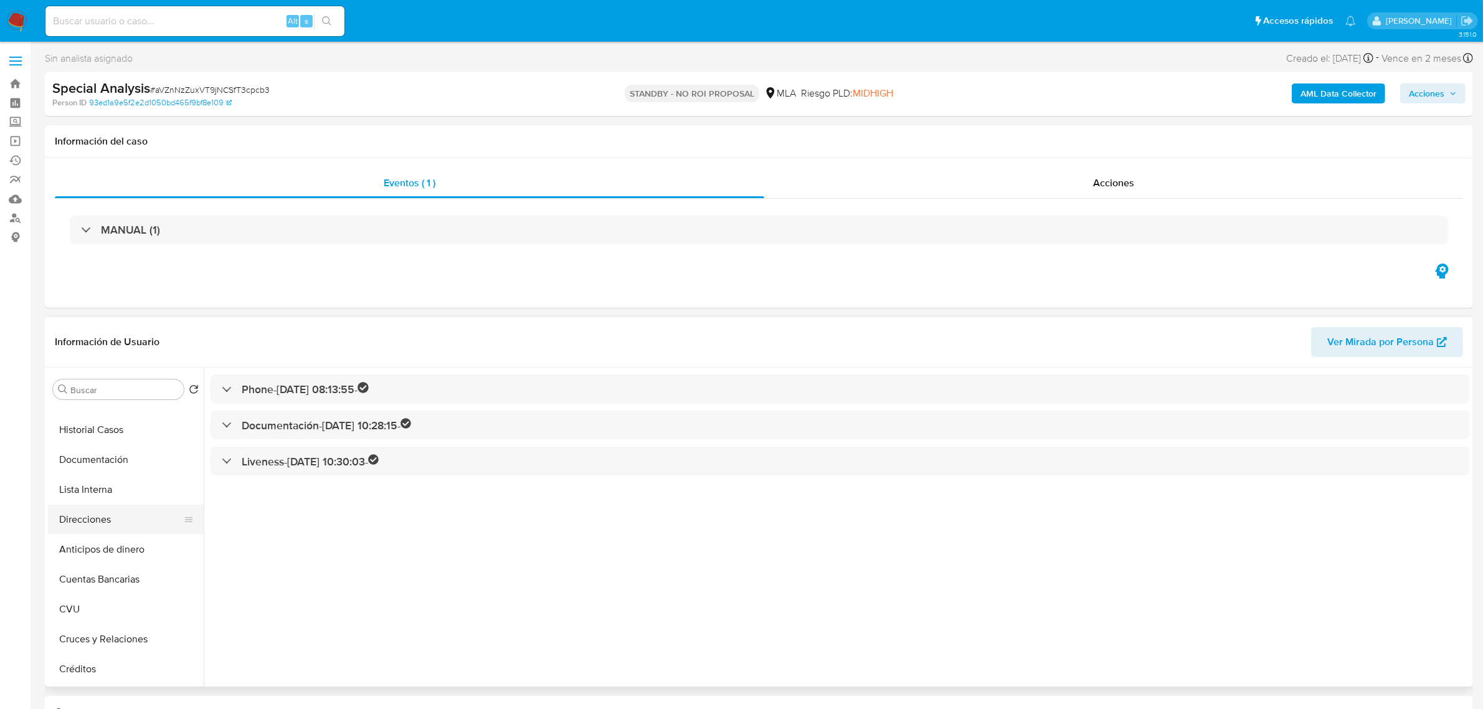
scroll to position [88, 0]
click at [113, 512] on button "Lista Interna" at bounding box center [121, 510] width 146 height 30
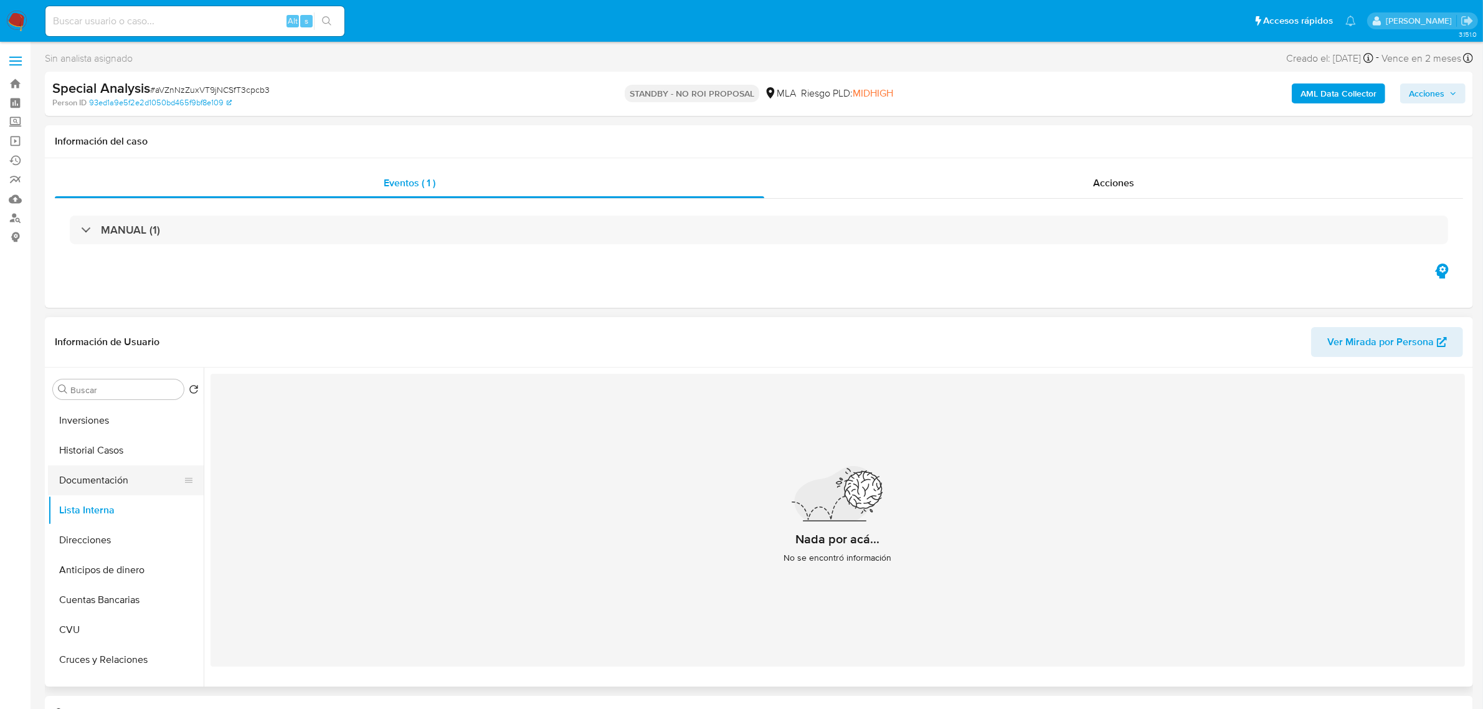
click at [134, 481] on button "Documentación" at bounding box center [121, 480] width 146 height 30
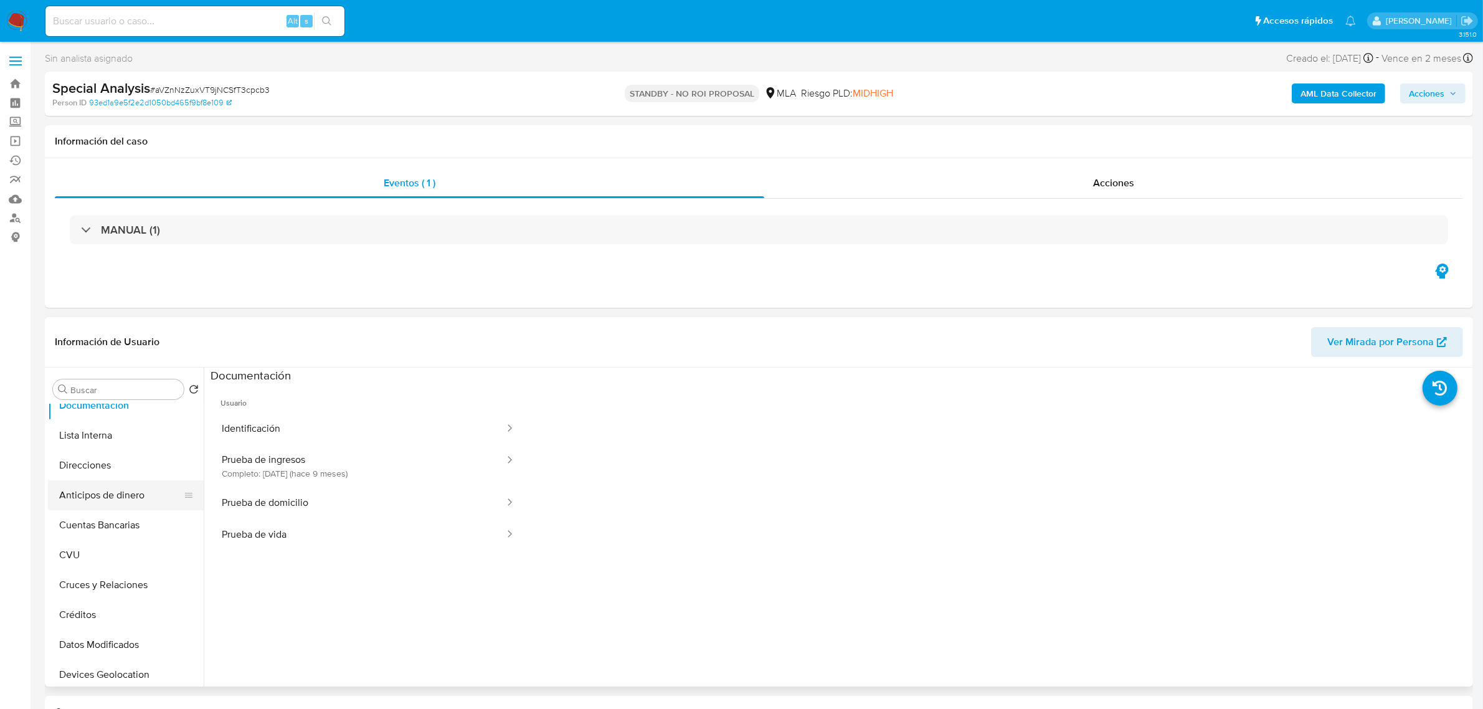
scroll to position [244, 0]
click at [123, 668] on ul "General Archivos adjuntos KYC Inversiones Historial Casos Documentación Lista I…" at bounding box center [126, 544] width 156 height 281
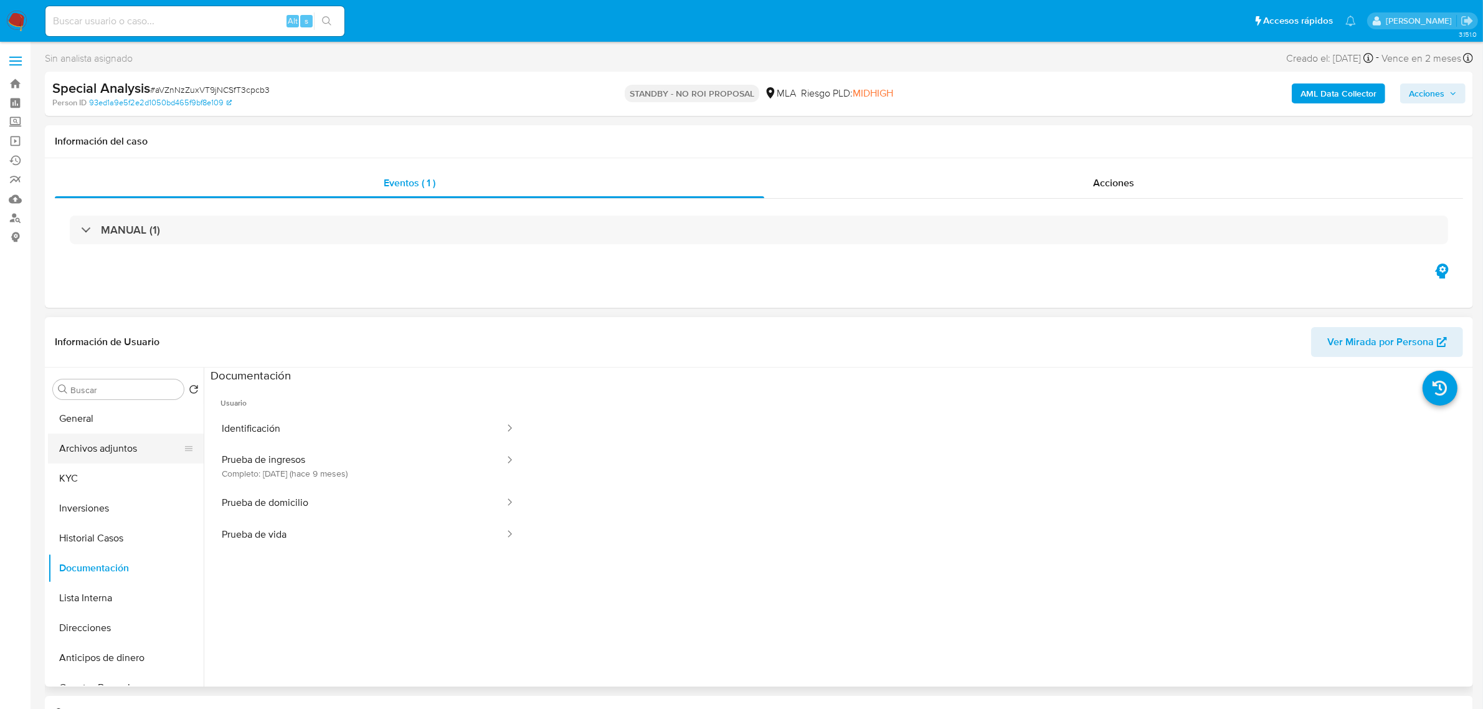
scroll to position [0, 0]
click at [107, 483] on button "KYC" at bounding box center [121, 479] width 146 height 30
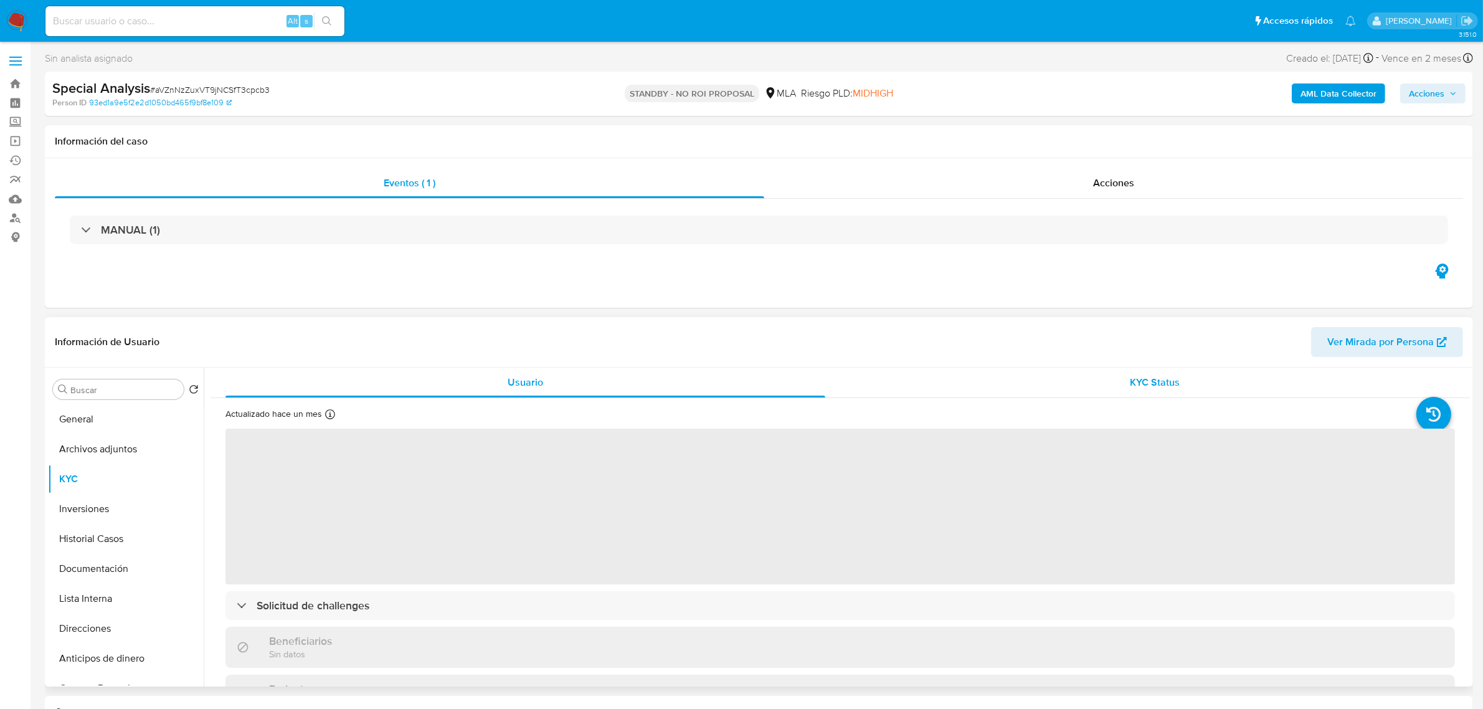
click at [1213, 374] on div "KYC Status" at bounding box center [1155, 382] width 600 height 30
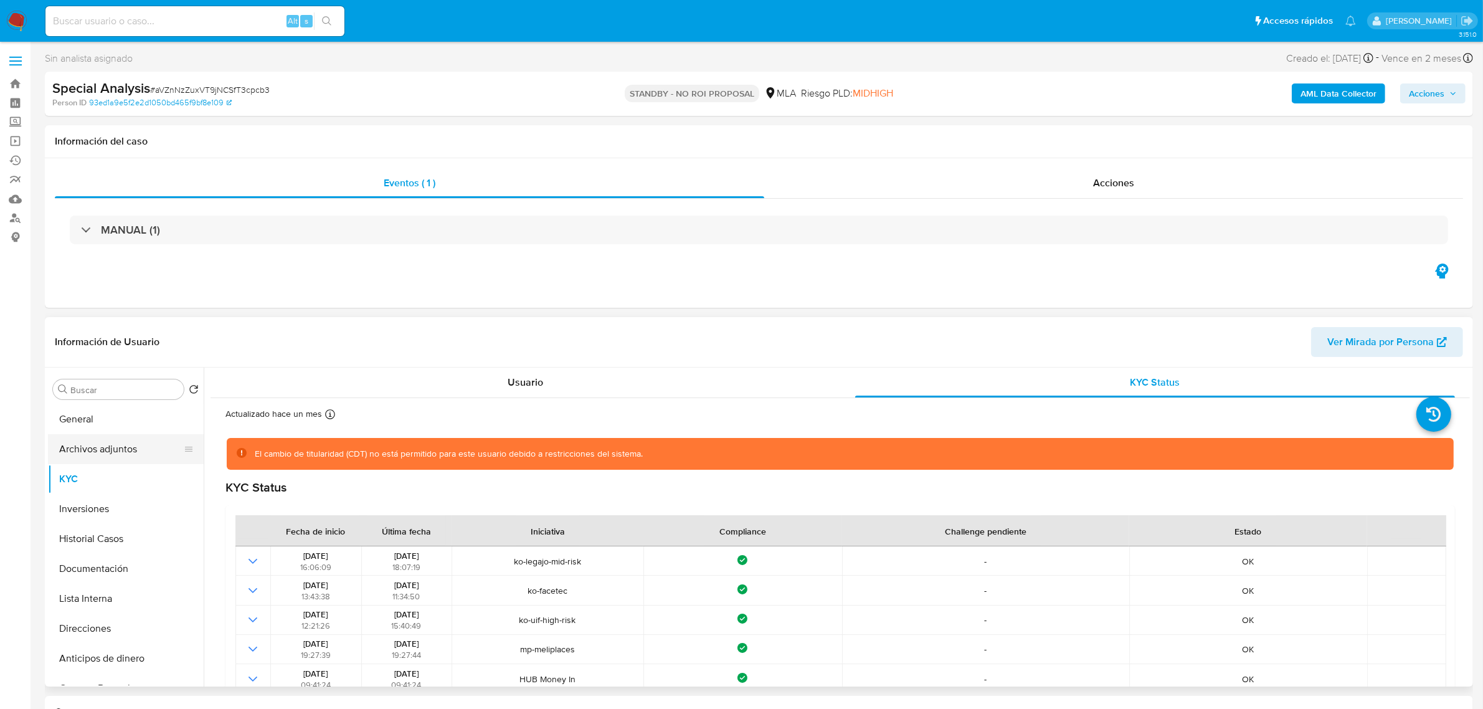
click at [128, 445] on button "Archivos adjuntos" at bounding box center [121, 449] width 146 height 30
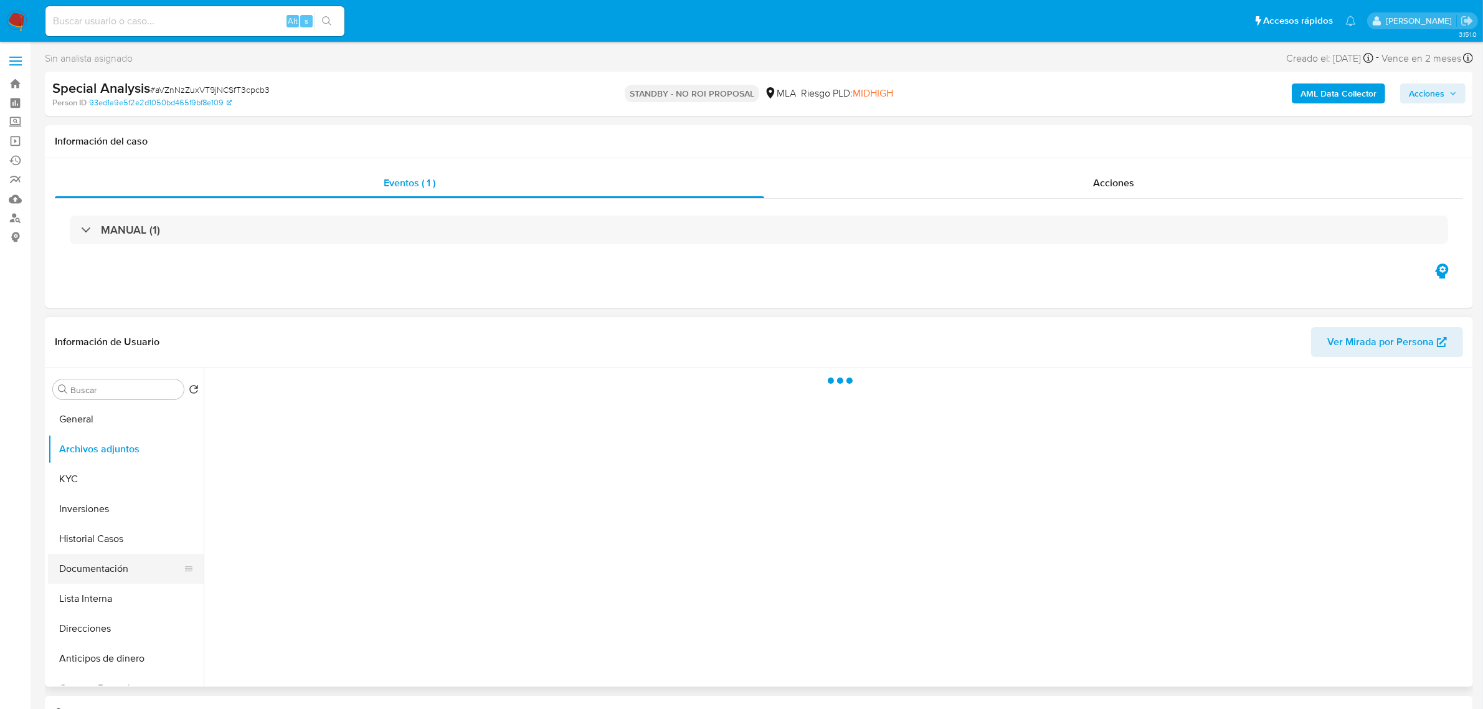
click at [110, 572] on button "Documentación" at bounding box center [121, 569] width 146 height 30
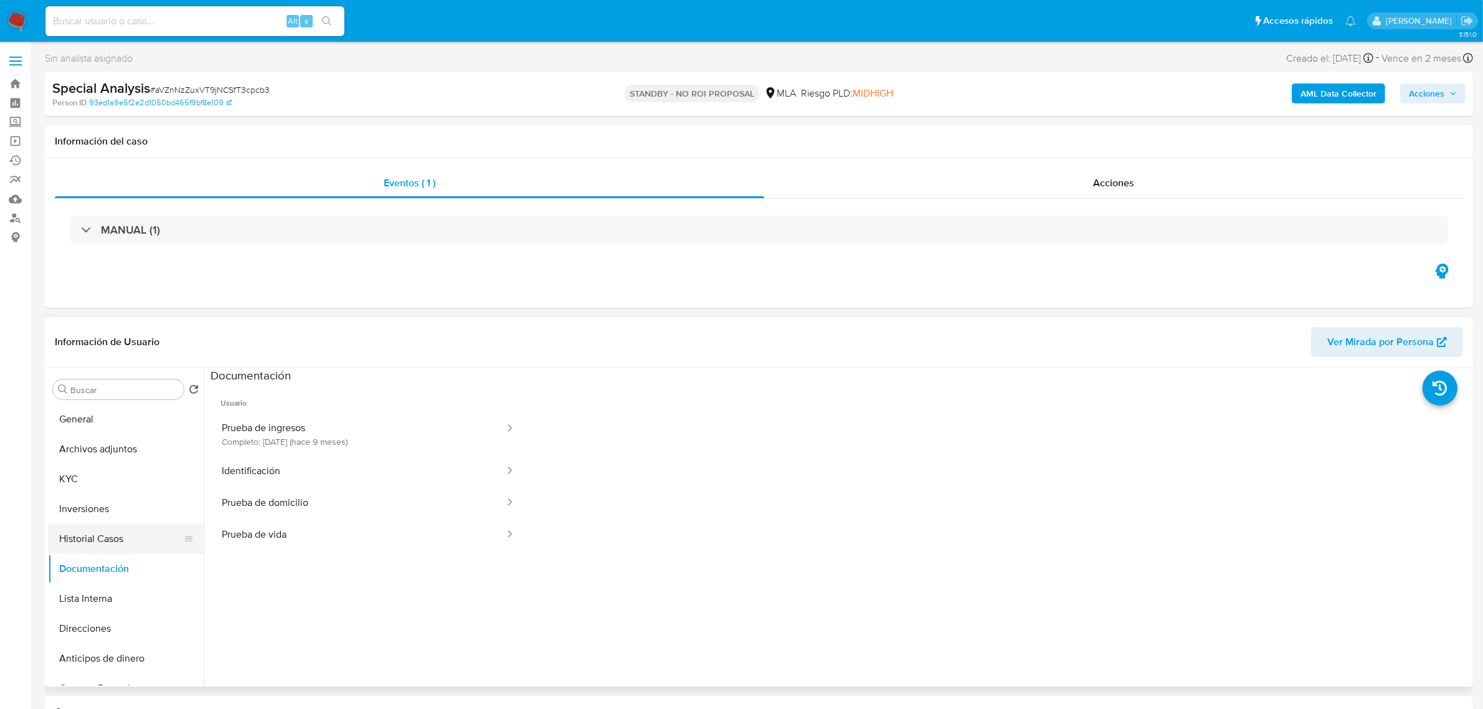
click at [123, 550] on button "Historial Casos" at bounding box center [121, 539] width 146 height 30
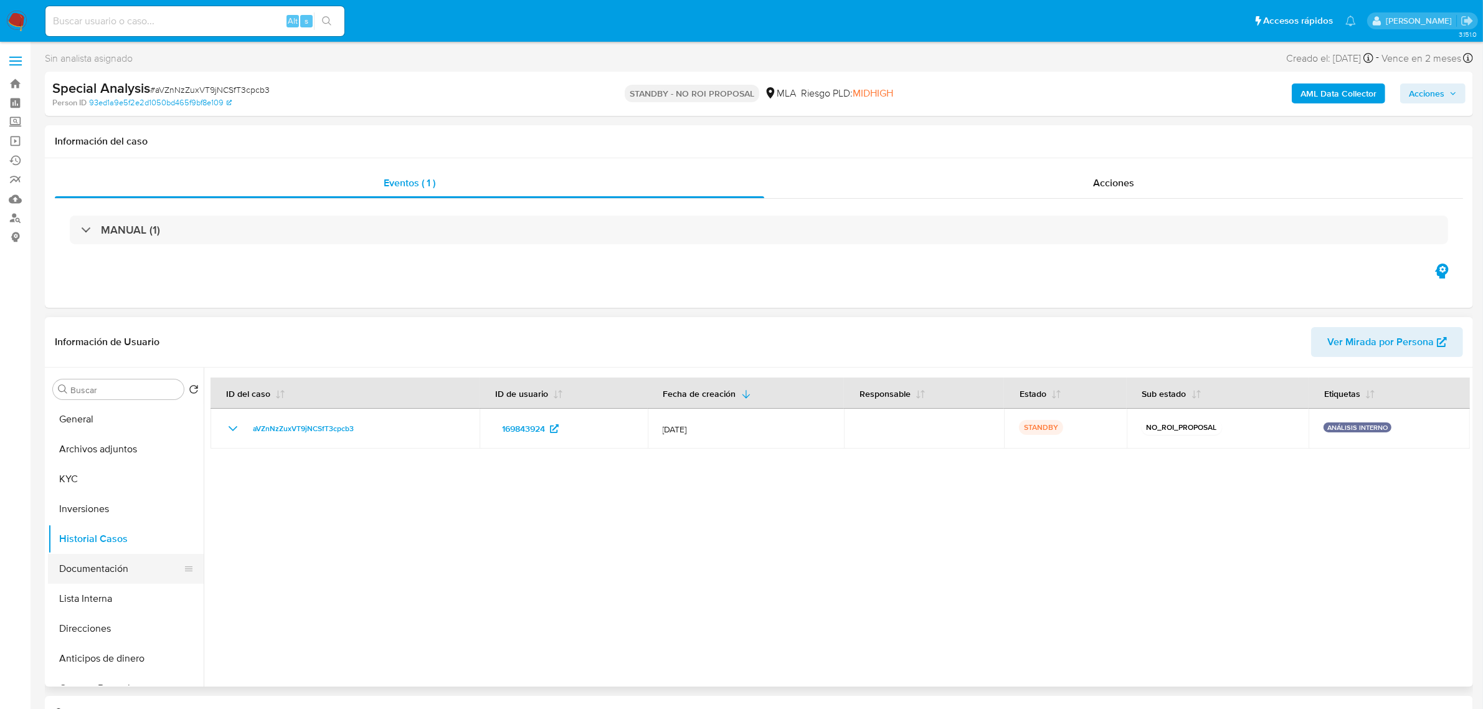
click at [110, 579] on button "Documentación" at bounding box center [121, 569] width 146 height 30
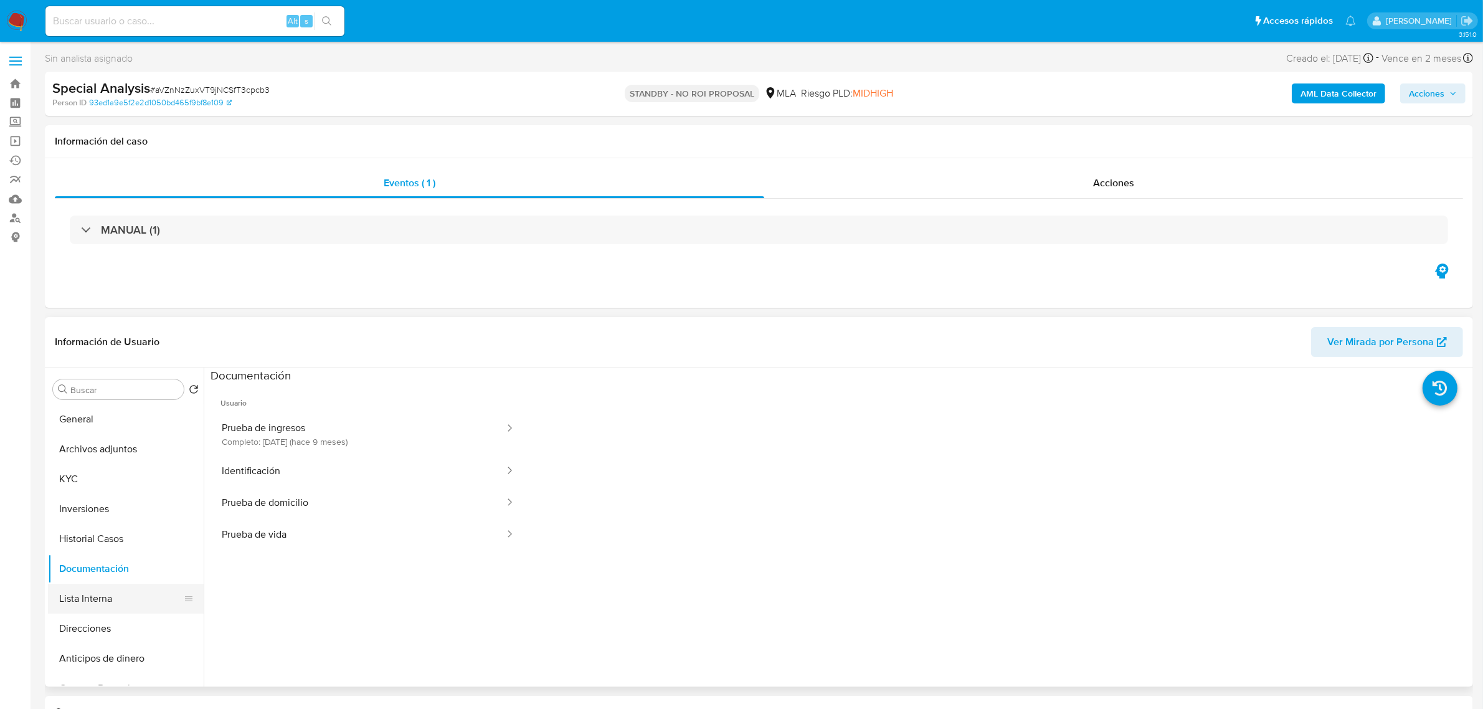
click at [111, 592] on button "Lista Interna" at bounding box center [121, 599] width 146 height 30
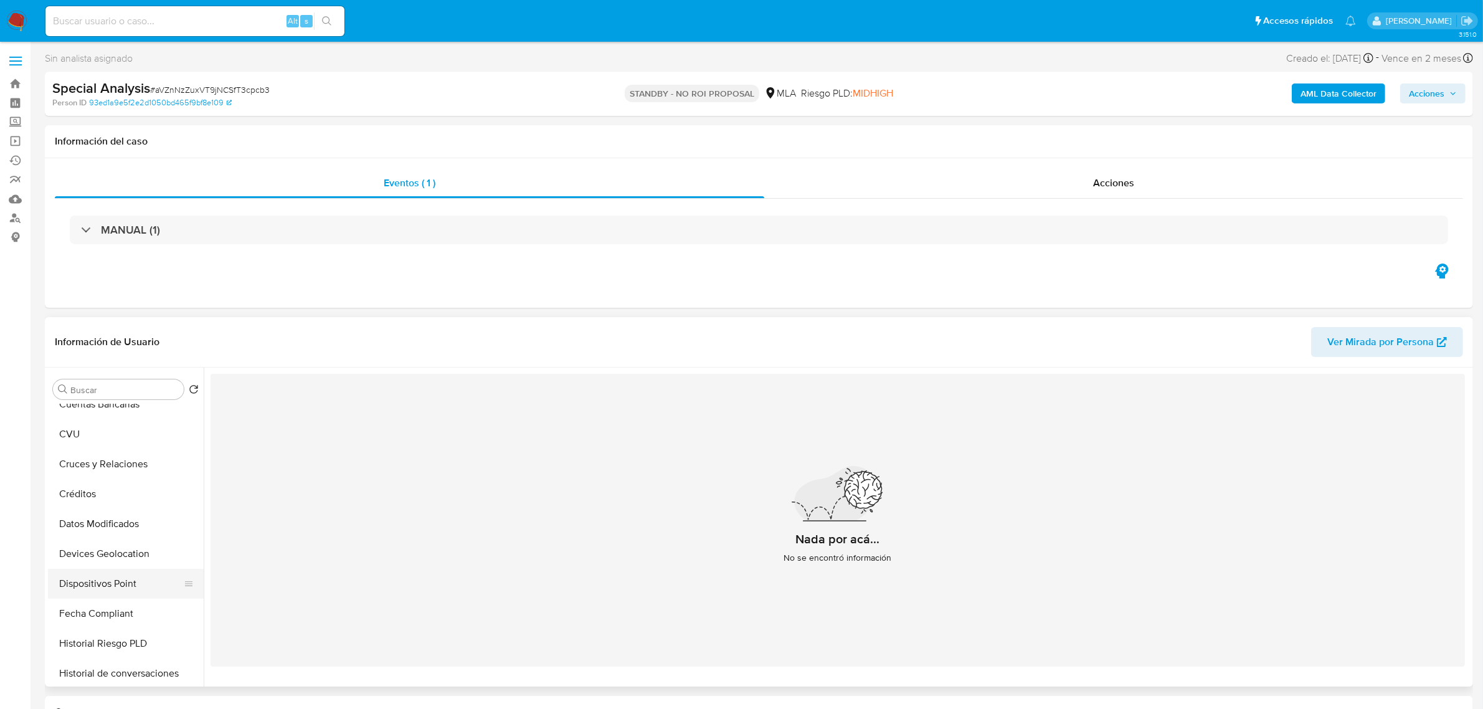
scroll to position [311, 0]
click at [112, 670] on button "IV Challenges" at bounding box center [121, 676] width 146 height 30
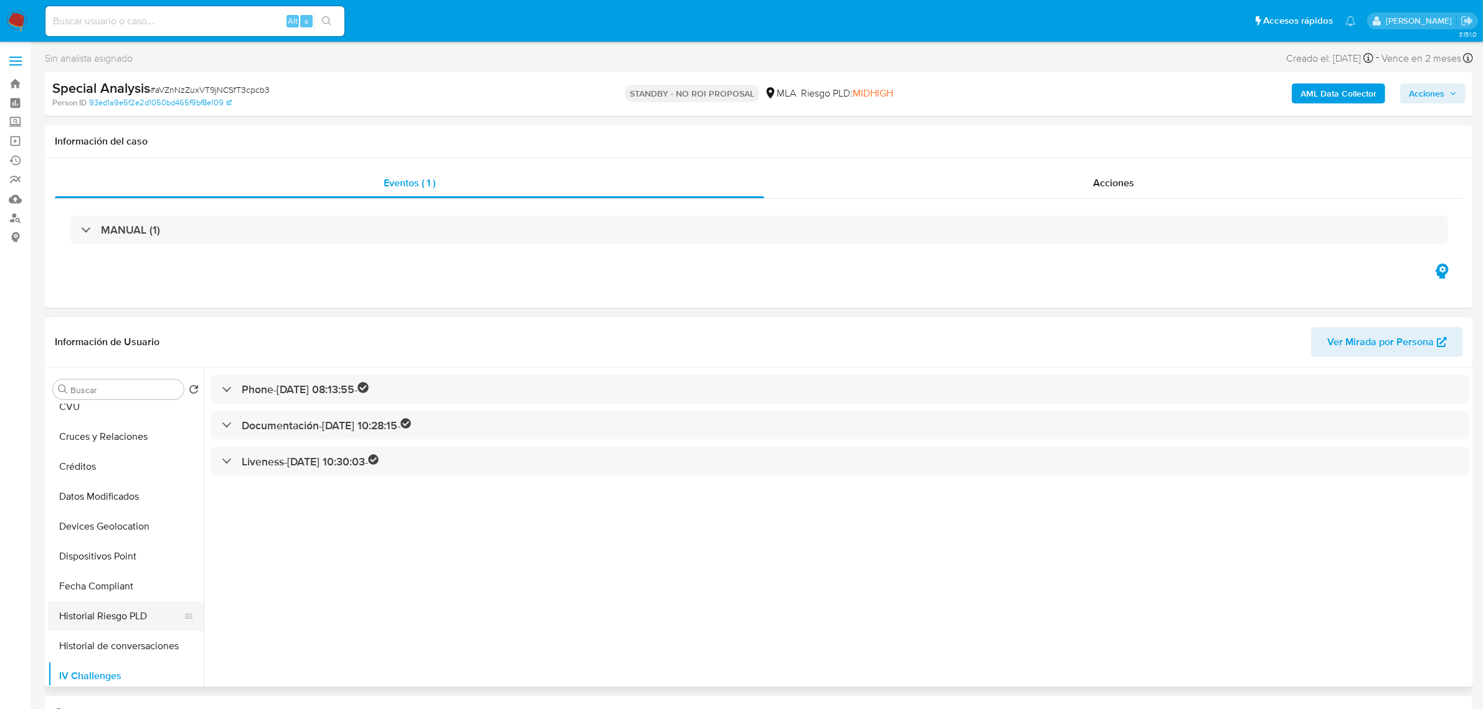
click at [117, 620] on button "Historial Riesgo PLD" at bounding box center [121, 616] width 146 height 30
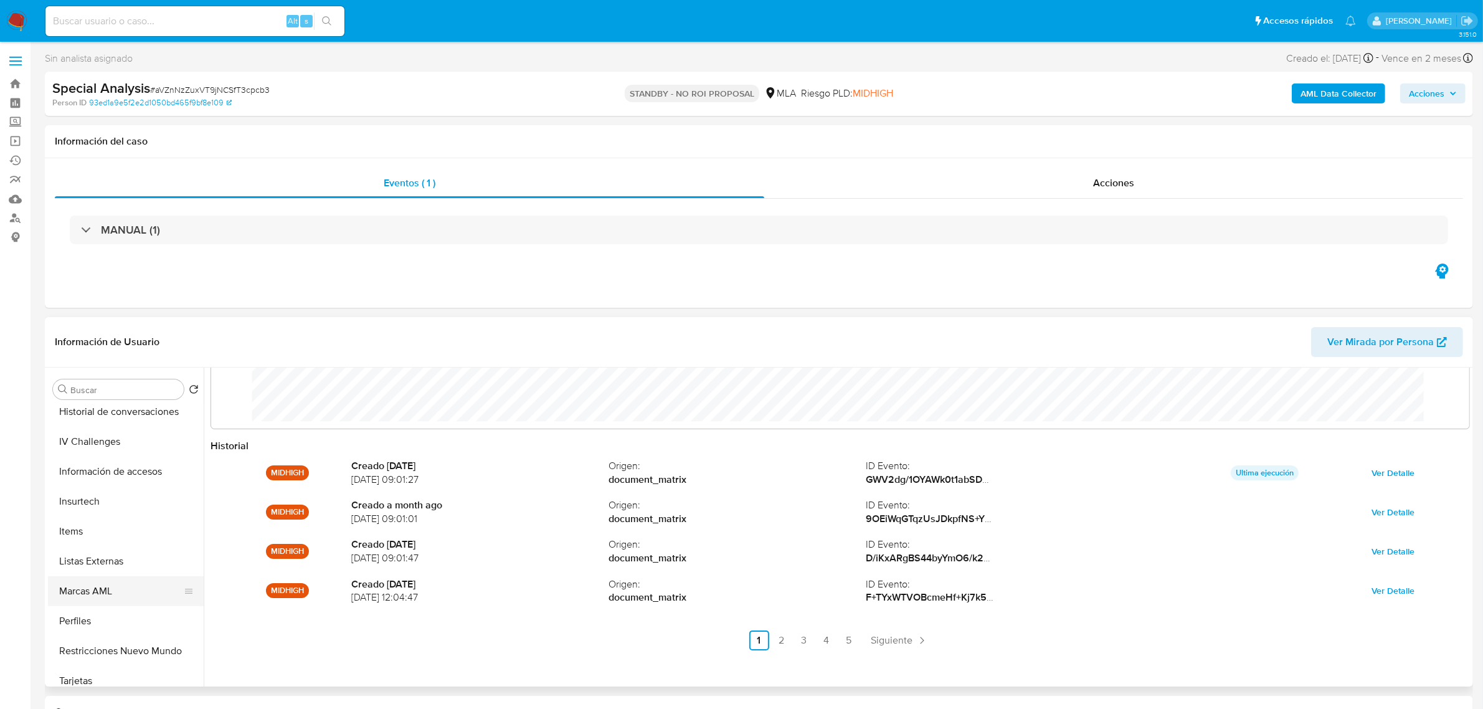
scroll to position [556, 0]
click at [120, 584] on button "Marcas AML" at bounding box center [121, 581] width 146 height 30
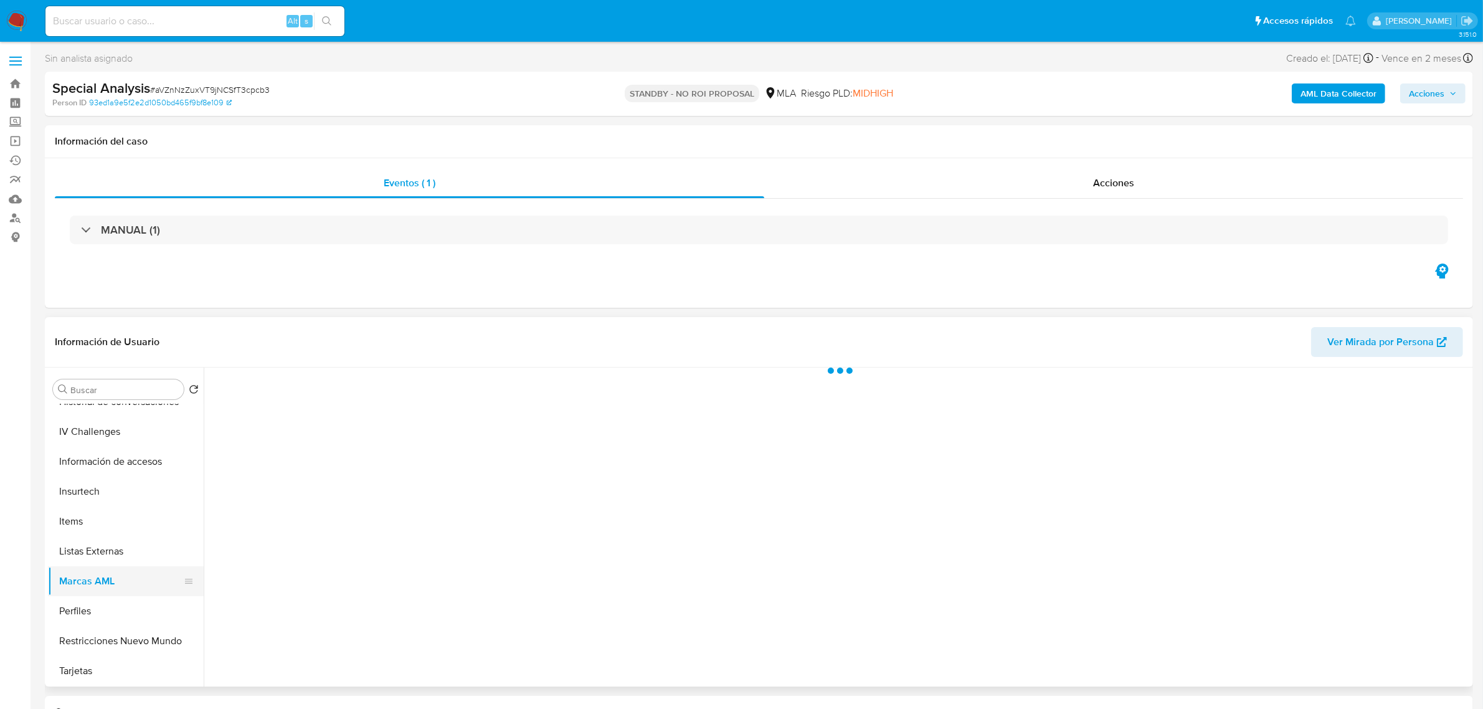
scroll to position [0, 0]
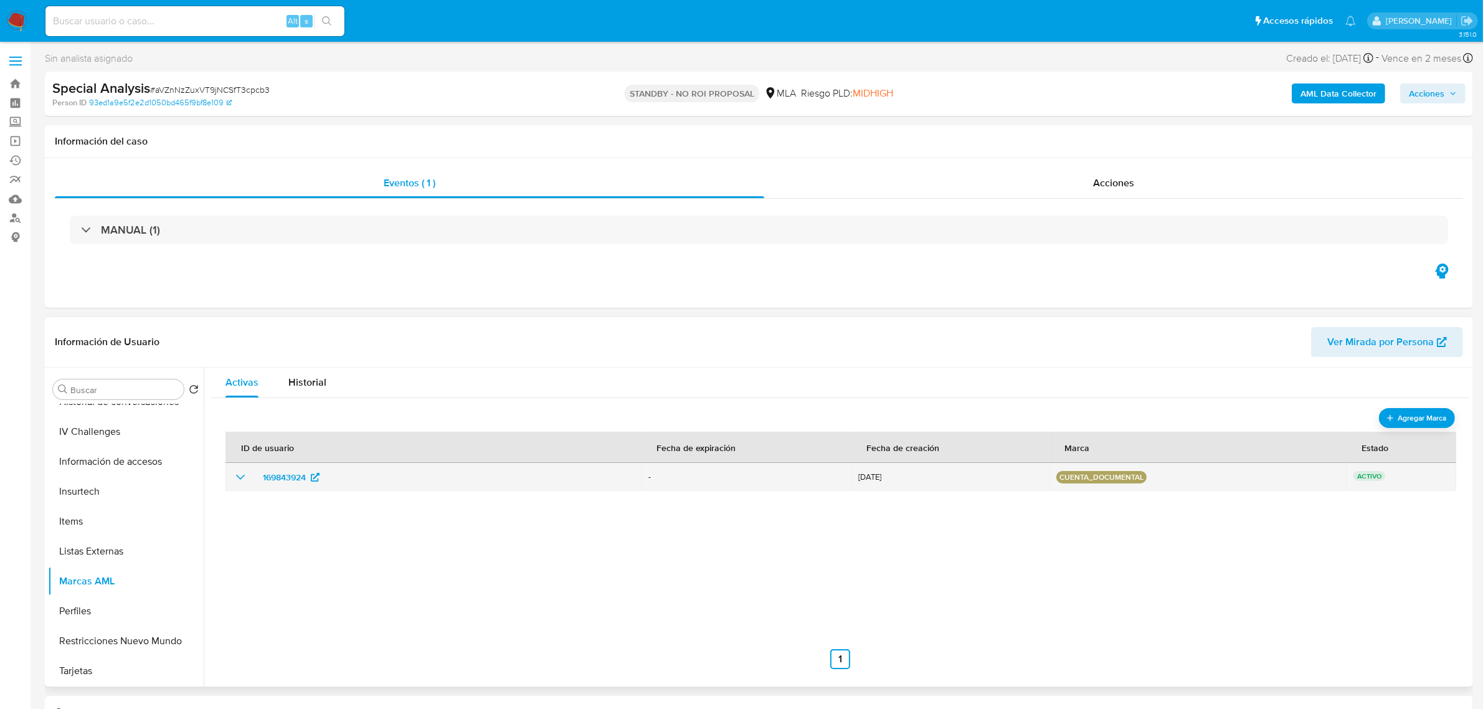
click at [235, 478] on icon "show_hidden_detail_by_id_169843924" at bounding box center [240, 477] width 15 height 15
click at [315, 383] on span "Historial" at bounding box center [307, 382] width 38 height 14
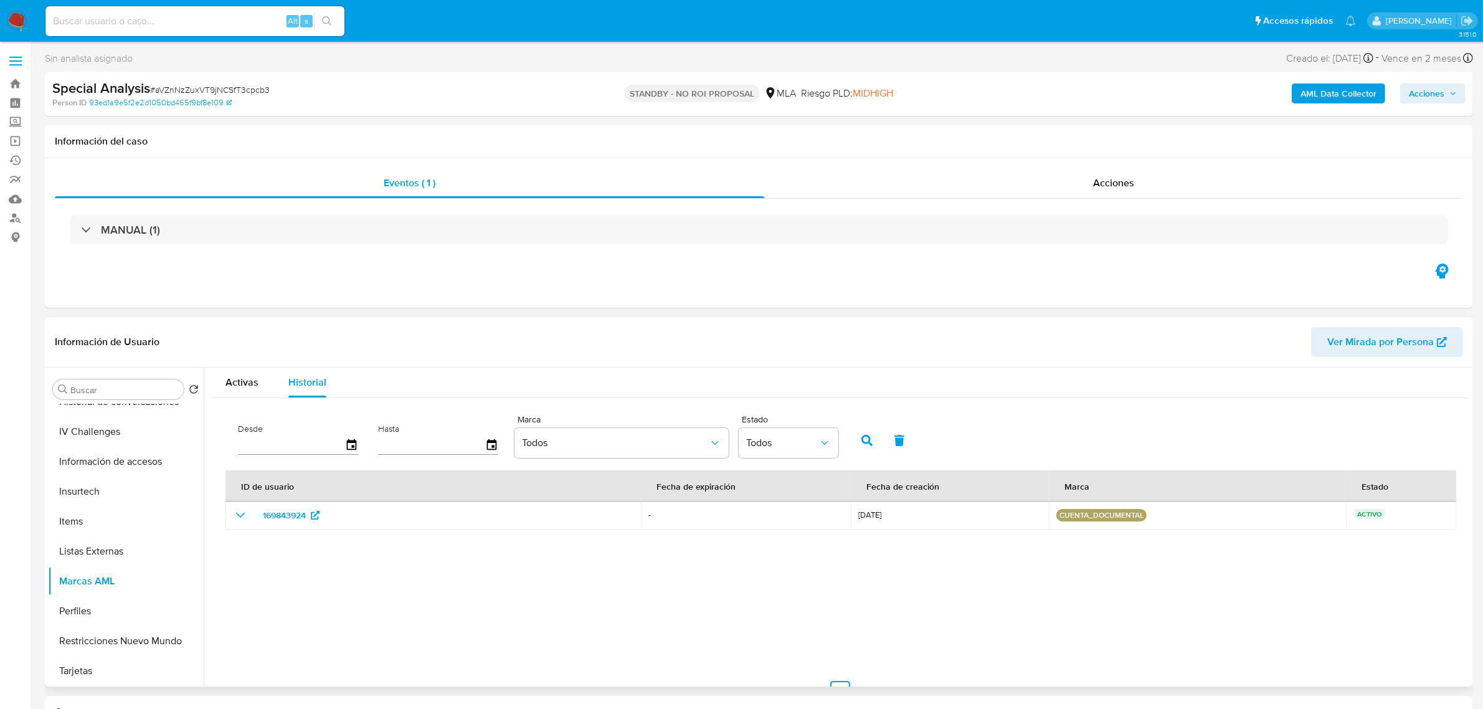
click at [245, 501] on th "ID de usuario" at bounding box center [432, 485] width 415 height 31
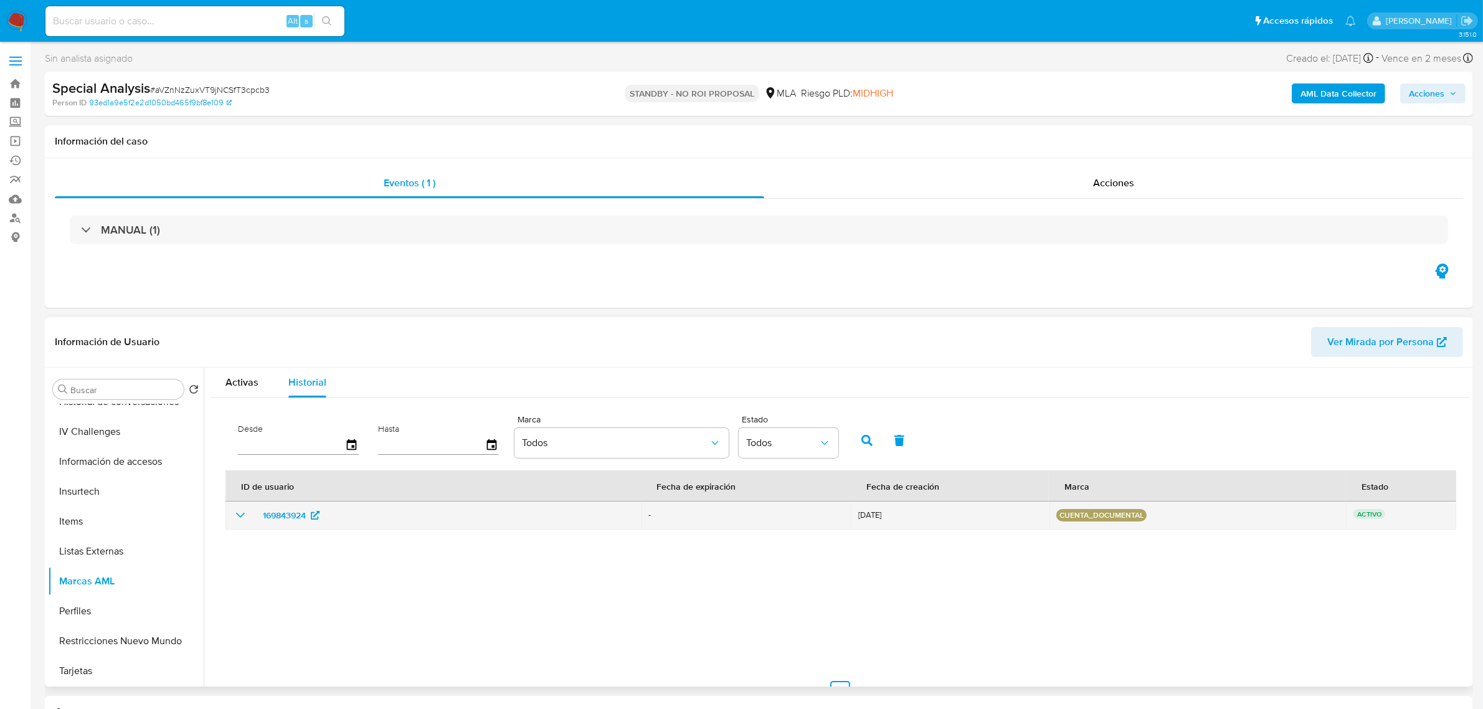
click at [235, 517] on icon "show_hidden_detail_by_id_169843924" at bounding box center [240, 515] width 15 height 15
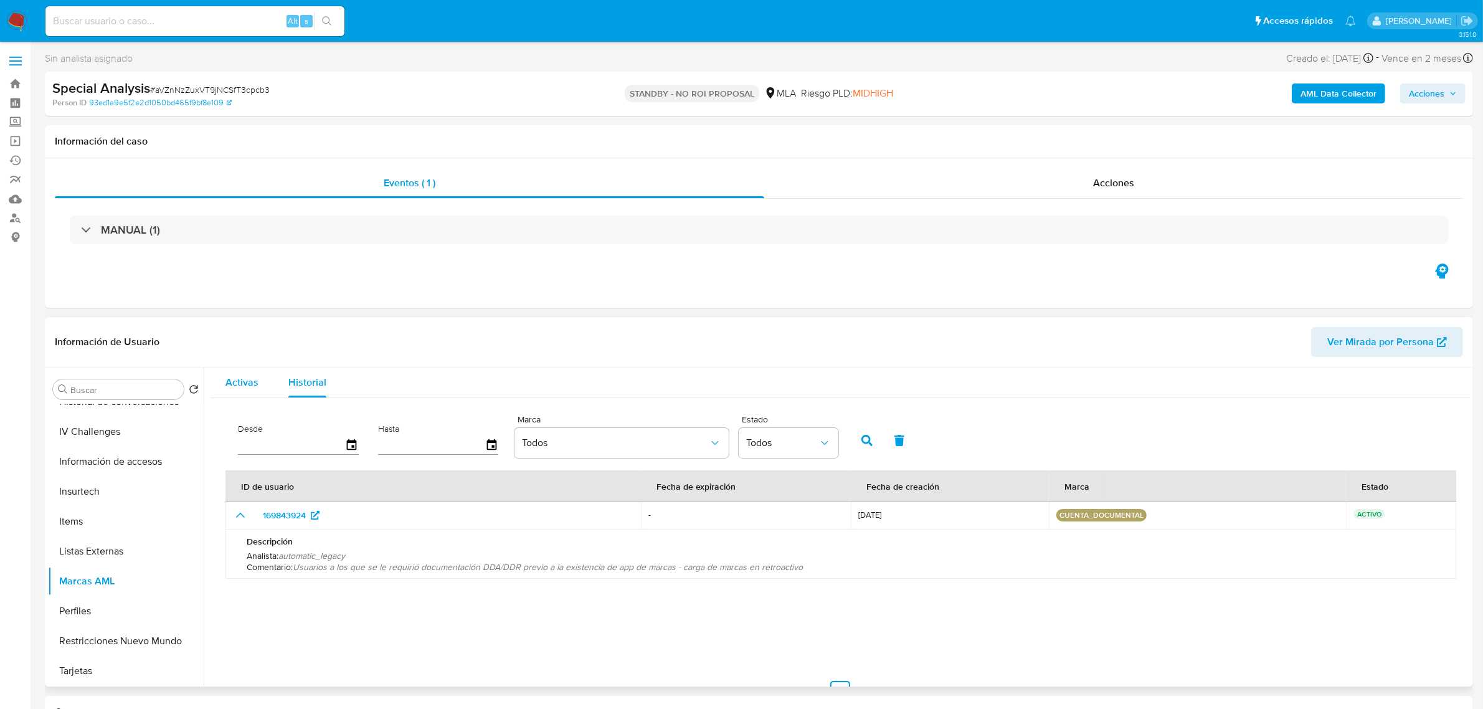
click at [255, 384] on span "Activas" at bounding box center [241, 382] width 33 height 14
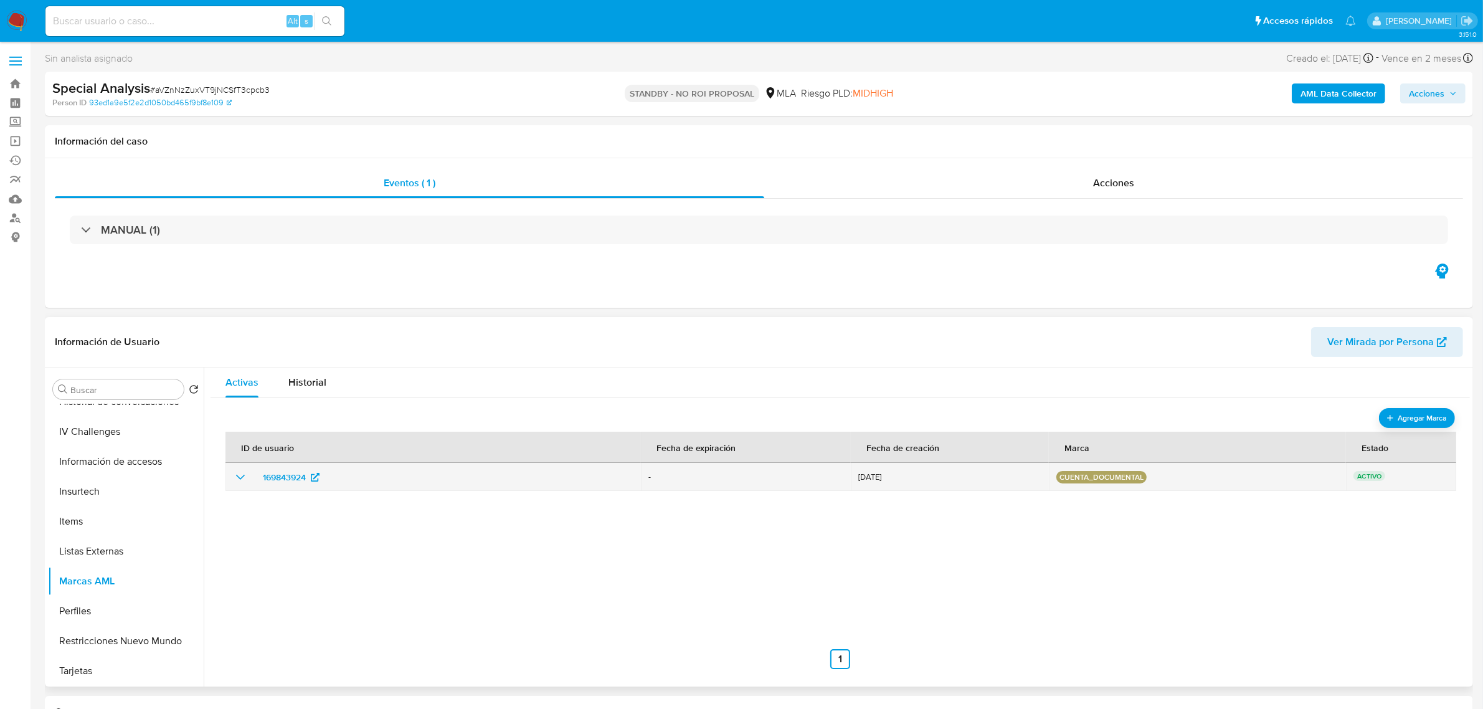
click at [237, 480] on icon "show_hidden_detail_by_id_169843924" at bounding box center [240, 477] width 15 height 15
